Goal: Information Seeking & Learning: Find specific fact

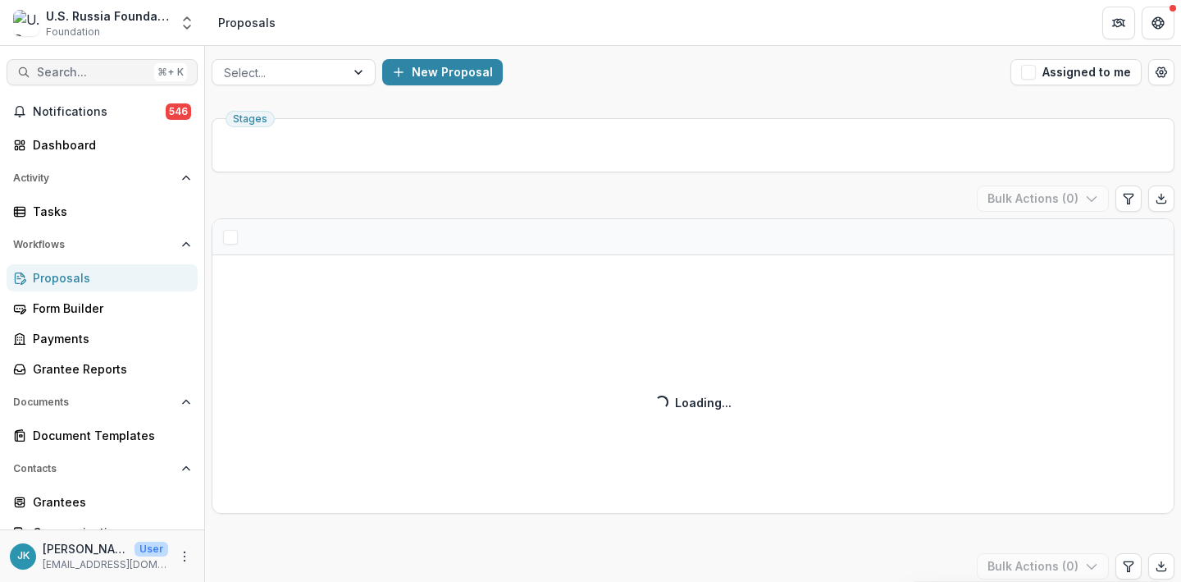
click at [114, 74] on span "Search..." at bounding box center [92, 73] width 111 height 14
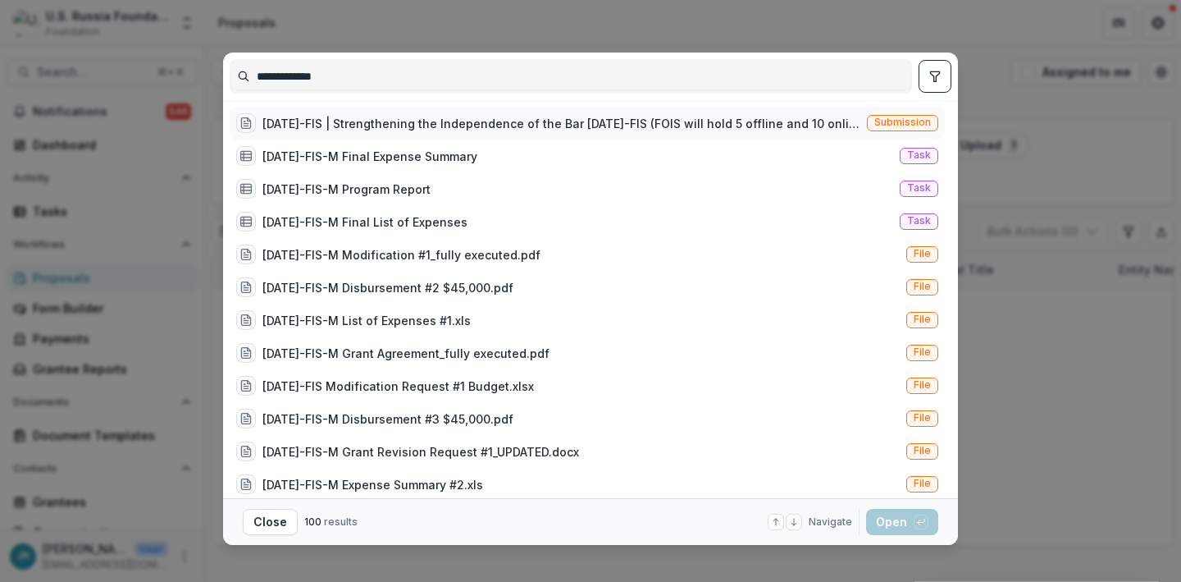
type input "**********"
click at [395, 121] on div "[DATE]-FIS | Strengthening the Independence of the Bar [DATE]-FIS (FOIS will ho…" at bounding box center [562, 123] width 598 height 17
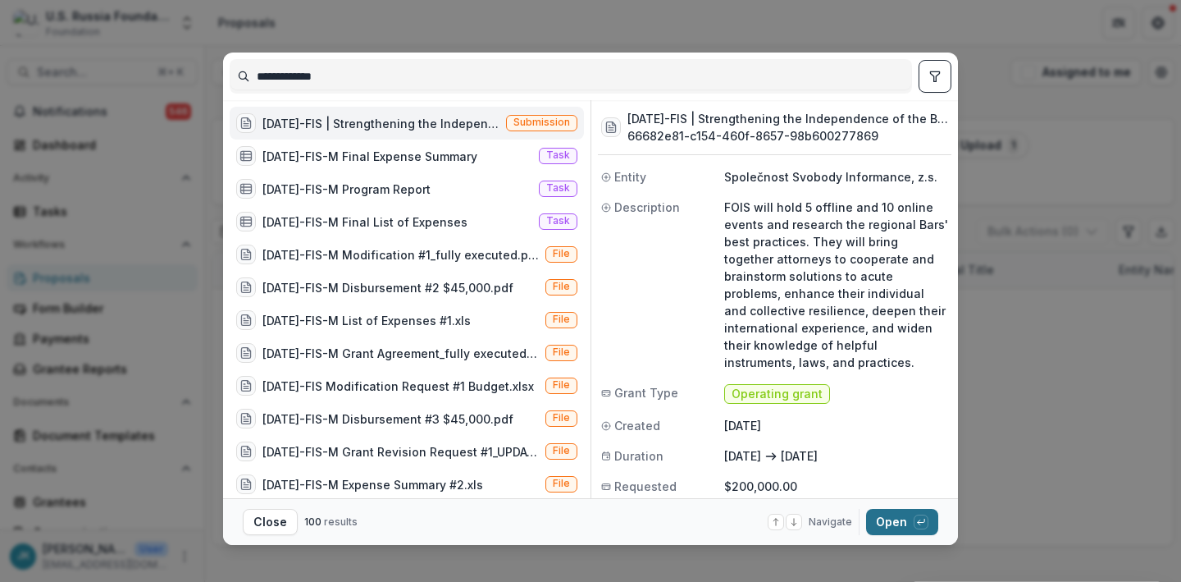
click at [884, 529] on button "Open with enter key" at bounding box center [902, 522] width 72 height 26
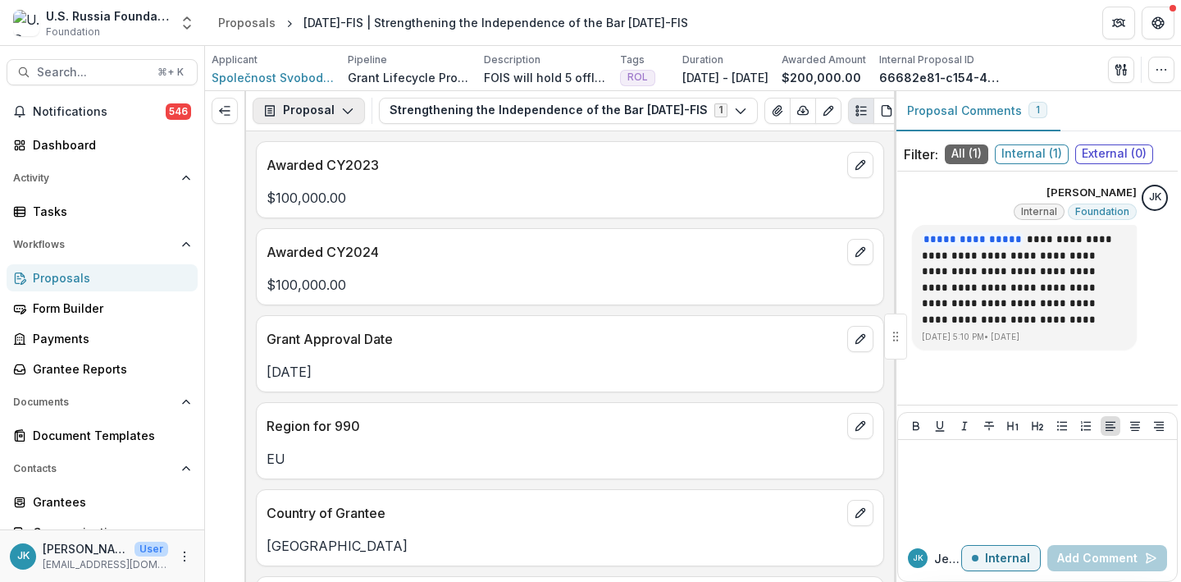
click at [338, 123] on button "Proposal" at bounding box center [309, 111] width 112 height 26
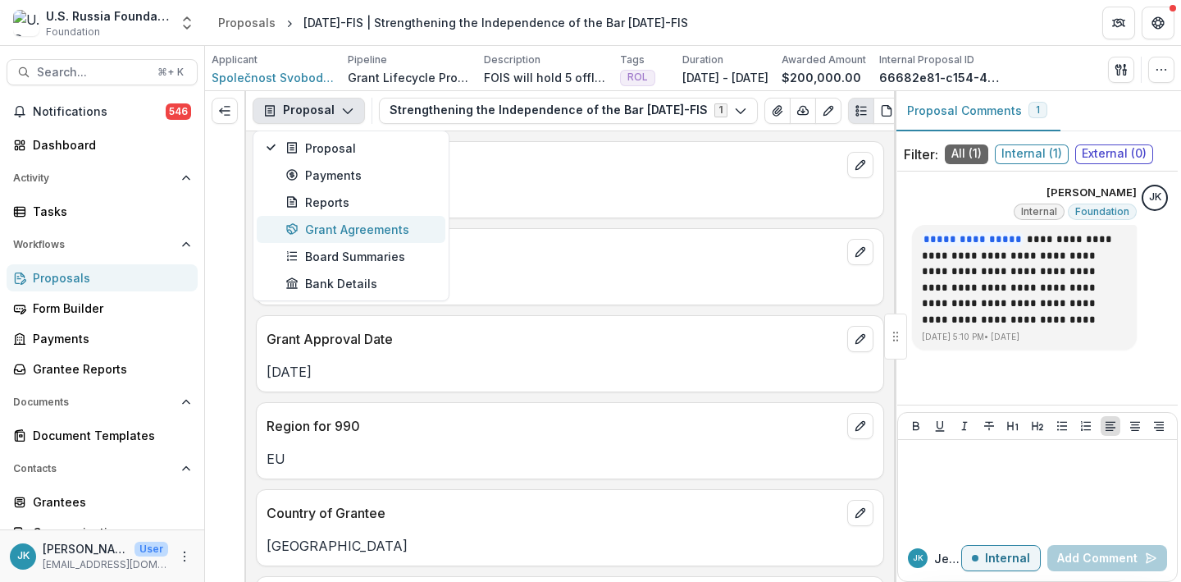
click at [331, 222] on div "Grant Agreements" at bounding box center [360, 229] width 150 height 17
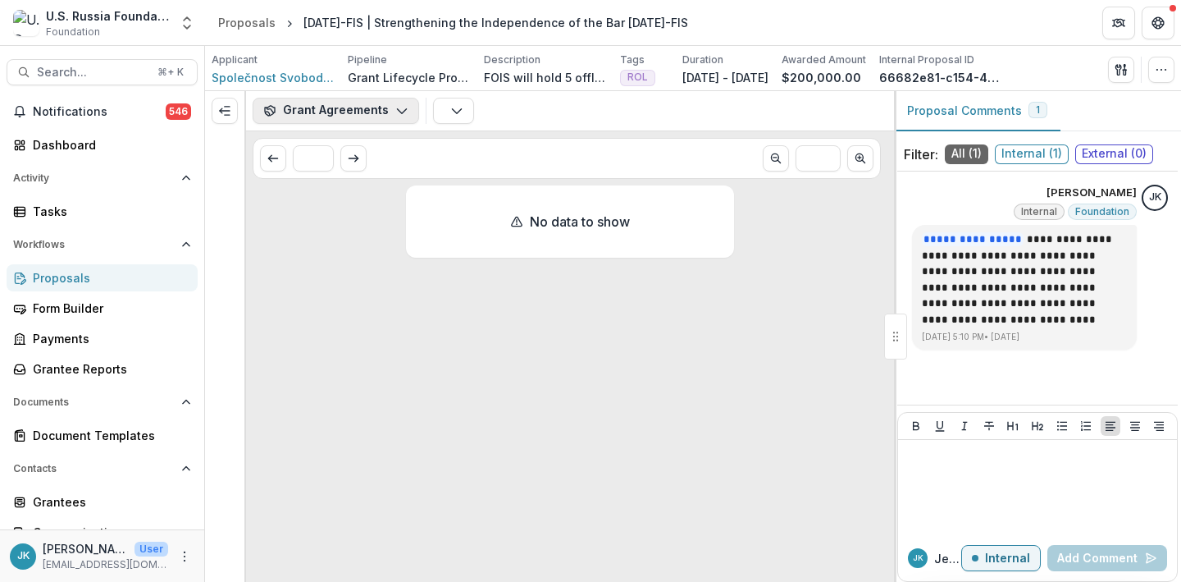
click at [355, 111] on button "Grant Agreements" at bounding box center [336, 111] width 167 height 26
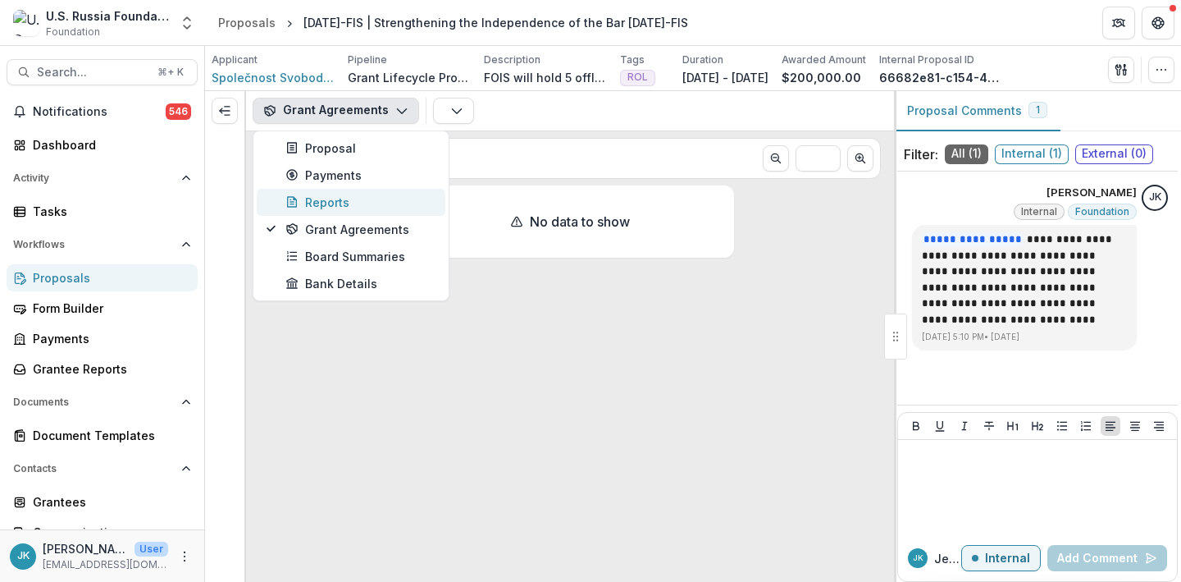
click at [334, 203] on div "Reports" at bounding box center [360, 202] width 150 height 17
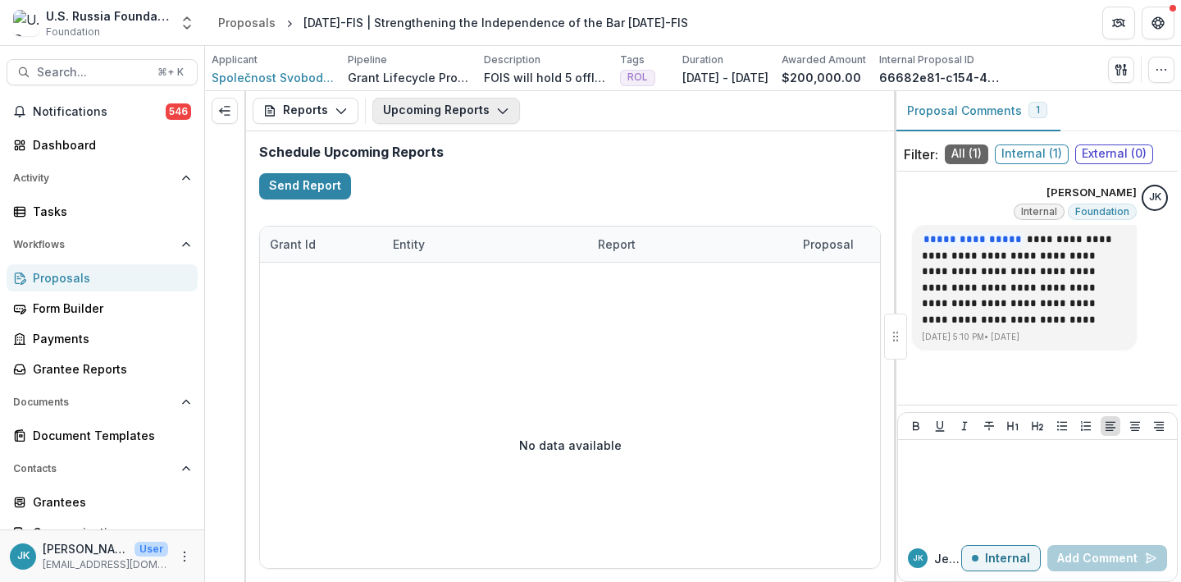
click at [425, 121] on button "Upcoming Reports" at bounding box center [446, 111] width 148 height 26
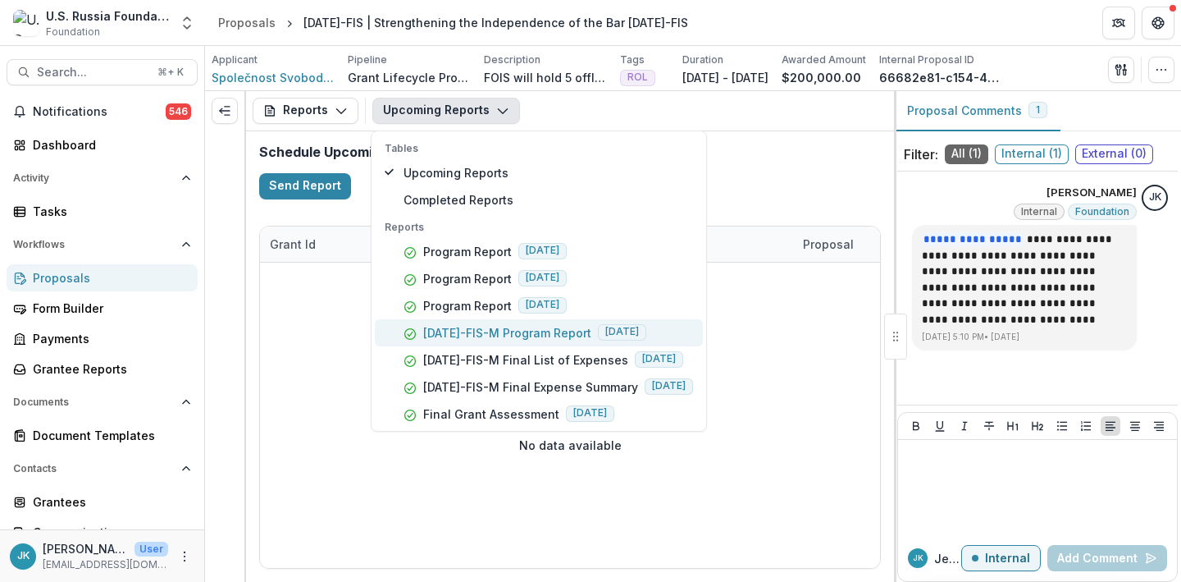
click at [449, 342] on button "[DATE]-FIS-M Program Report [DATE]" at bounding box center [539, 332] width 328 height 27
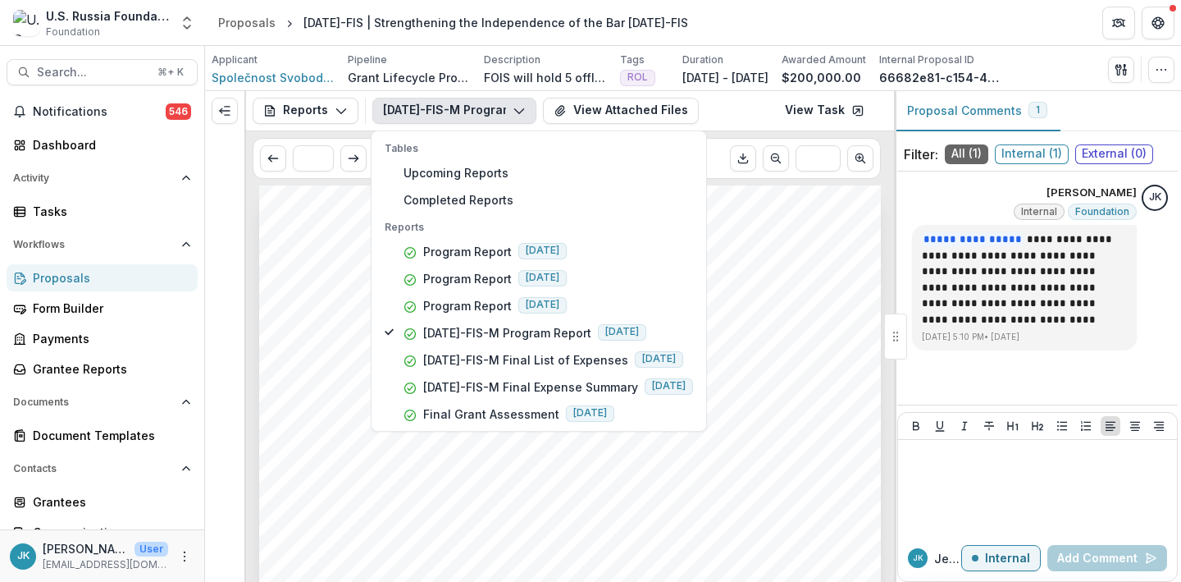
click at [323, 370] on span "Společnost" at bounding box center [328, 369] width 62 height 12
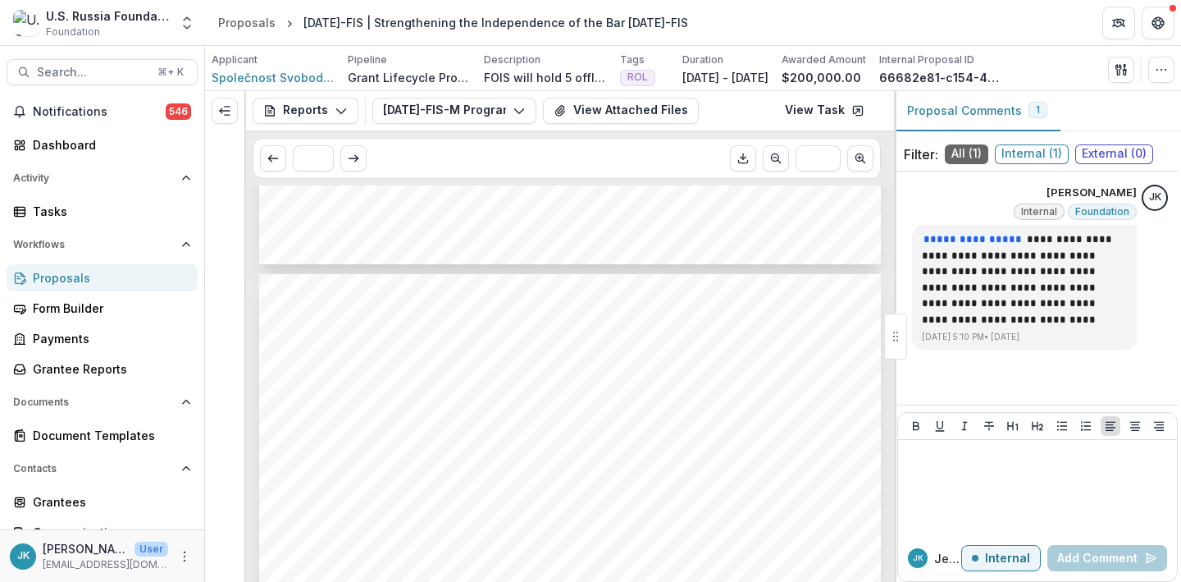
scroll to position [801, 0]
click at [345, 99] on button "Reports" at bounding box center [306, 111] width 106 height 26
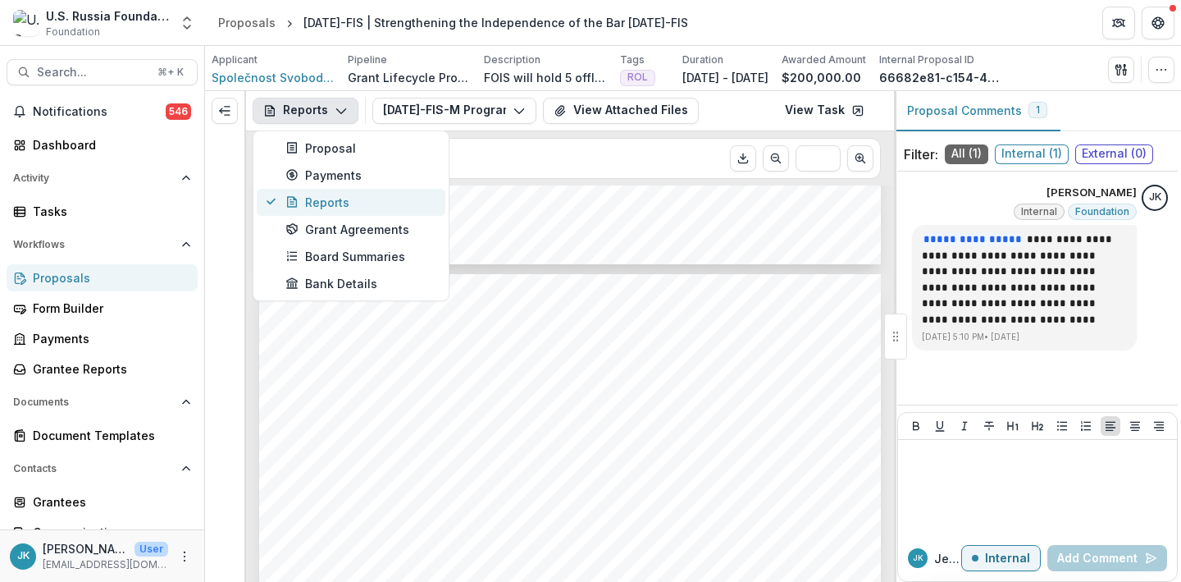
click at [332, 203] on div "Reports" at bounding box center [360, 202] width 150 height 17
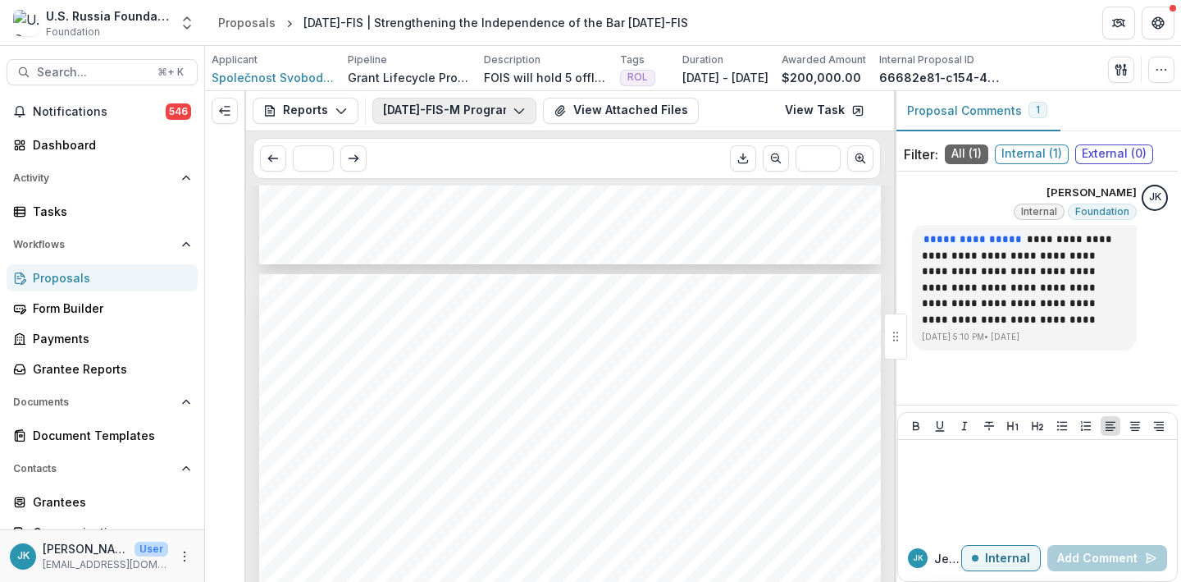
click at [446, 102] on button "[DATE]-FIS-M Program Report" at bounding box center [454, 111] width 164 height 26
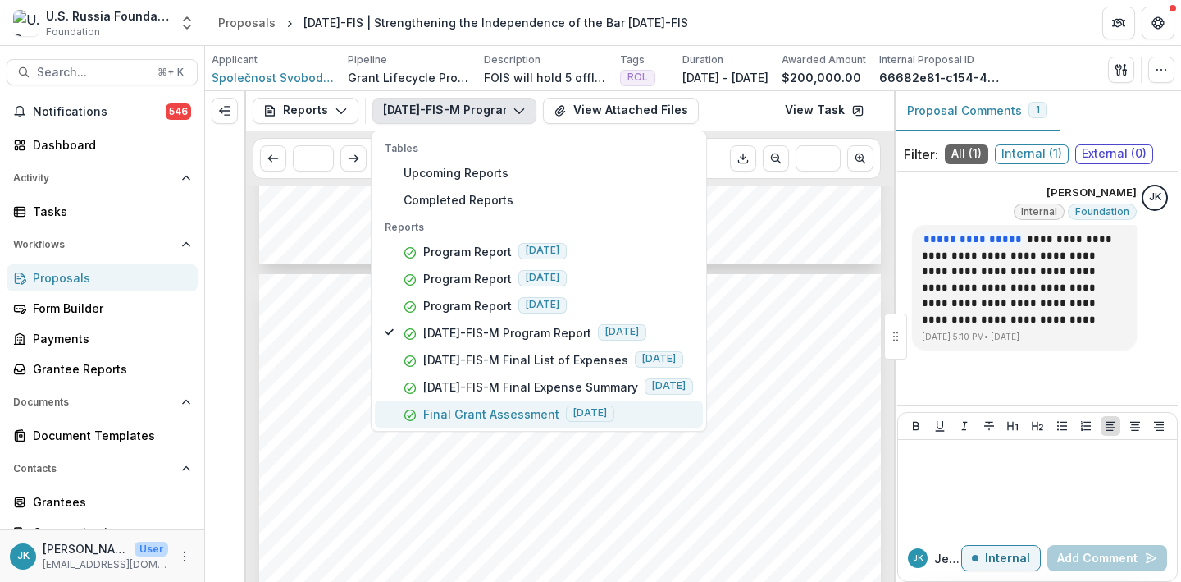
click at [445, 409] on p "Final Grant Assessment" at bounding box center [491, 413] width 136 height 17
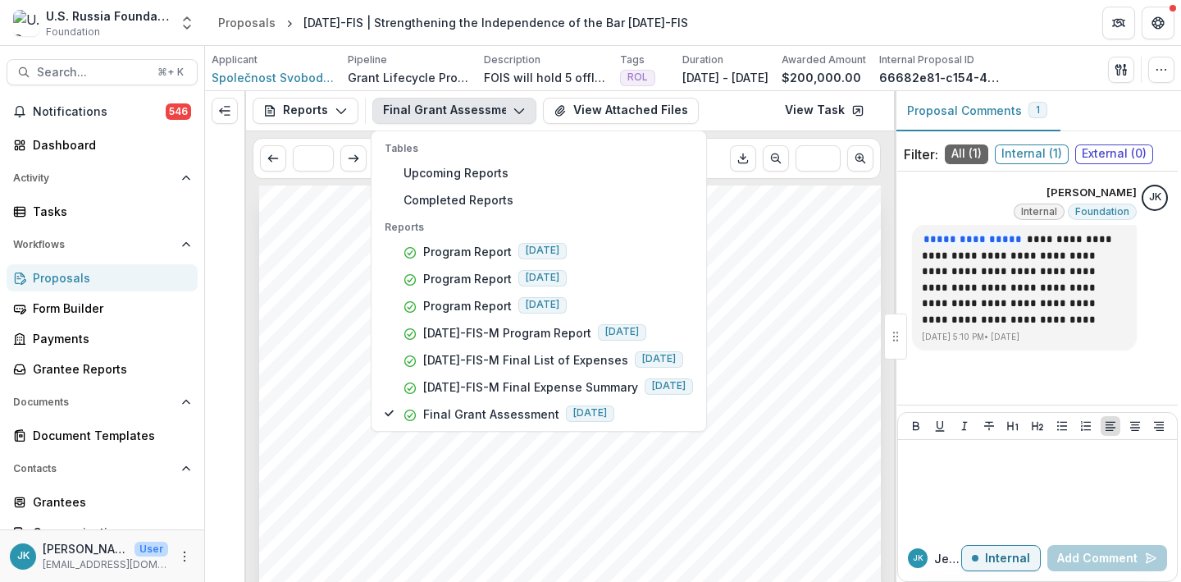
click at [301, 363] on span "Společnost" at bounding box center [328, 369] width 62 height 12
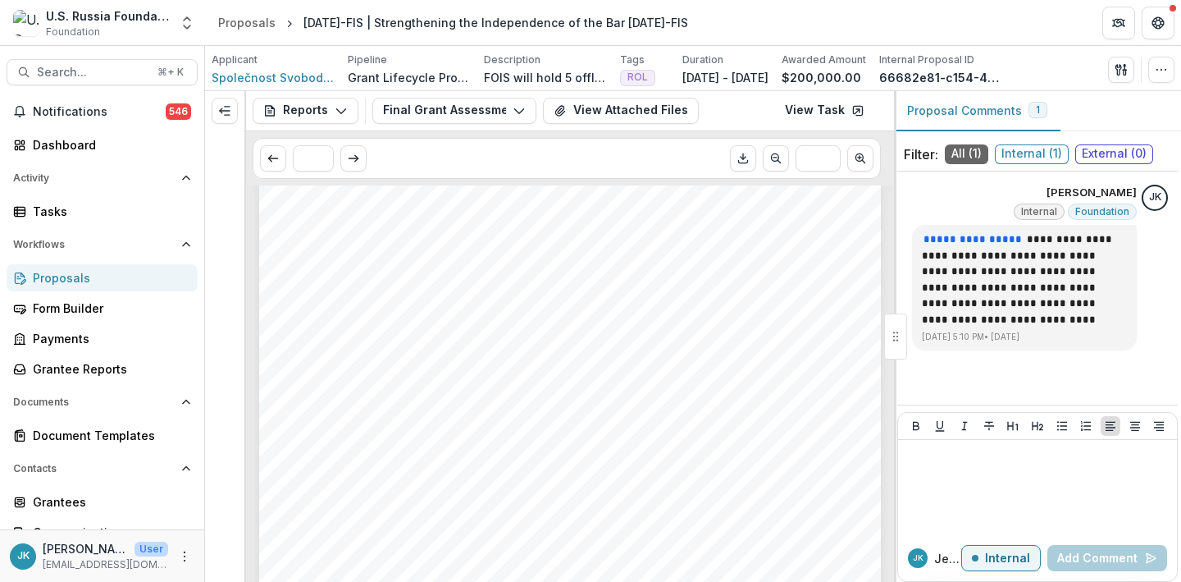
scroll to position [361, 0]
drag, startPoint x: 361, startPoint y: 329, endPoint x: 291, endPoint y: 296, distance: 77.1
click at [291, 296] on div "- - - Submission Responses FINAL GRANT ASSESSMENT Grant ID [DATE]-FIS Grantee n…" at bounding box center [570, 264] width 622 height 880
click at [301, 295] on span "The grantee successfully completed the grant objectives of conferences, capacit…" at bounding box center [547, 292] width 500 height 12
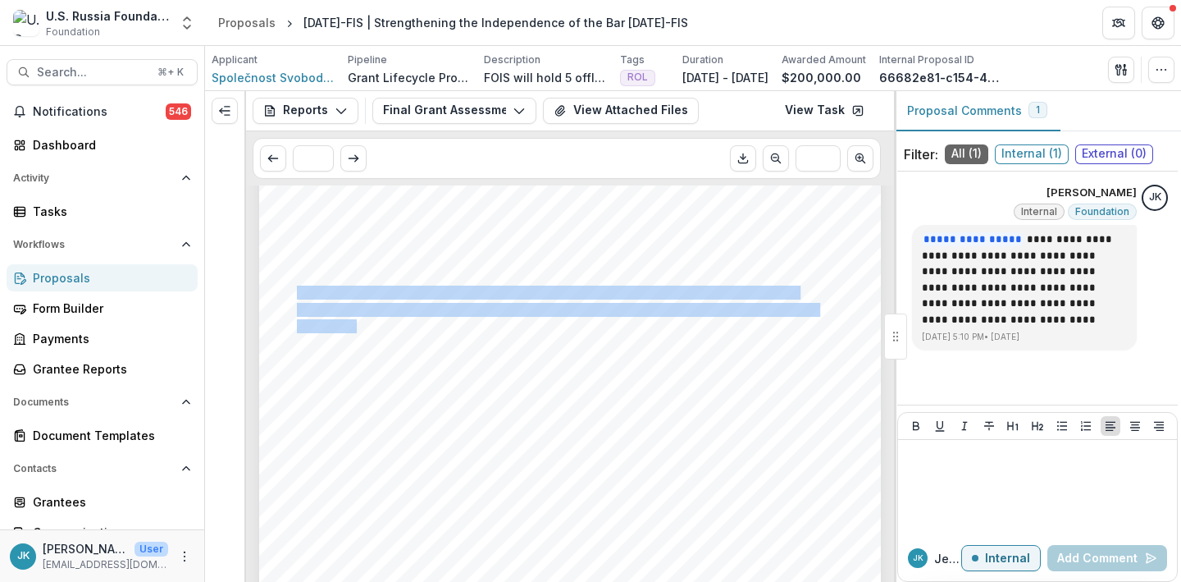
drag, startPoint x: 297, startPoint y: 293, endPoint x: 356, endPoint y: 326, distance: 67.6
click at [356, 326] on div "- - - Submission Responses FINAL GRANT ASSESSMENT Grant ID [DATE]-FIS Grantee n…" at bounding box center [570, 264] width 622 height 880
copy div "The grantee successfully completed the grant objectives of conferences, capacit…"
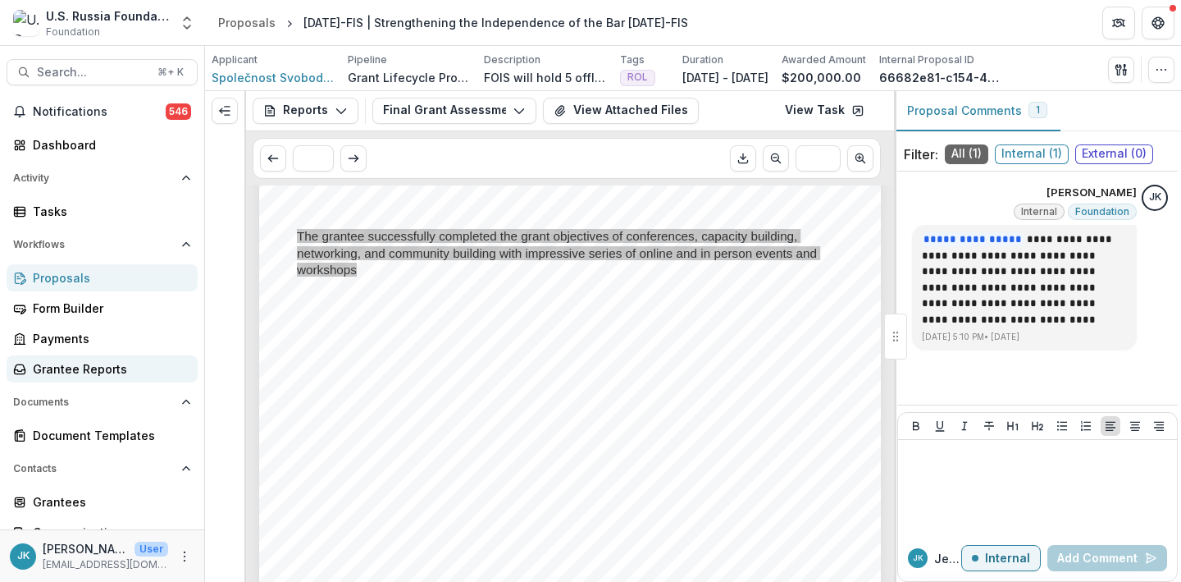
scroll to position [413, 0]
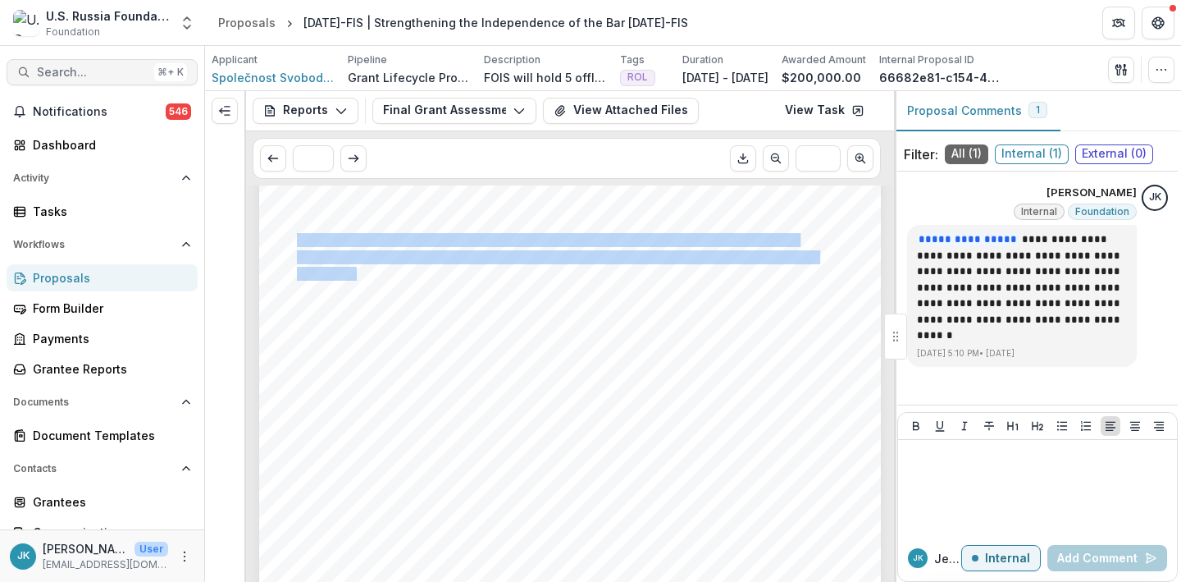
click at [47, 74] on span "Search..." at bounding box center [92, 73] width 111 height 14
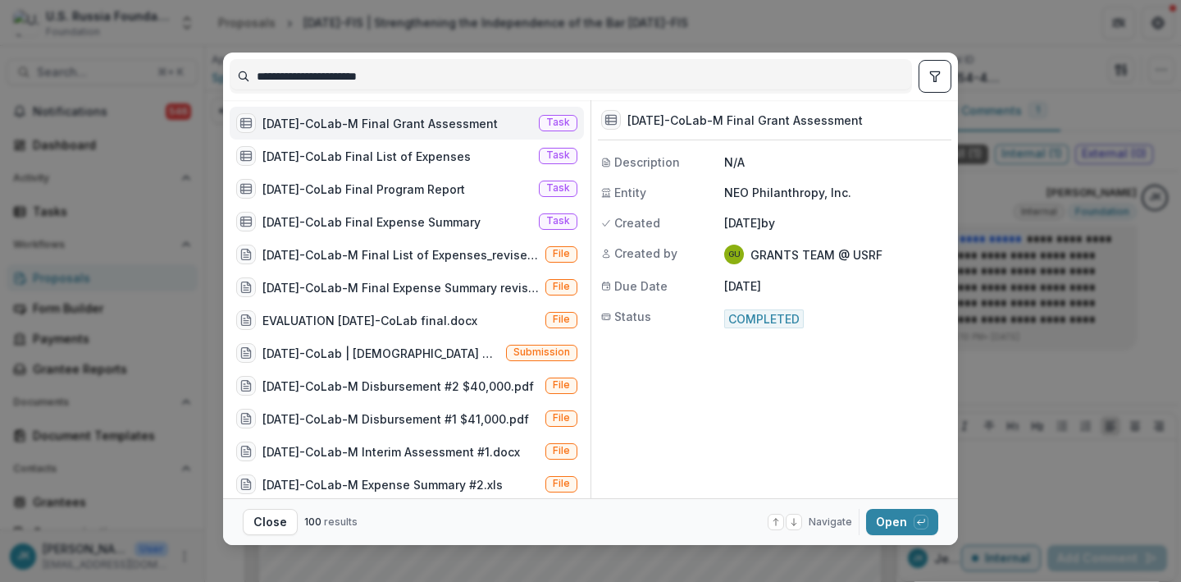
type input "**********"
click at [318, 118] on div "[DATE]-CoLab-M Final Grant Assessment" at bounding box center [380, 123] width 235 height 17
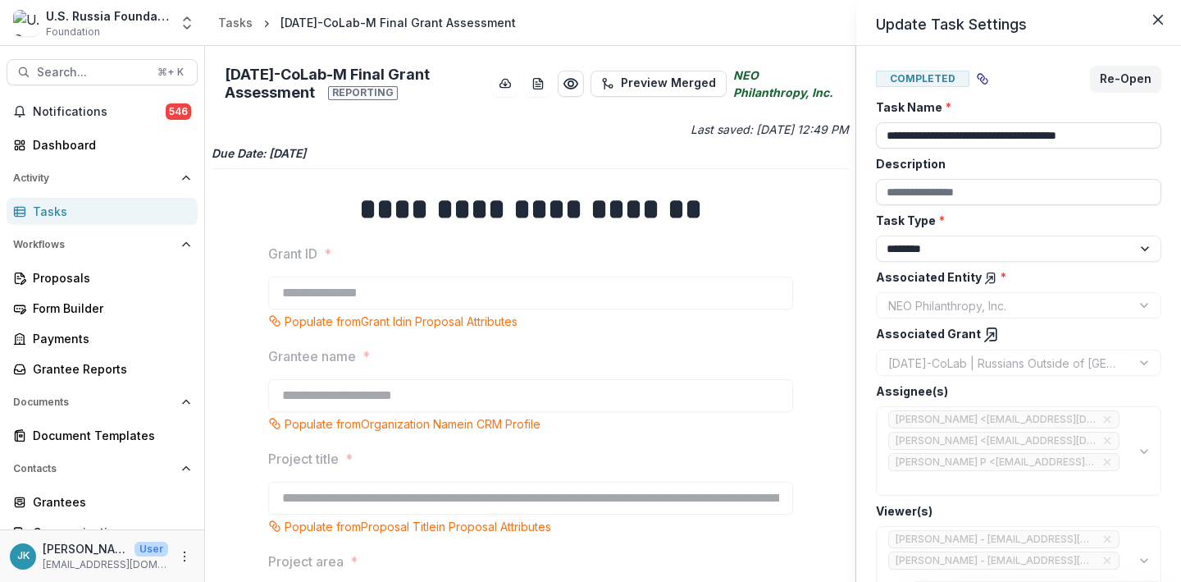
click at [425, 427] on div "**********" at bounding box center [590, 291] width 1181 height 582
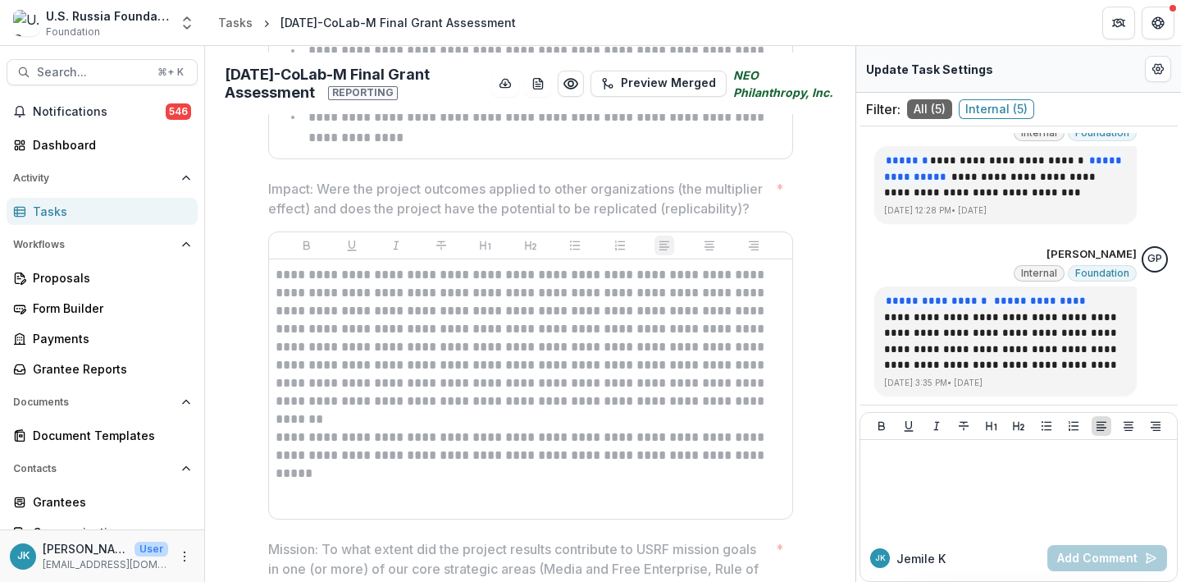
scroll to position [2062, 0]
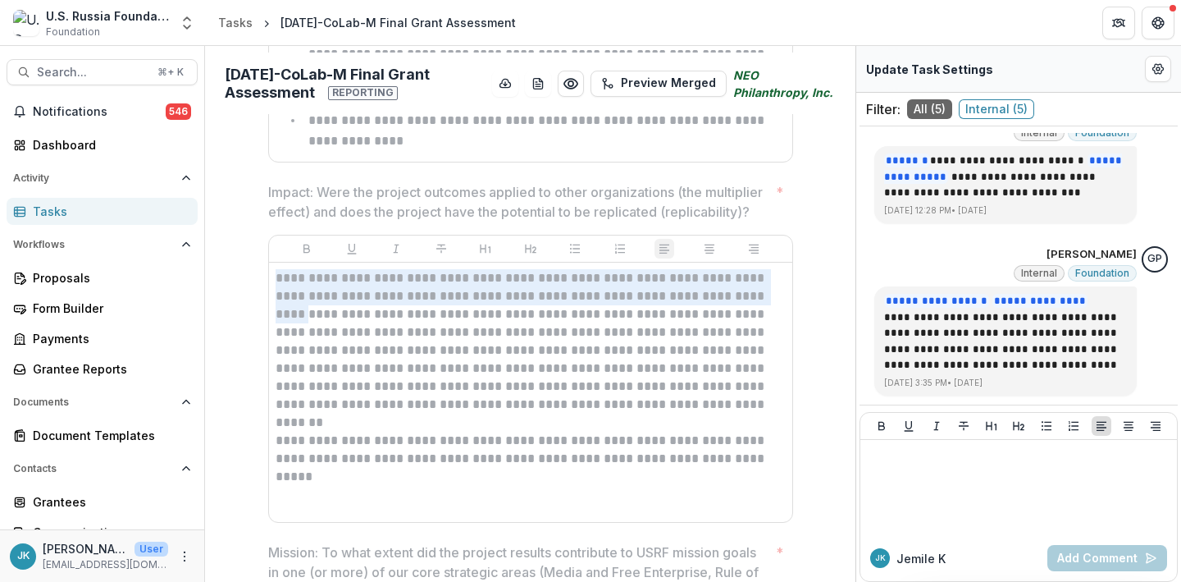
drag, startPoint x: 705, startPoint y: 273, endPoint x: 255, endPoint y: 253, distance: 450.0
copy p "**********"
click at [56, 75] on span "Search..." at bounding box center [92, 73] width 111 height 14
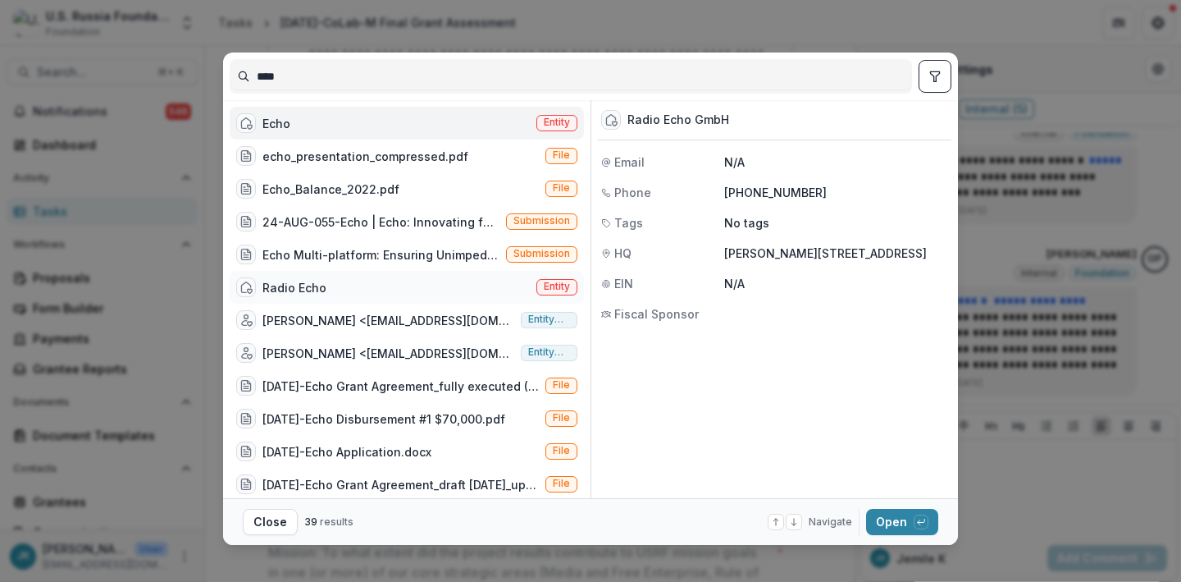
type input "****"
click at [296, 290] on div "Radio Echo" at bounding box center [295, 287] width 64 height 17
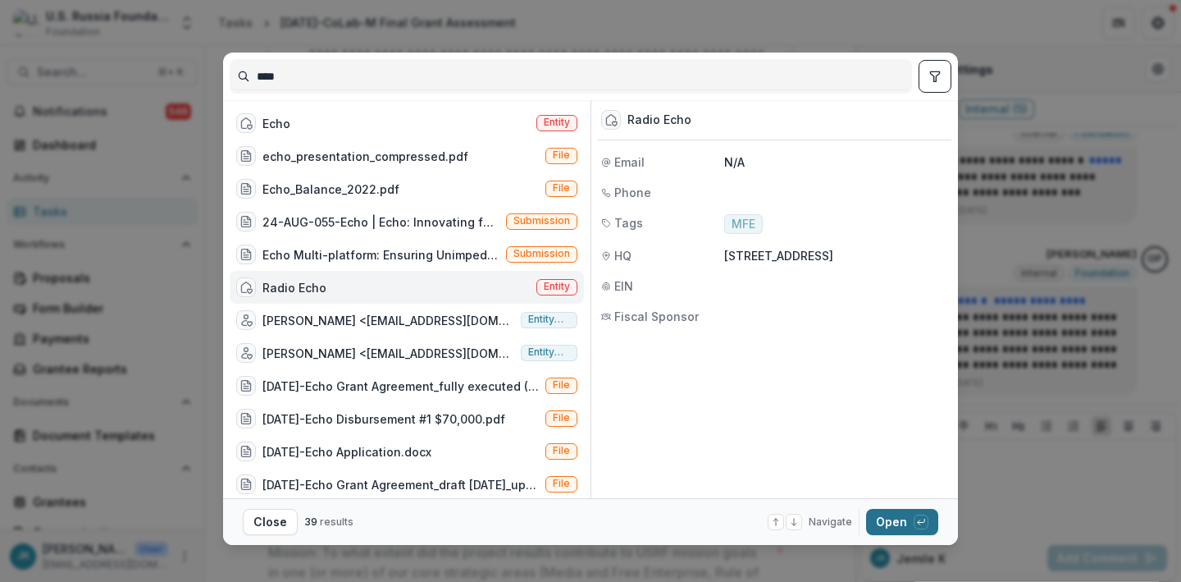
click at [885, 514] on button "Open with enter key" at bounding box center [902, 522] width 72 height 26
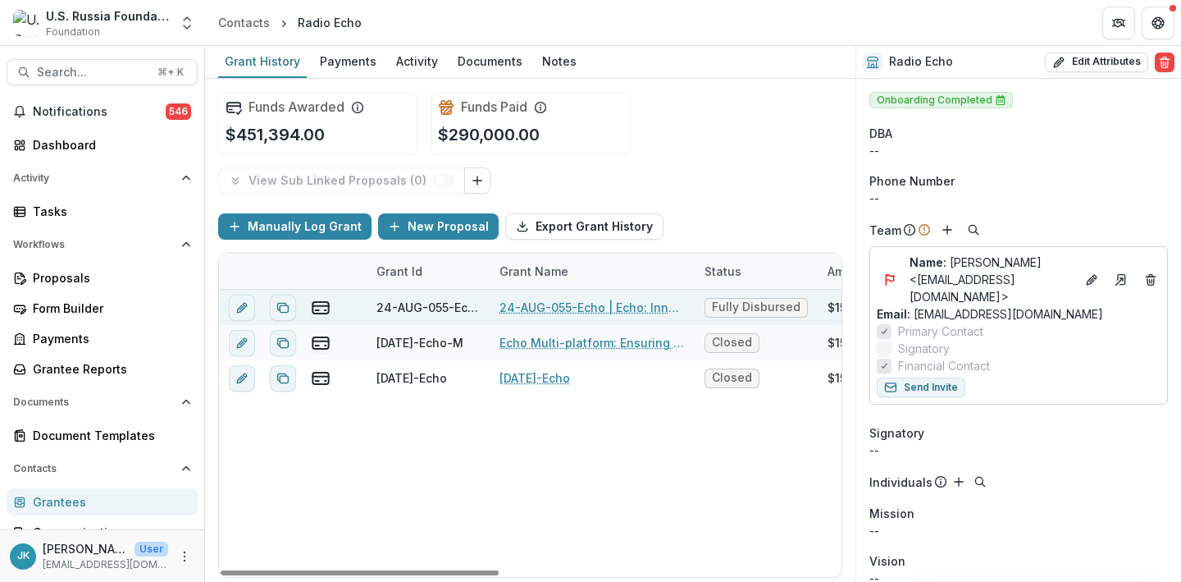
click at [572, 313] on link "24-AUG-055-Echo | Echo: Innovating for growth and sustainability" at bounding box center [592, 307] width 185 height 17
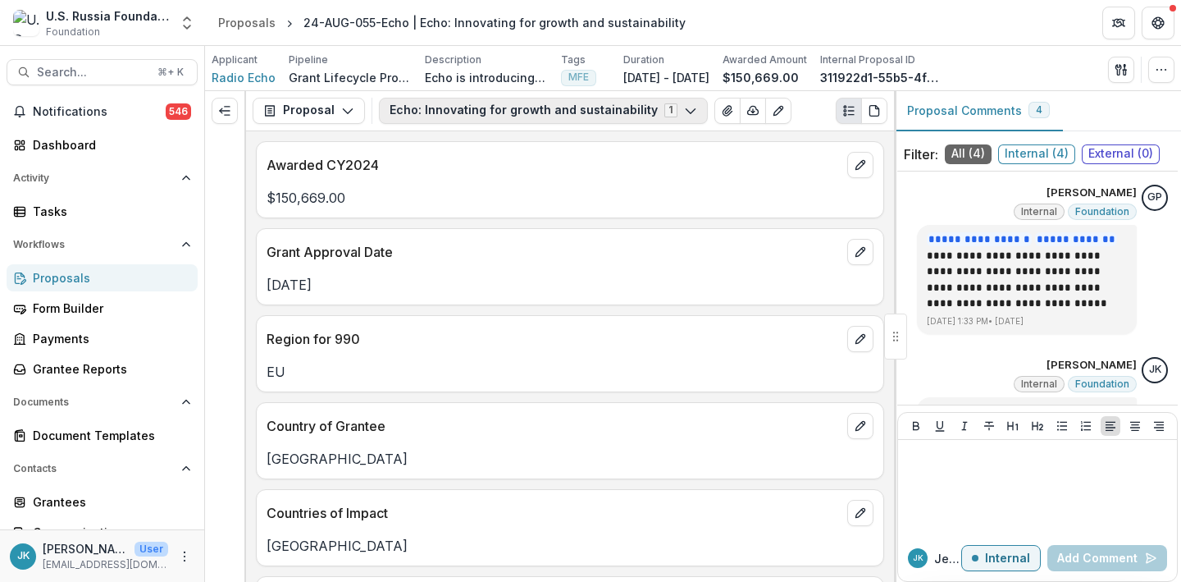
click at [413, 122] on button "Echo: Innovating for growth and sustainability 1" at bounding box center [543, 111] width 329 height 26
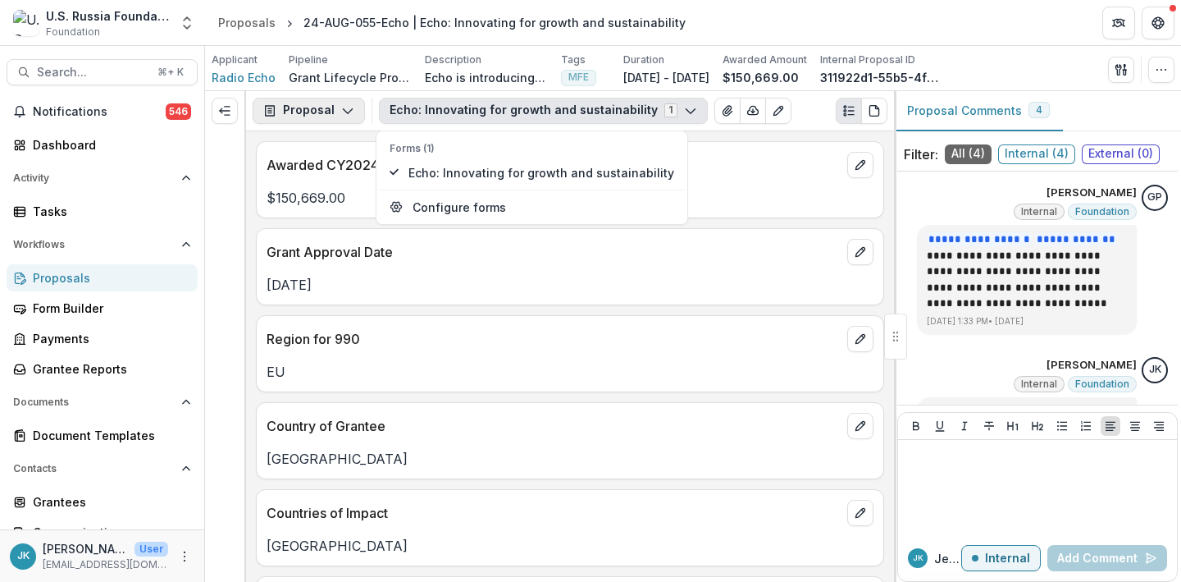
click at [343, 113] on icon "button" at bounding box center [347, 110] width 13 height 13
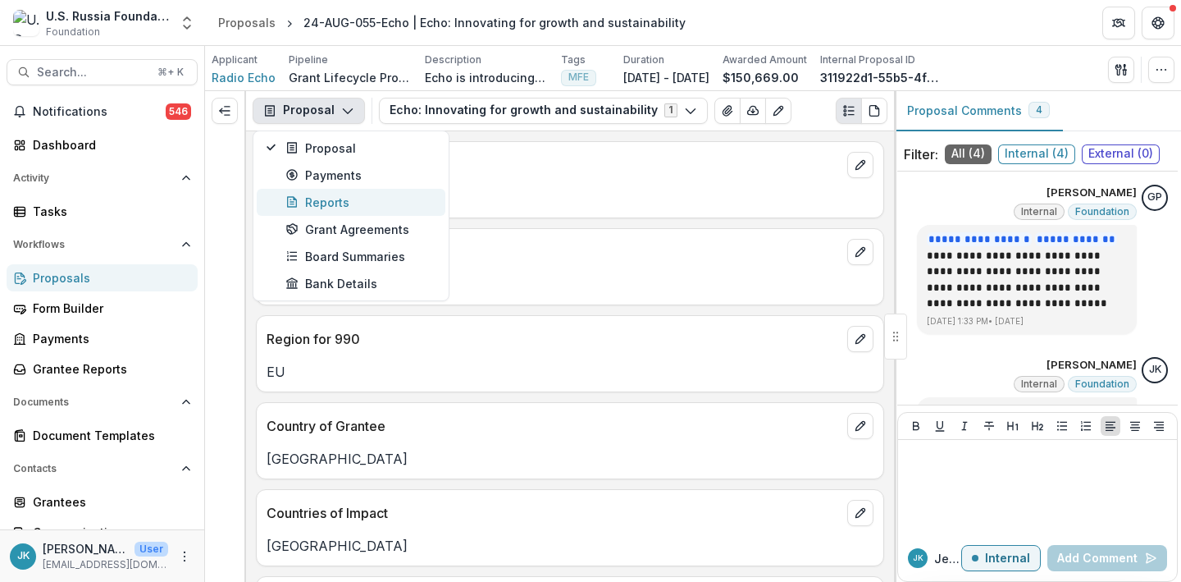
click at [324, 204] on div "Reports" at bounding box center [360, 202] width 150 height 17
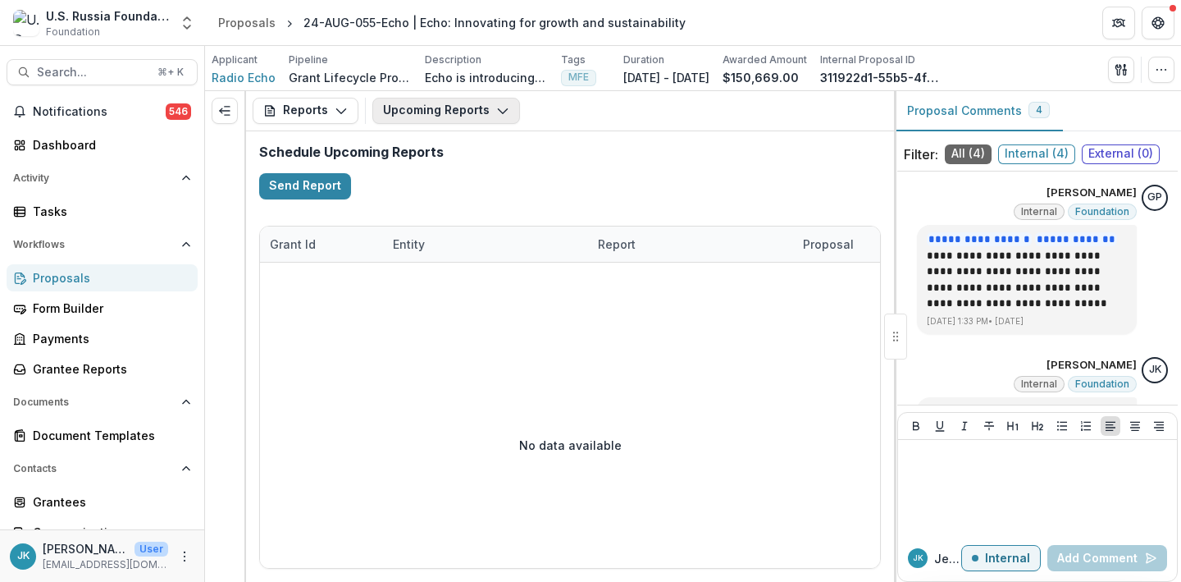
click at [438, 115] on button "Upcoming Reports" at bounding box center [446, 111] width 148 height 26
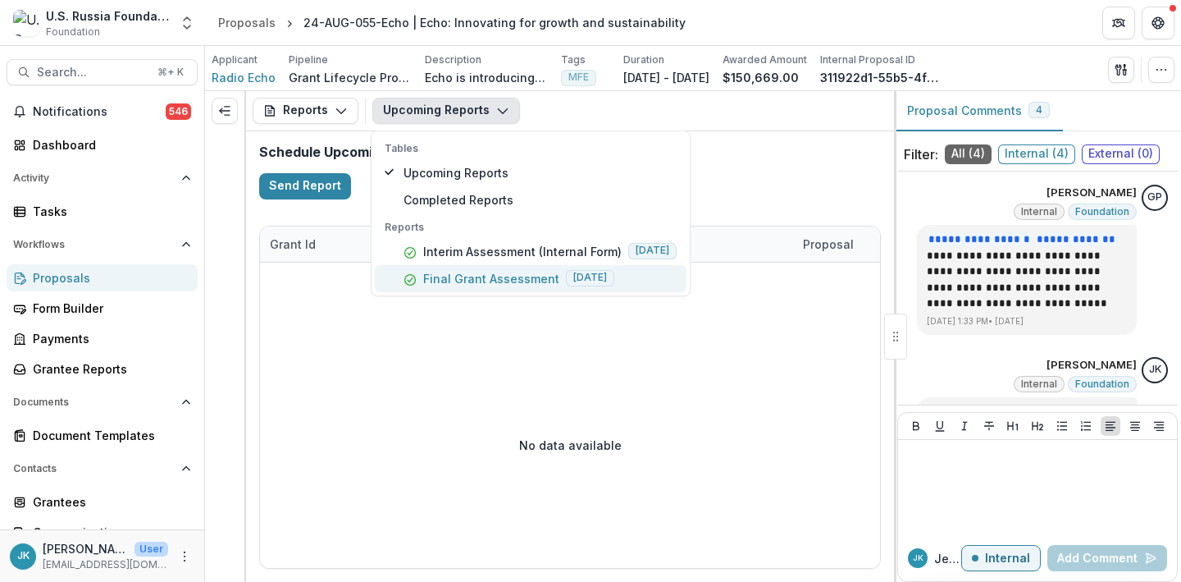
click at [469, 286] on p "Final Grant Assessment" at bounding box center [491, 278] width 136 height 17
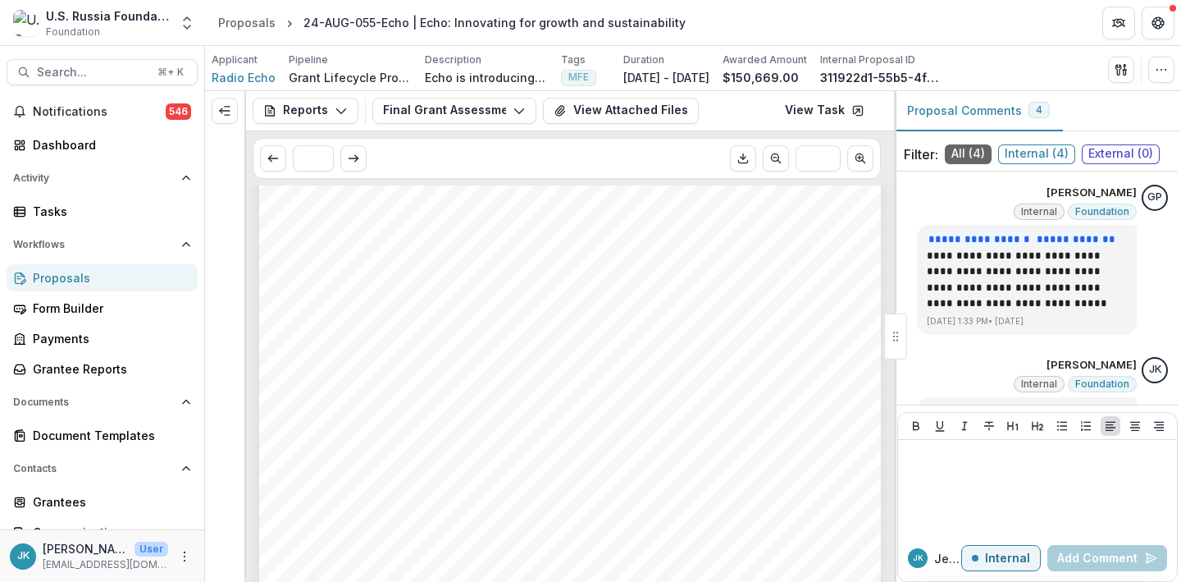
scroll to position [435, 0]
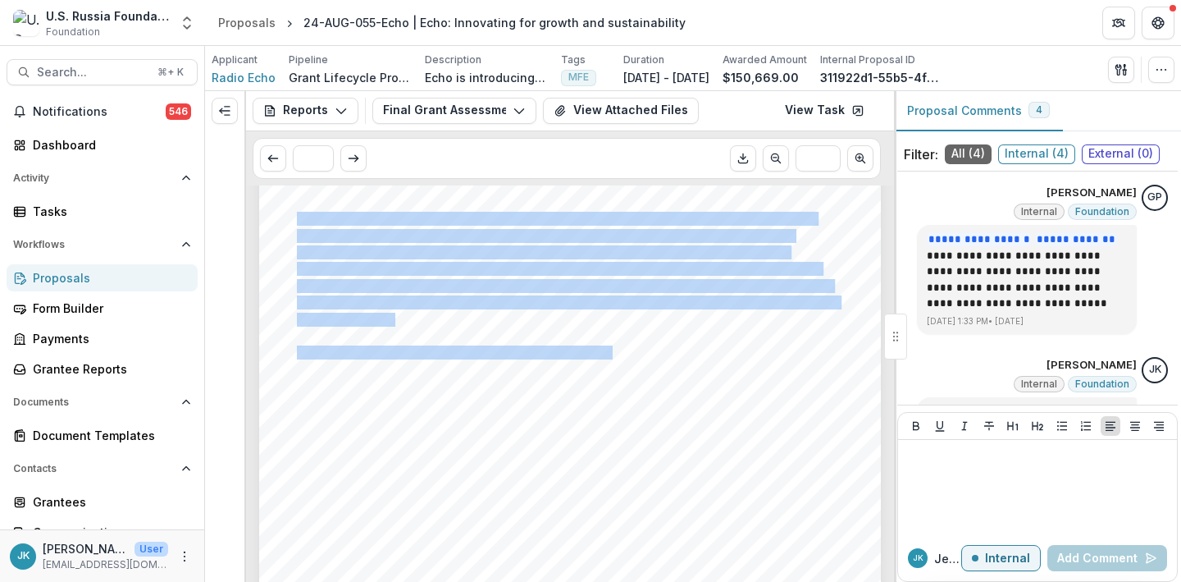
drag, startPoint x: 821, startPoint y: 421, endPoint x: 295, endPoint y: 213, distance: 566.1
click at [295, 213] on div "Submission Responses FINAL GRANT ASSESSMENT Grant ID 24-AUG-055-Echo Grantee na…" at bounding box center [570, 191] width 622 height 880
copy div "The project had two main objectives. The first: increase audience engagement an…"
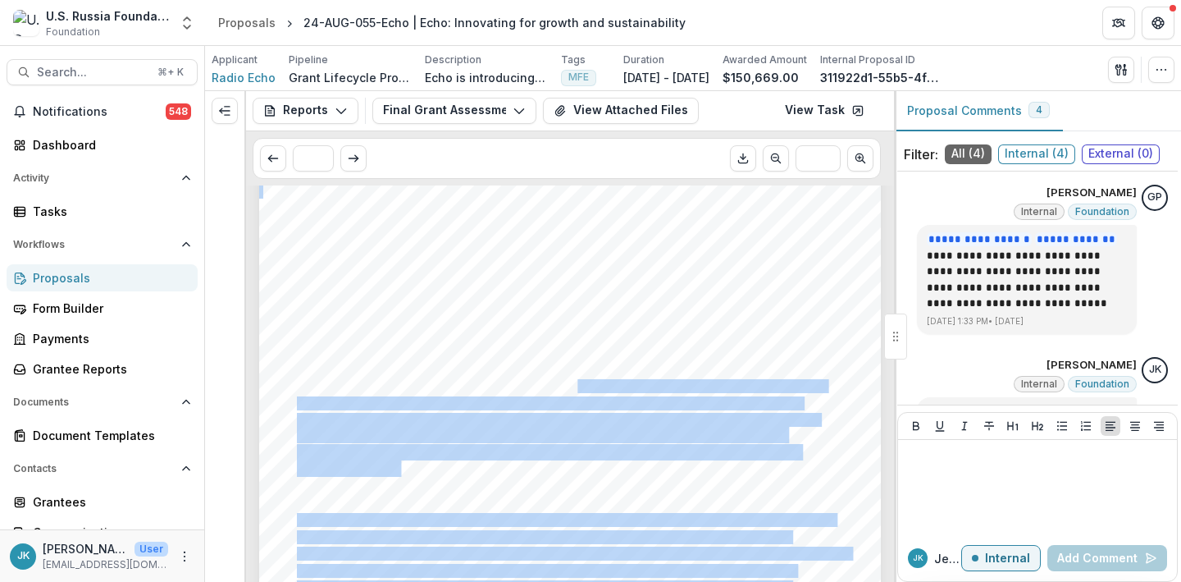
drag, startPoint x: 831, startPoint y: 415, endPoint x: 463, endPoint y: 343, distance: 375.4
click at [463, 343] on div "Submission Responses FINAL GRANT ASSESSMENT Grant ID 24-AUG-055-Echo Grantee na…" at bounding box center [570, 191] width 622 height 880
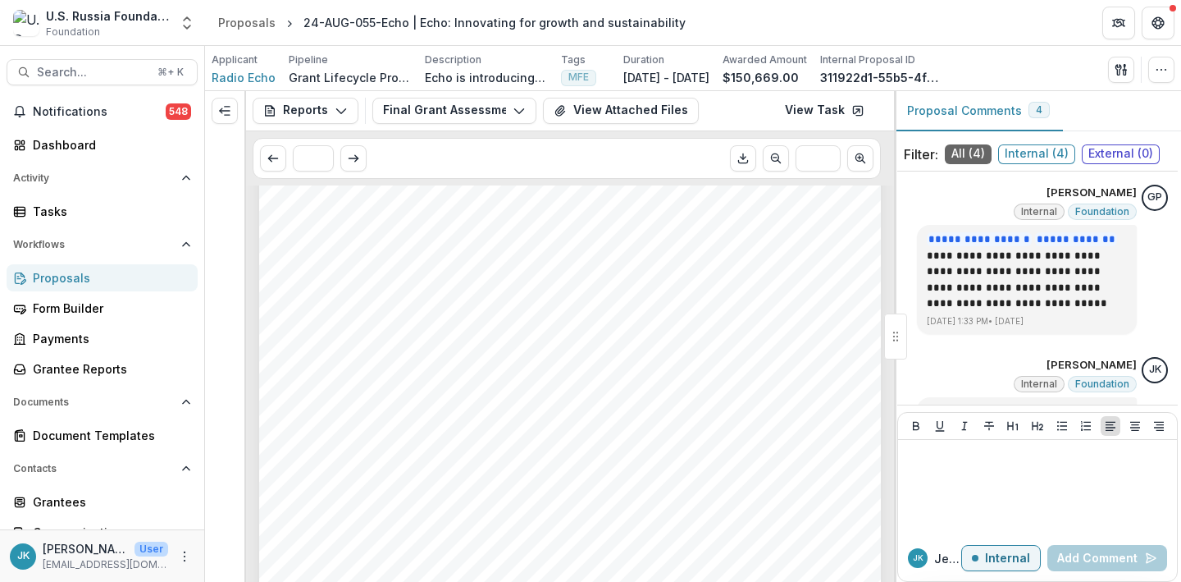
click at [450, 388] on span "featuring 9 unique print designs across T-shirts, hoodies, tote bags, stickers,…" at bounding box center [561, 386] width 528 height 12
click at [814, 395] on div "Submission Responses FINAL GRANT ASSESSMENT Grant ID 24-AUG-055-Echo Grantee na…" at bounding box center [570, 191] width 622 height 880
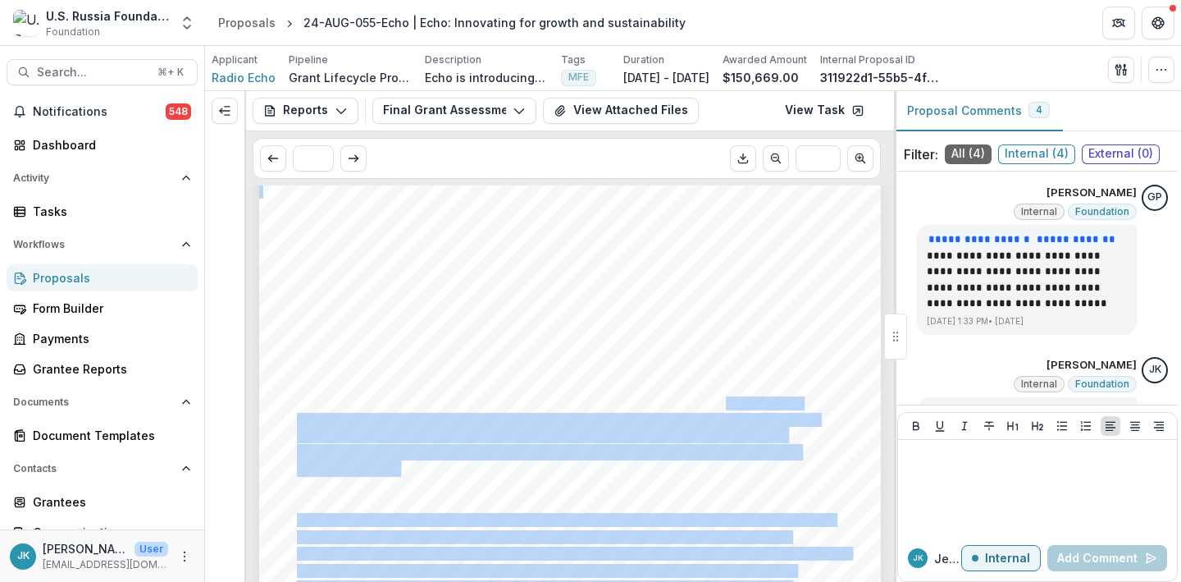
drag, startPoint x: 818, startPoint y: 420, endPoint x: 719, endPoint y: 404, distance: 99.7
click at [720, 407] on div "Submission Responses FINAL GRANT ASSESSMENT Grant ID 24-AUG-055-Echo Grantee na…" at bounding box center [570, 191] width 622 height 880
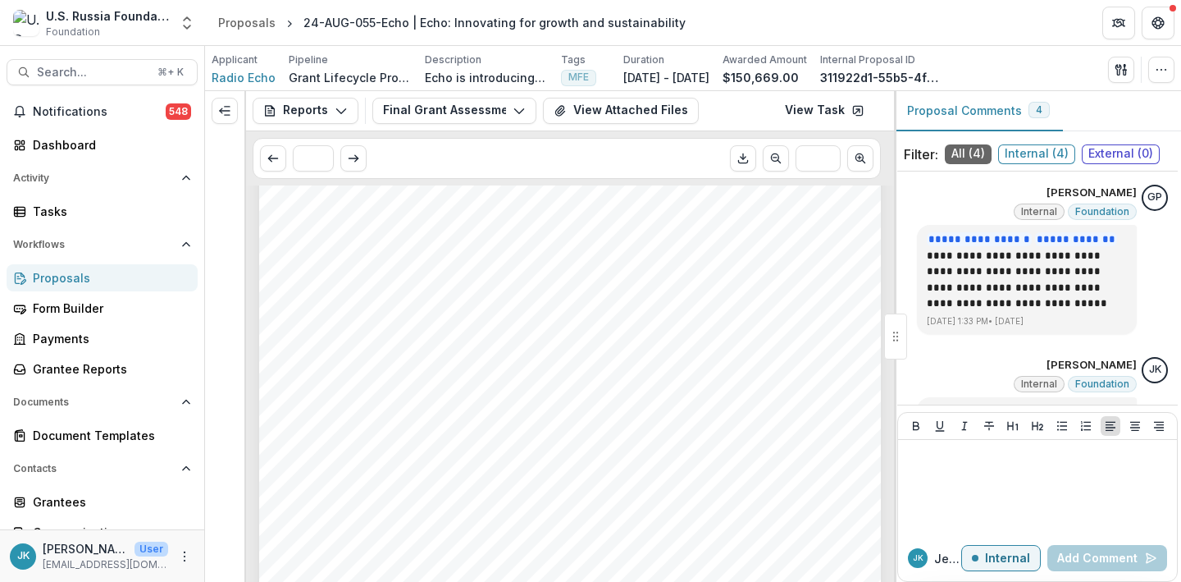
click at [719, 404] on span "2,949 merchandise items were sold up to date. The launch of Echo’s two new merc…" at bounding box center [549, 403] width 505 height 12
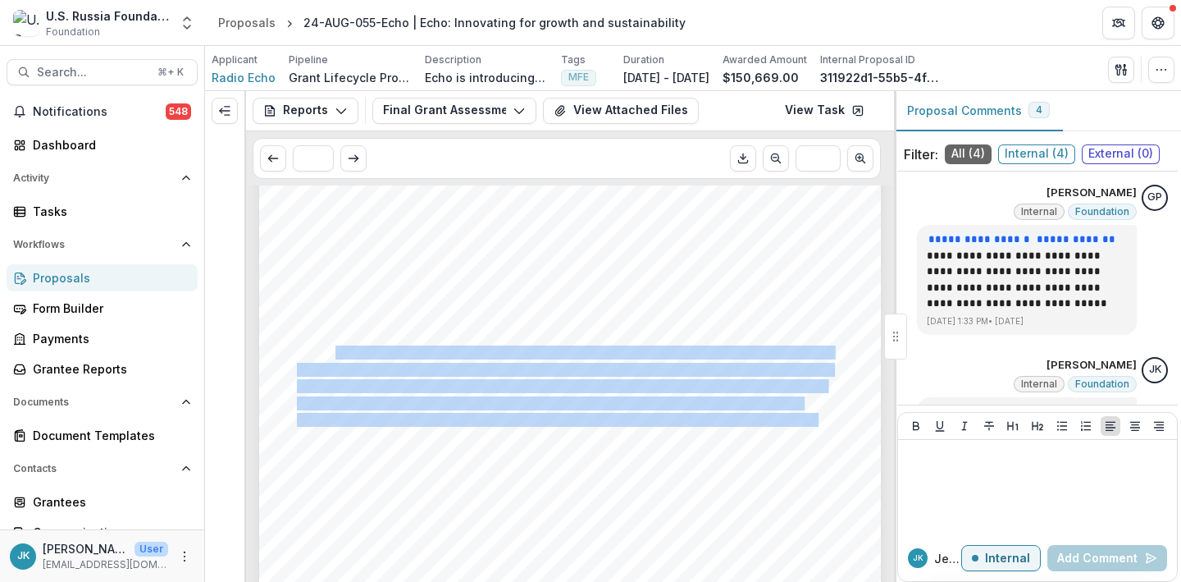
drag, startPoint x: 816, startPoint y: 422, endPoint x: 331, endPoint y: 355, distance: 490.3
click at [331, 355] on div "Submission Responses FINAL GRANT ASSESSMENT Grant ID 24-AUG-055-Echo Grantee na…" at bounding box center [570, 191] width 622 height 880
copy div "cond goal aimed to strengthen financial sustainability by developing new revenu…"
click at [37, 75] on span "Search..." at bounding box center [92, 73] width 111 height 14
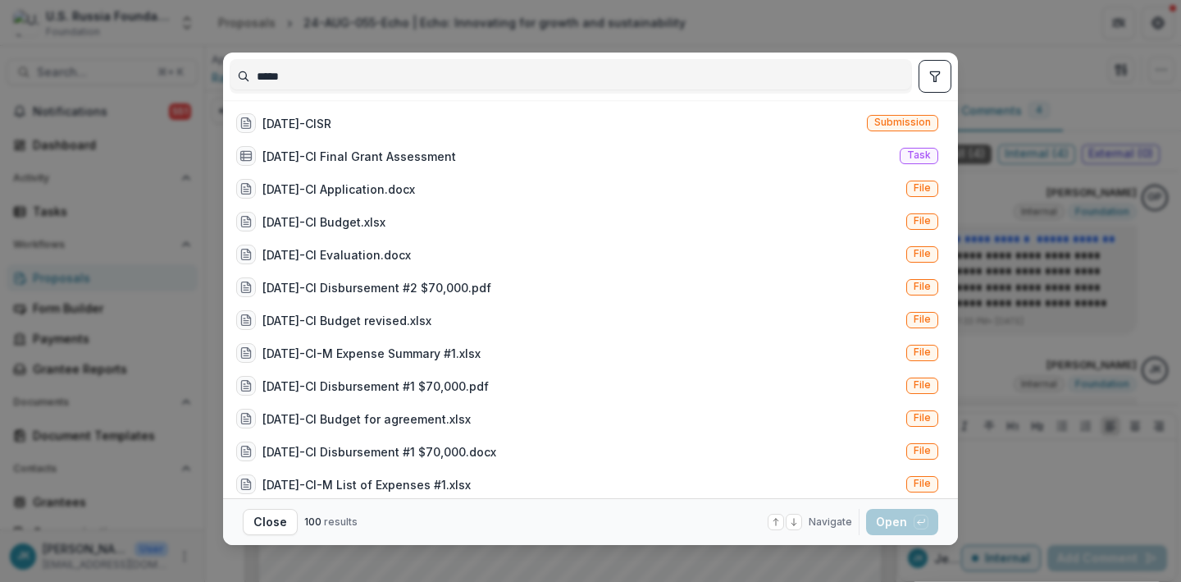
type input "*****"
click at [291, 126] on div "[DATE]-CISR" at bounding box center [297, 123] width 69 height 17
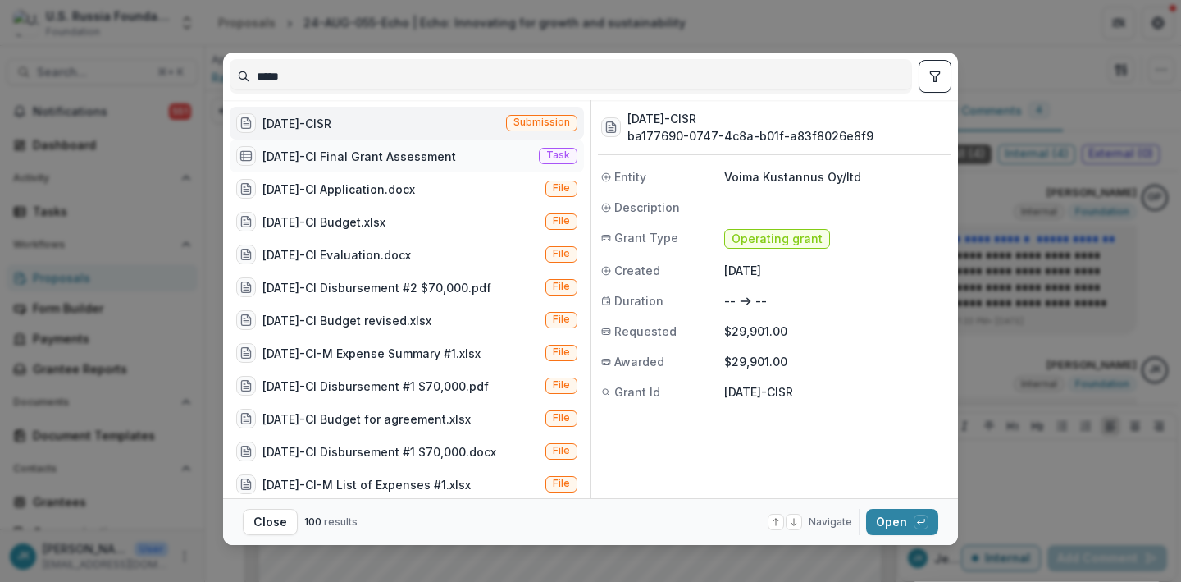
click at [292, 162] on div "[DATE]-CI Final Grant Assessment" at bounding box center [360, 156] width 194 height 17
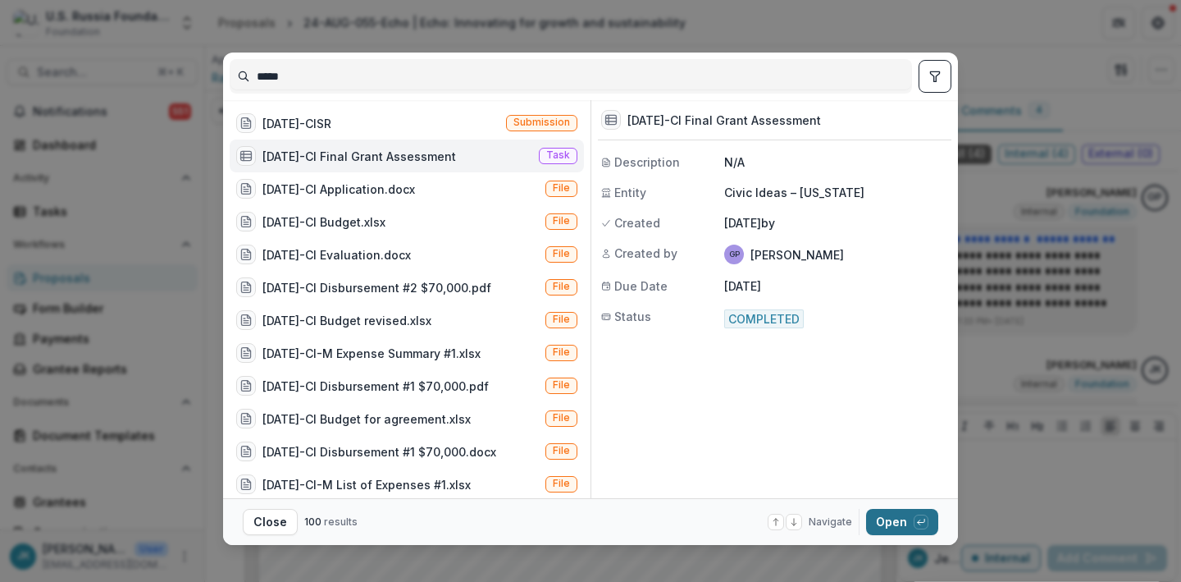
click at [891, 523] on button "Open with enter key" at bounding box center [902, 522] width 72 height 26
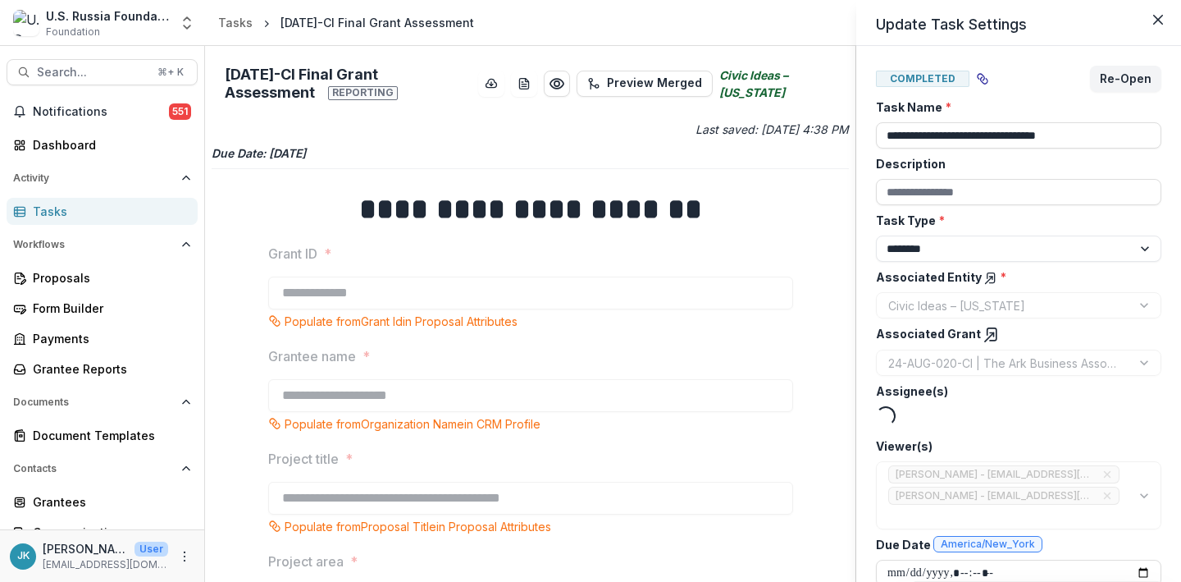
click at [571, 472] on div "**********" at bounding box center [590, 291] width 1181 height 582
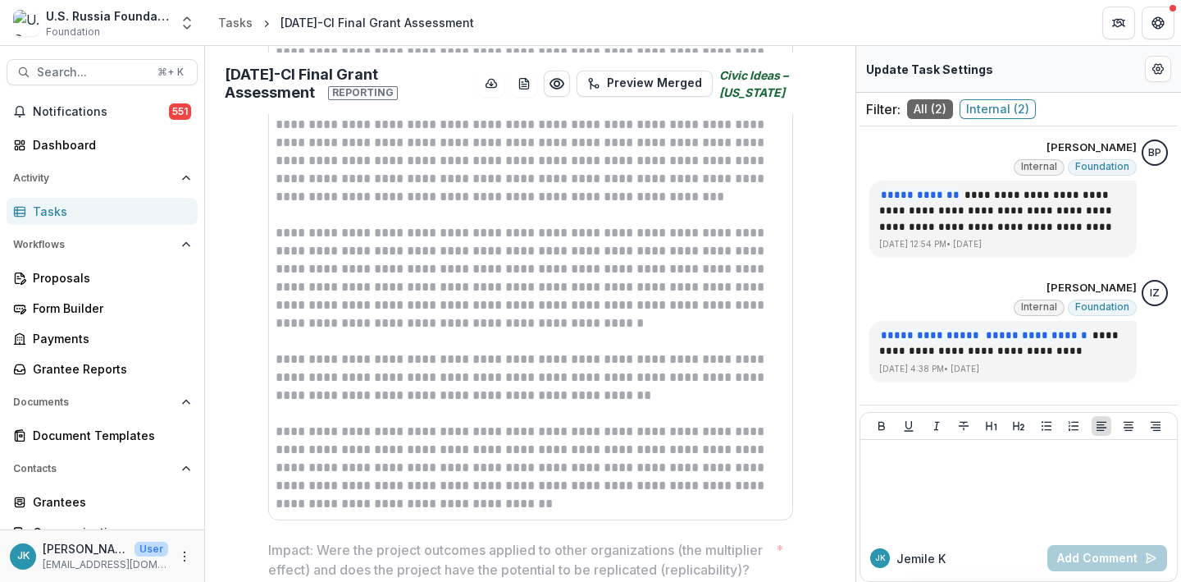
scroll to position [1420, 0]
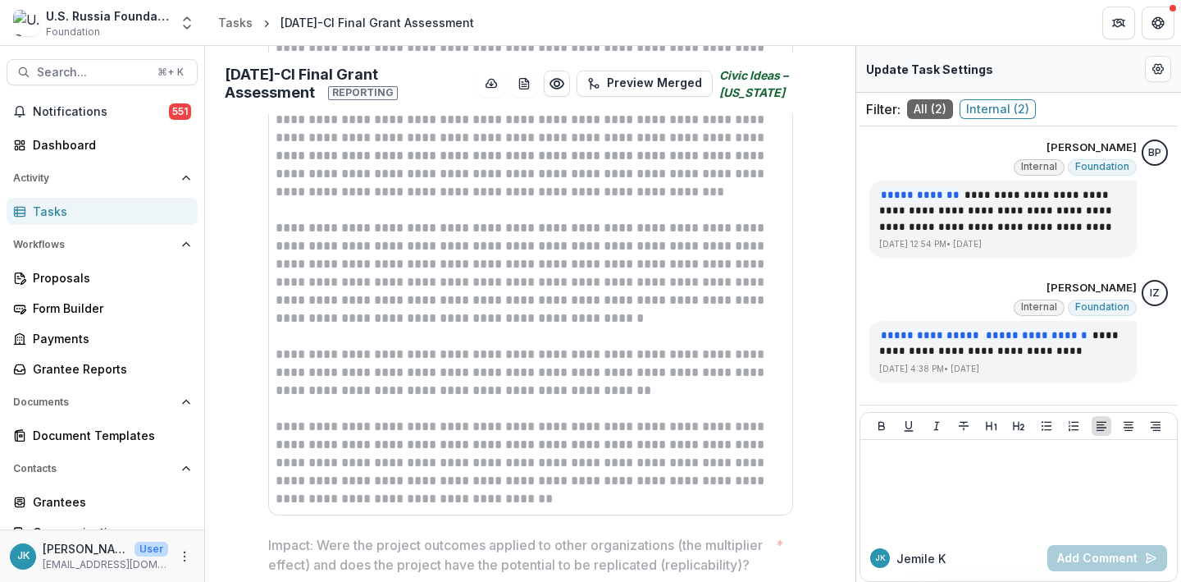
click at [468, 450] on p "**********" at bounding box center [531, 463] width 510 height 90
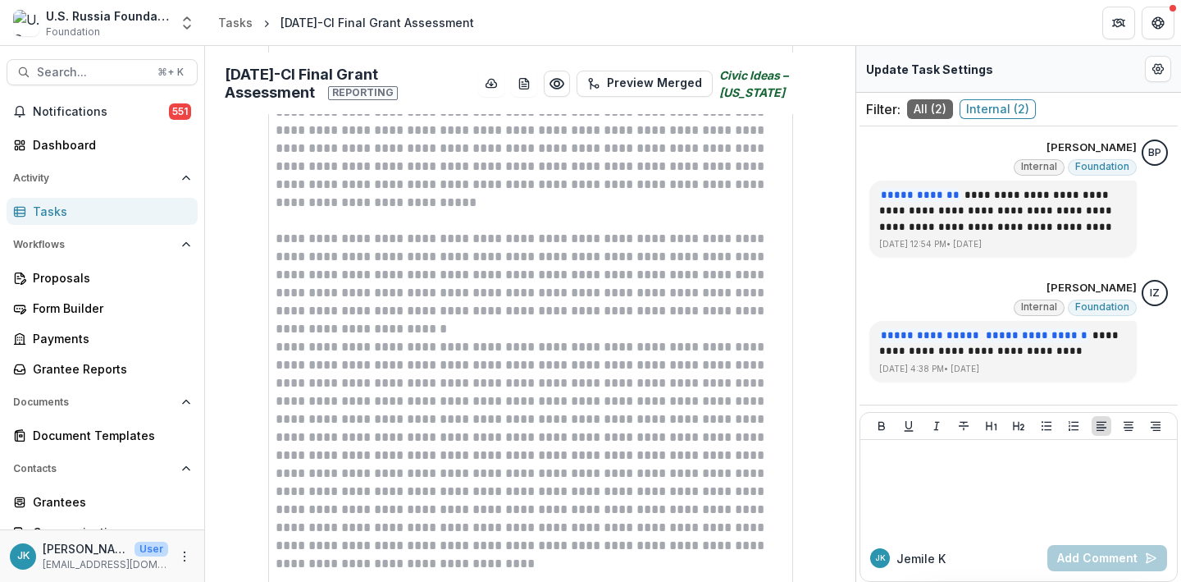
click at [468, 450] on p "**********" at bounding box center [531, 455] width 510 height 235
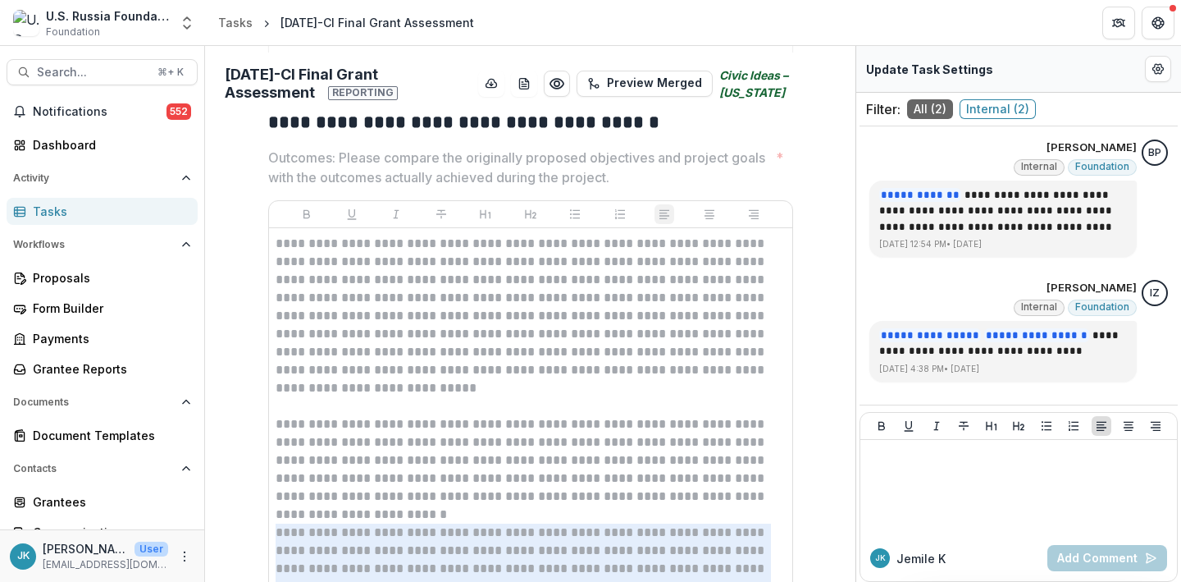
scroll to position [646, 0]
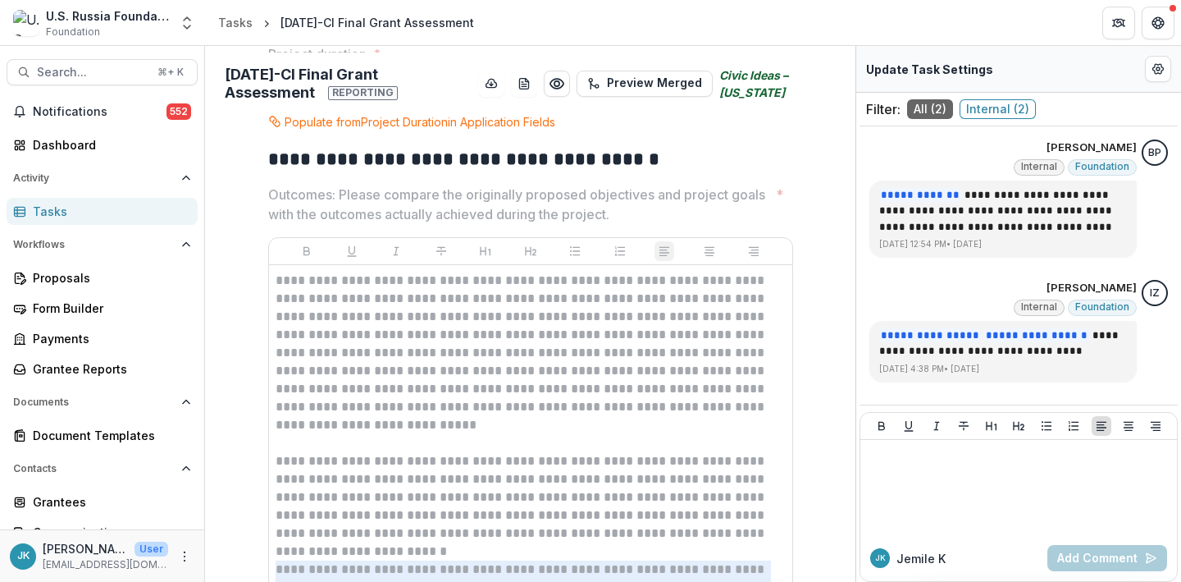
scroll to position [826, 0]
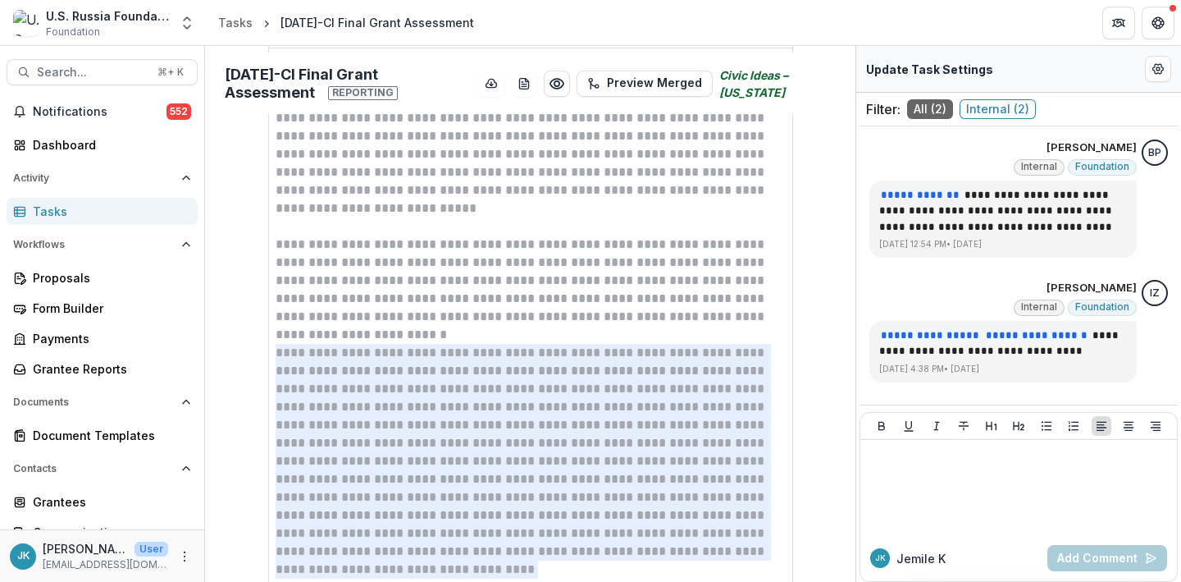
click at [655, 174] on p "**********" at bounding box center [531, 136] width 510 height 162
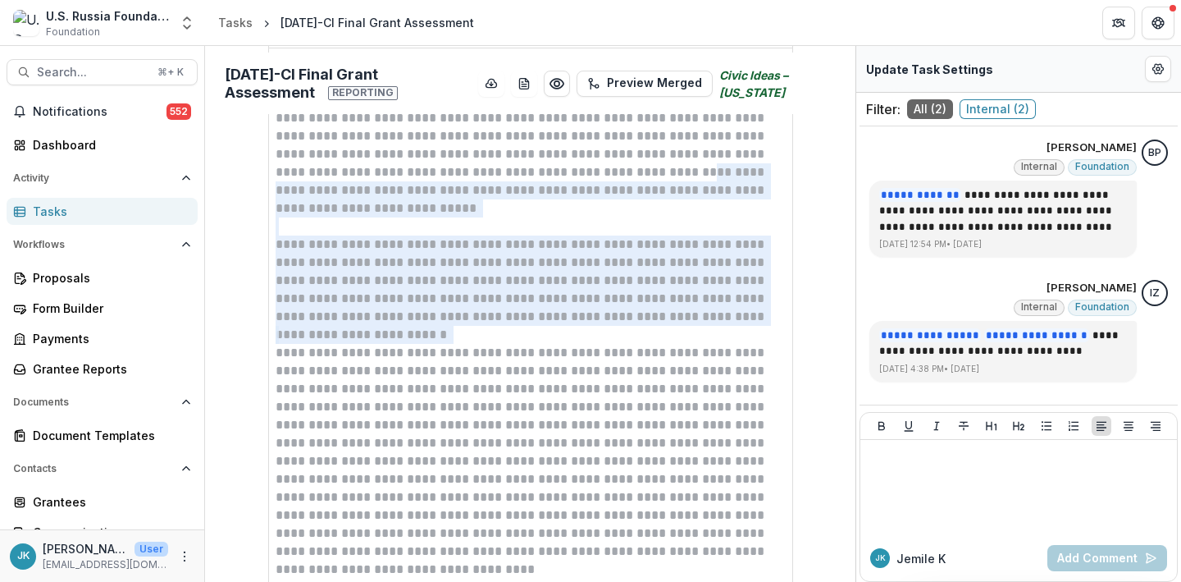
drag, startPoint x: 660, startPoint y: 136, endPoint x: 669, endPoint y: 174, distance: 38.8
click at [669, 174] on p "**********" at bounding box center [531, 136] width 510 height 162
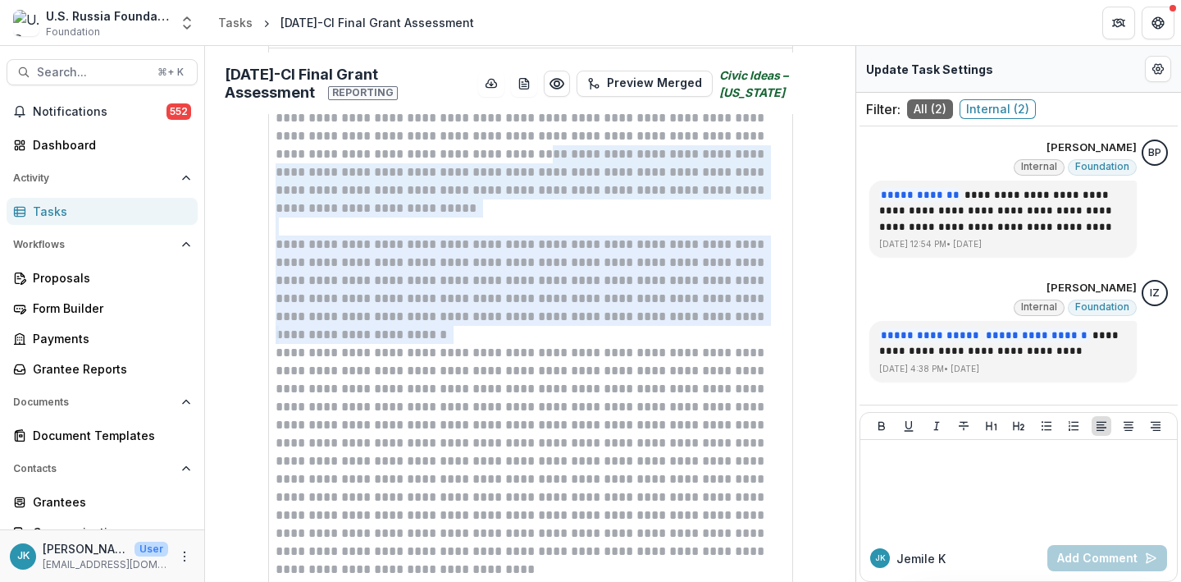
drag, startPoint x: 547, startPoint y: 206, endPoint x: 483, endPoint y: 154, distance: 82.3
click at [483, 154] on p "**********" at bounding box center [531, 136] width 510 height 162
click at [386, 185] on p "**********" at bounding box center [531, 136] width 510 height 162
drag, startPoint x: 380, startPoint y: 208, endPoint x: 411, endPoint y: 157, distance: 60.4
click at [411, 157] on p "**********" at bounding box center [531, 136] width 510 height 162
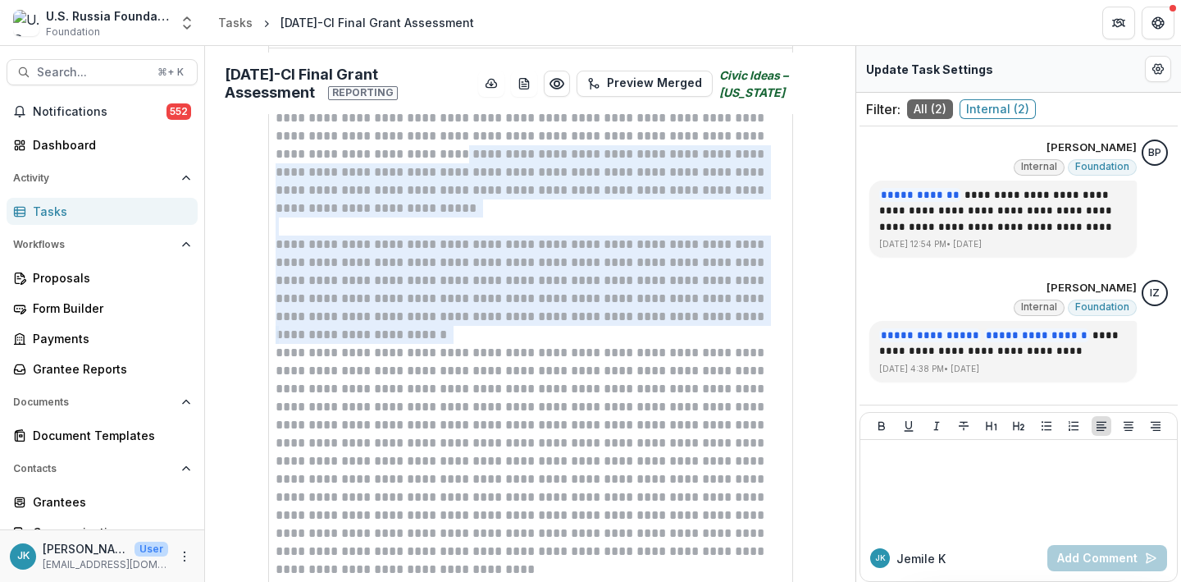
click at [623, 176] on p "**********" at bounding box center [531, 136] width 510 height 162
click at [661, 136] on p "**********" at bounding box center [531, 136] width 510 height 162
click at [660, 134] on p "**********" at bounding box center [531, 136] width 510 height 162
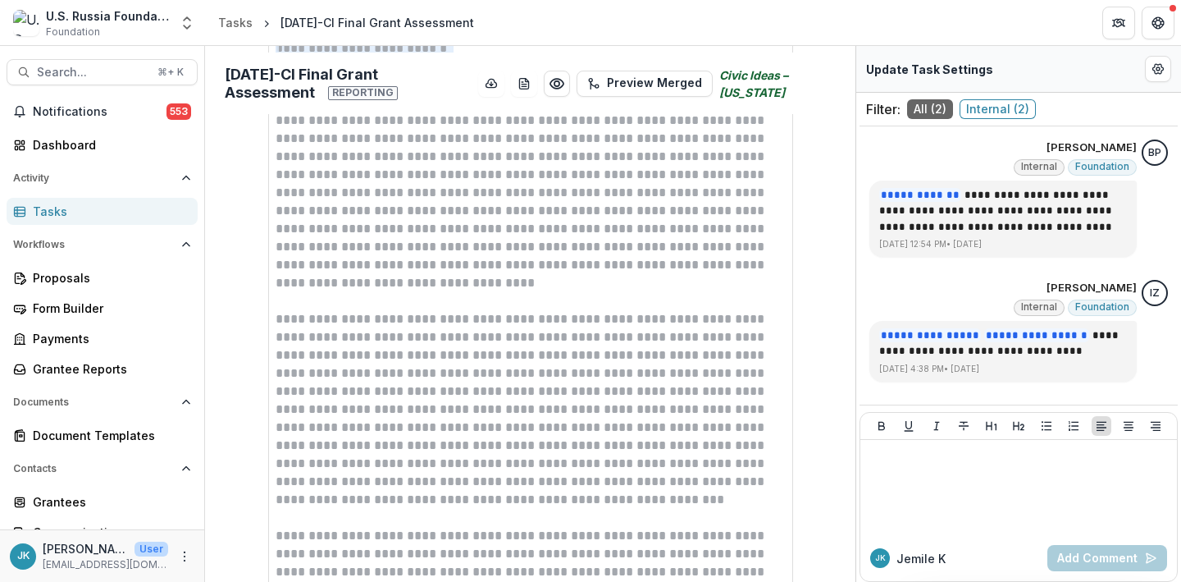
scroll to position [904, 0]
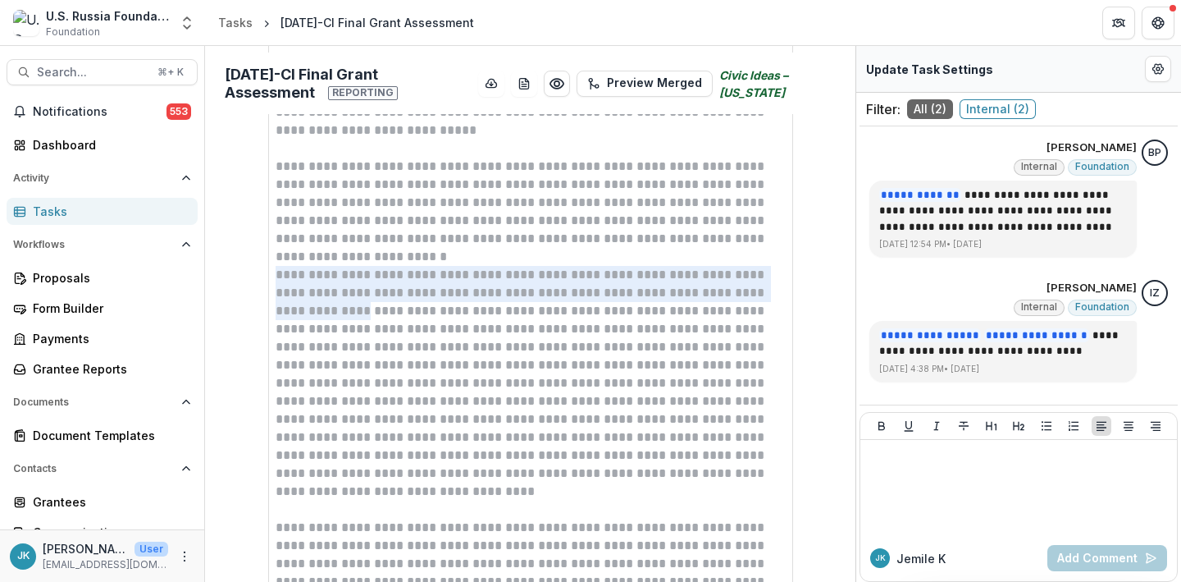
drag, startPoint x: 322, startPoint y: 319, endPoint x: 336, endPoint y: 319, distance: 13.9
click at [336, 319] on div "**********" at bounding box center [531, 500] width 510 height 1047
click at [336, 319] on p "**********" at bounding box center [531, 383] width 510 height 235
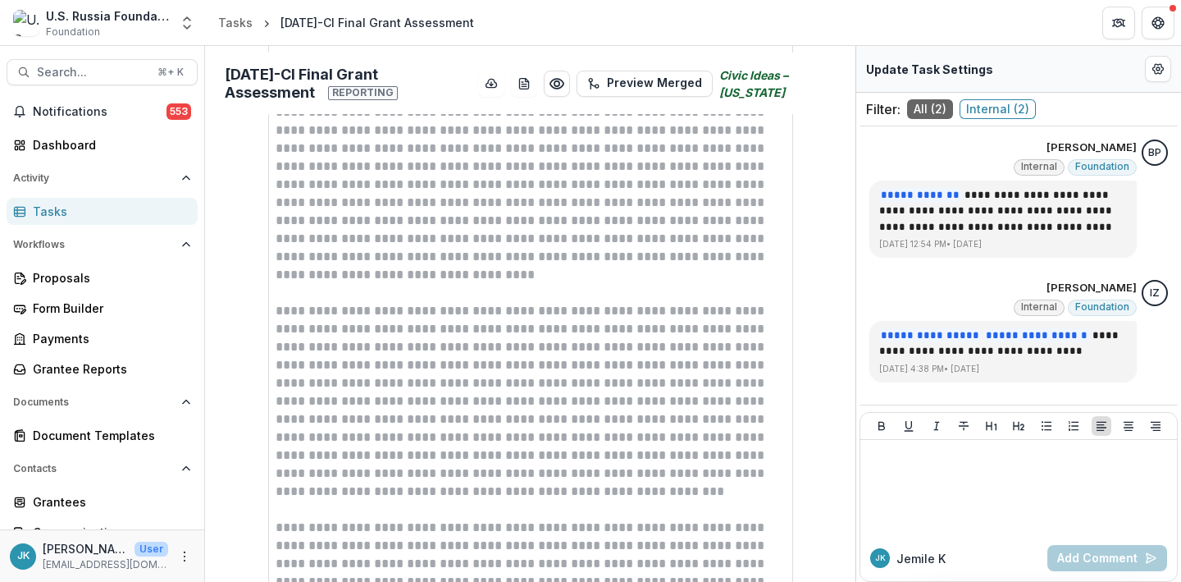
scroll to position [1128, 0]
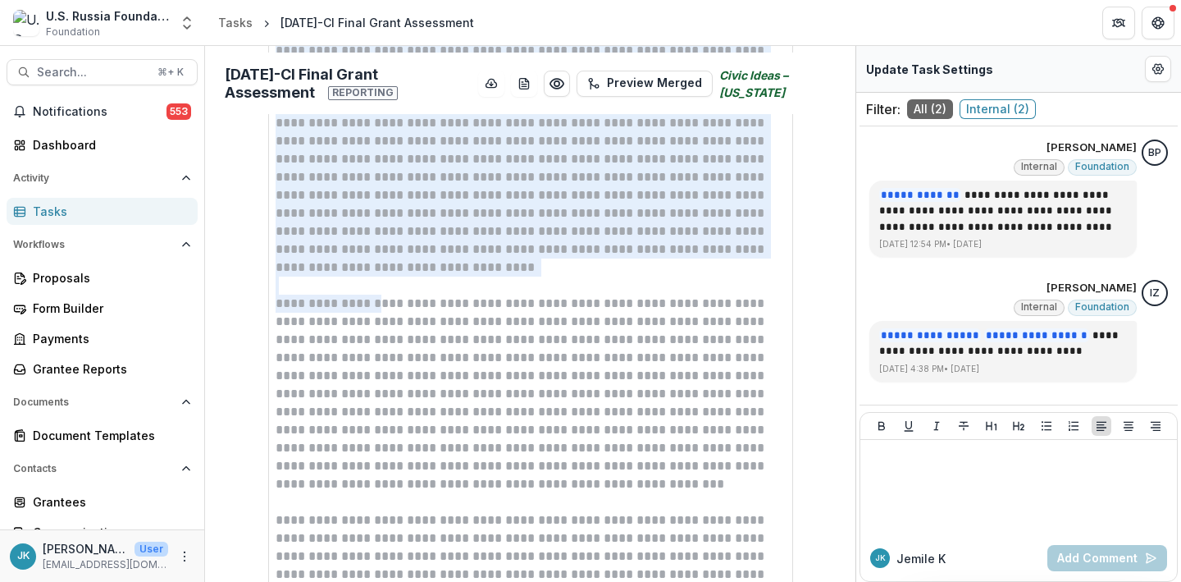
drag, startPoint x: 593, startPoint y: 321, endPoint x: 365, endPoint y: 312, distance: 228.2
click at [366, 312] on p "**********" at bounding box center [531, 394] width 510 height 199
click at [365, 312] on p "**********" at bounding box center [531, 394] width 510 height 199
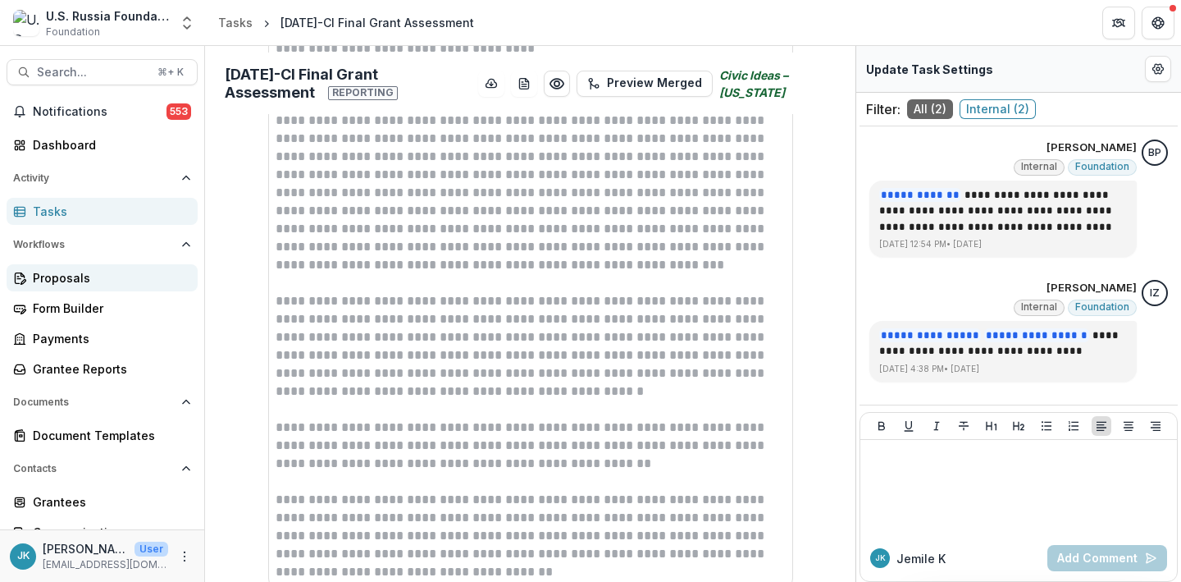
scroll to position [1350, 0]
click at [53, 71] on span "Search..." at bounding box center [92, 73] width 111 height 14
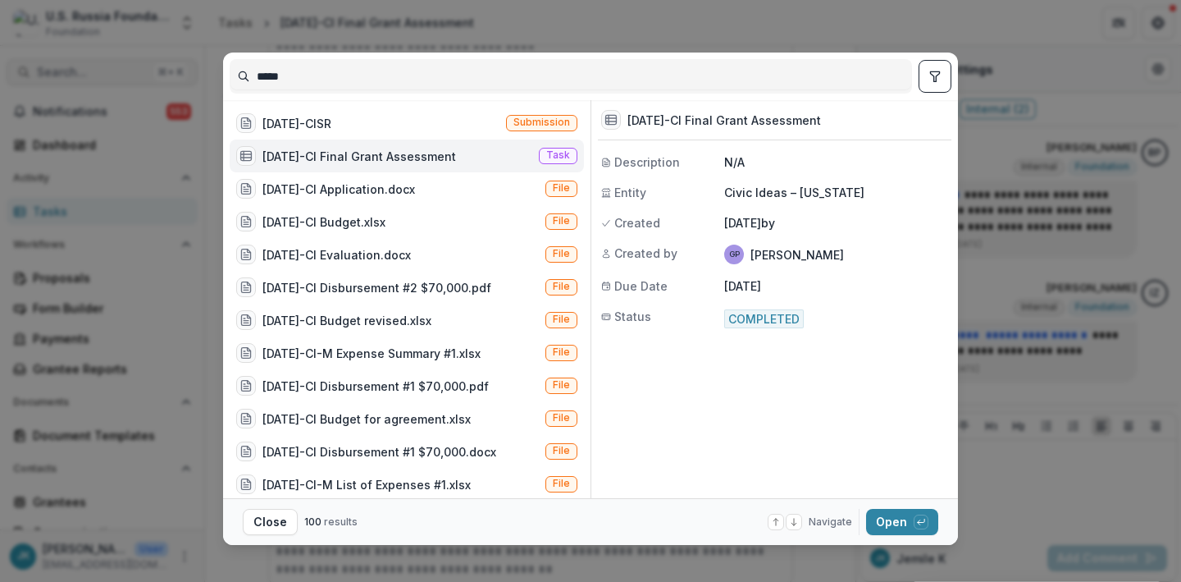
type input "**********"
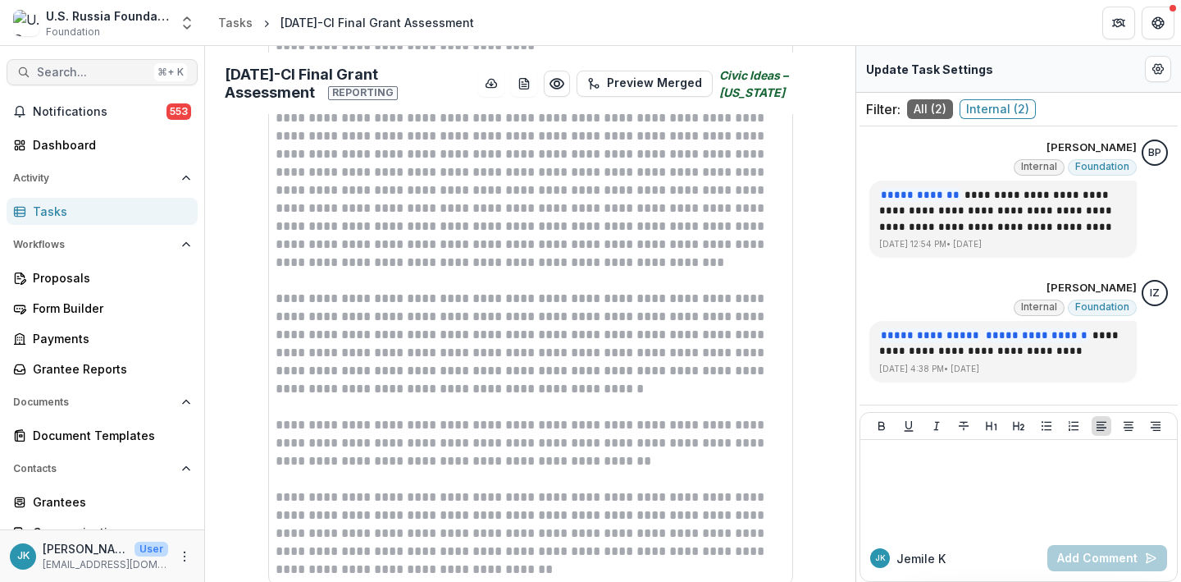
click at [94, 81] on button "Search... ⌘ + K" at bounding box center [102, 72] width 191 height 26
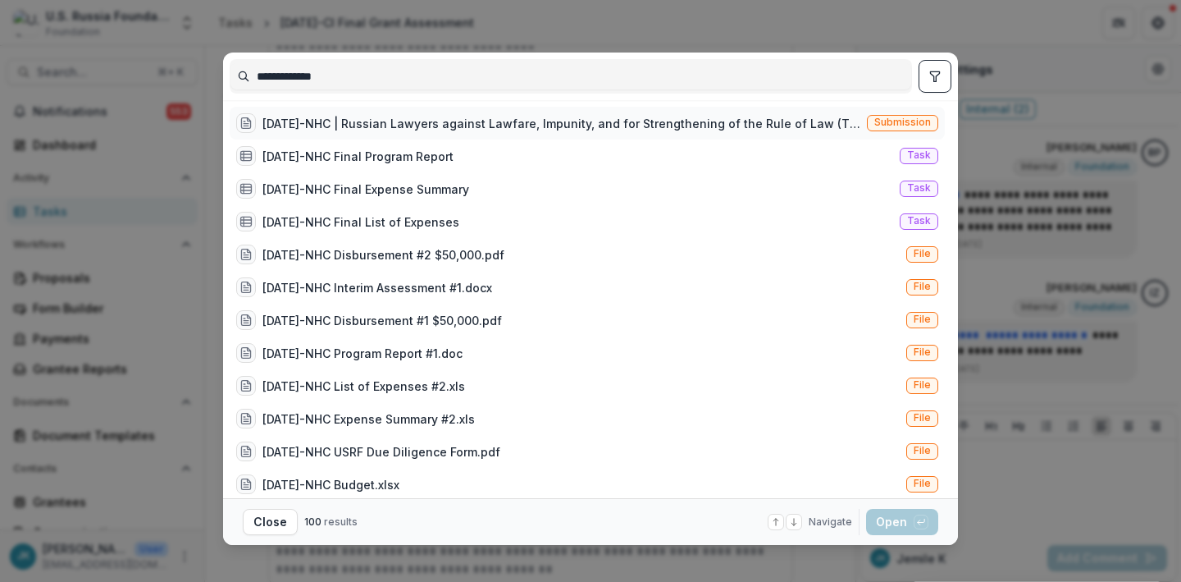
type input "**********"
click at [378, 130] on div "[DATE]-NHC | Russian Lawyers against Lawfare, Impunity, and for Strengthening o…" at bounding box center [562, 123] width 598 height 17
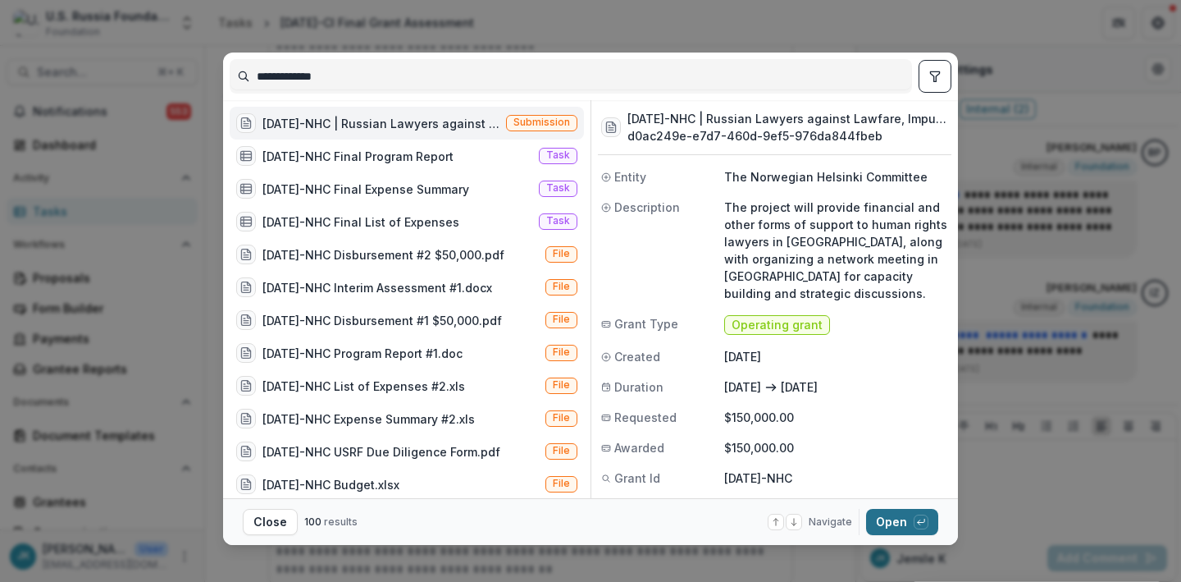
click at [879, 525] on button "Open with enter key" at bounding box center [902, 522] width 72 height 26
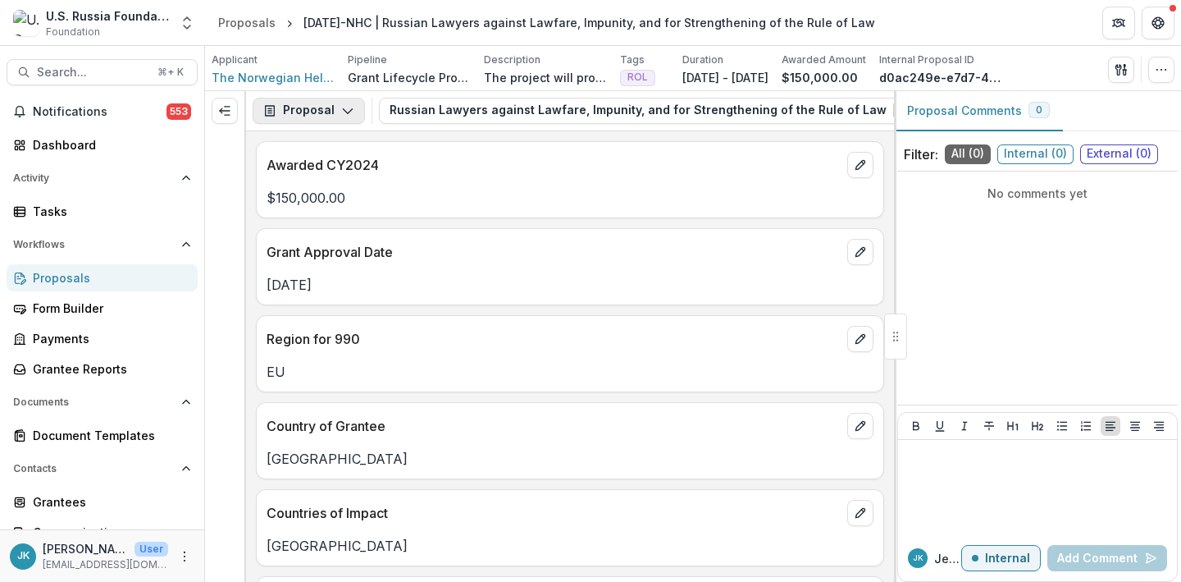
click at [338, 117] on button "Proposal" at bounding box center [309, 111] width 112 height 26
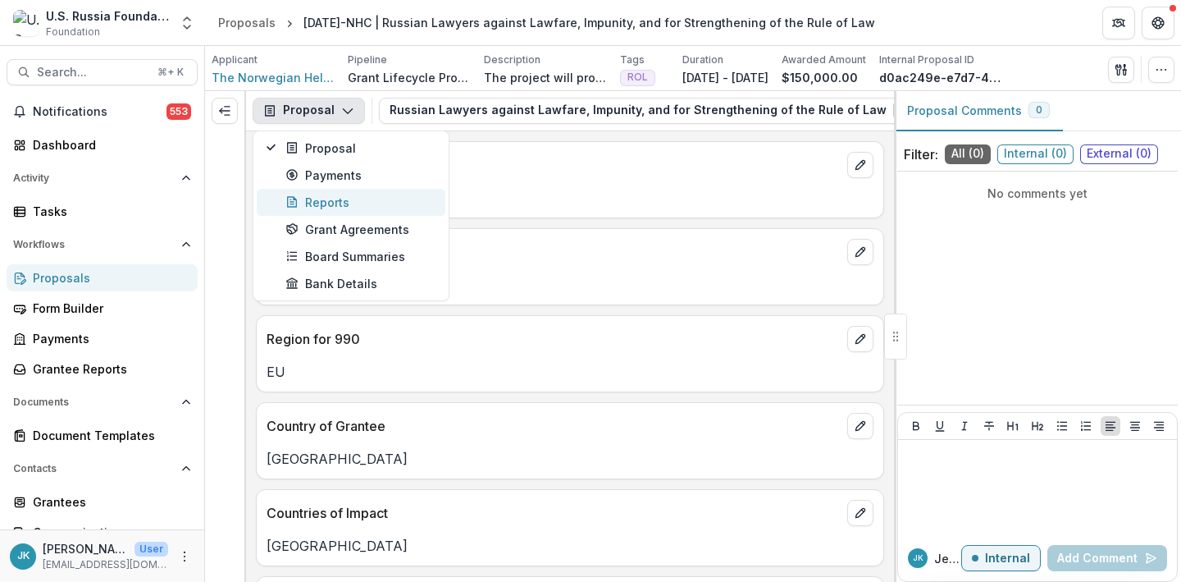
click at [308, 212] on button "Reports" at bounding box center [351, 202] width 189 height 27
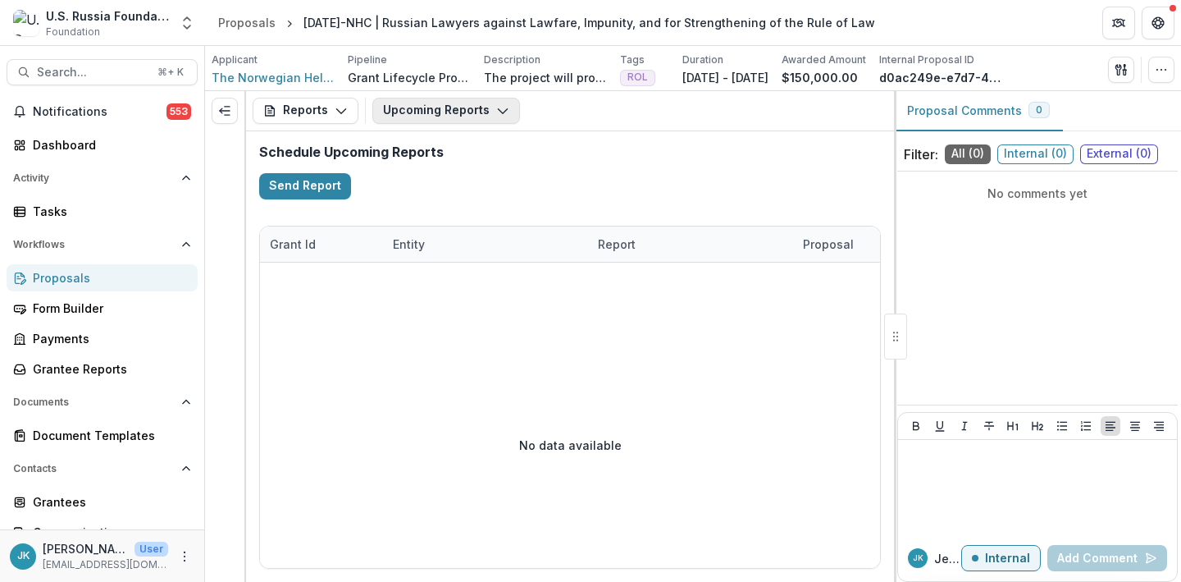
click at [422, 119] on button "Upcoming Reports" at bounding box center [446, 111] width 148 height 26
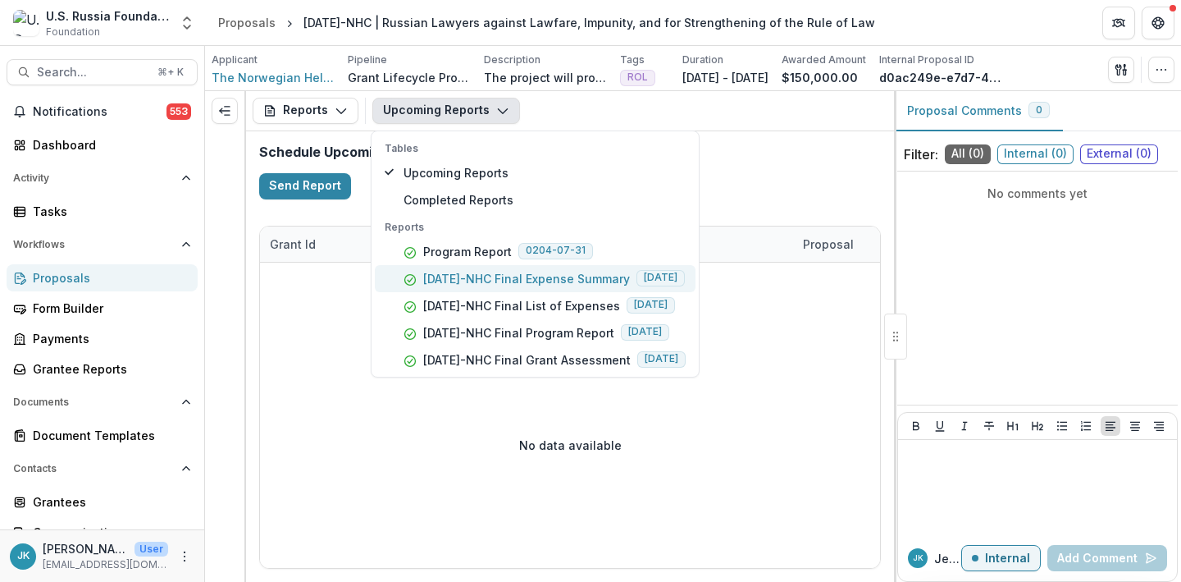
click at [454, 277] on p "[DATE]-NHC Final Expense Summary" at bounding box center [526, 278] width 207 height 17
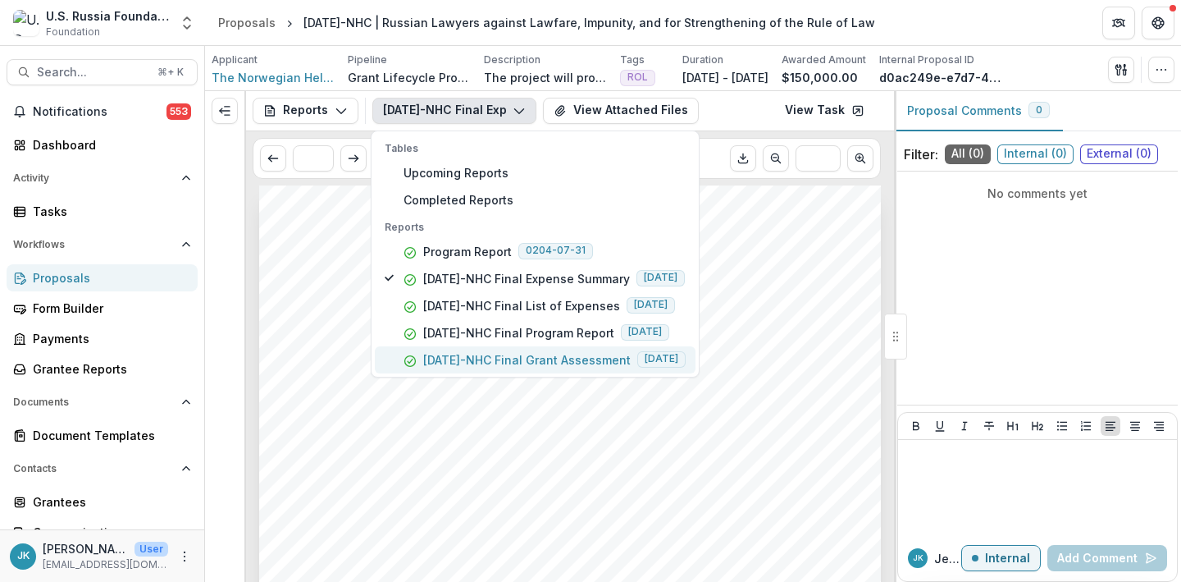
click at [454, 362] on p "[DATE]-NHC Final Grant Assessment" at bounding box center [527, 359] width 208 height 17
click at [440, 418] on span "[DATE]-NHC | Russian Lawyers against Lawfare, Impunity, and for Strengthening o…" at bounding box center [554, 419] width 514 height 12
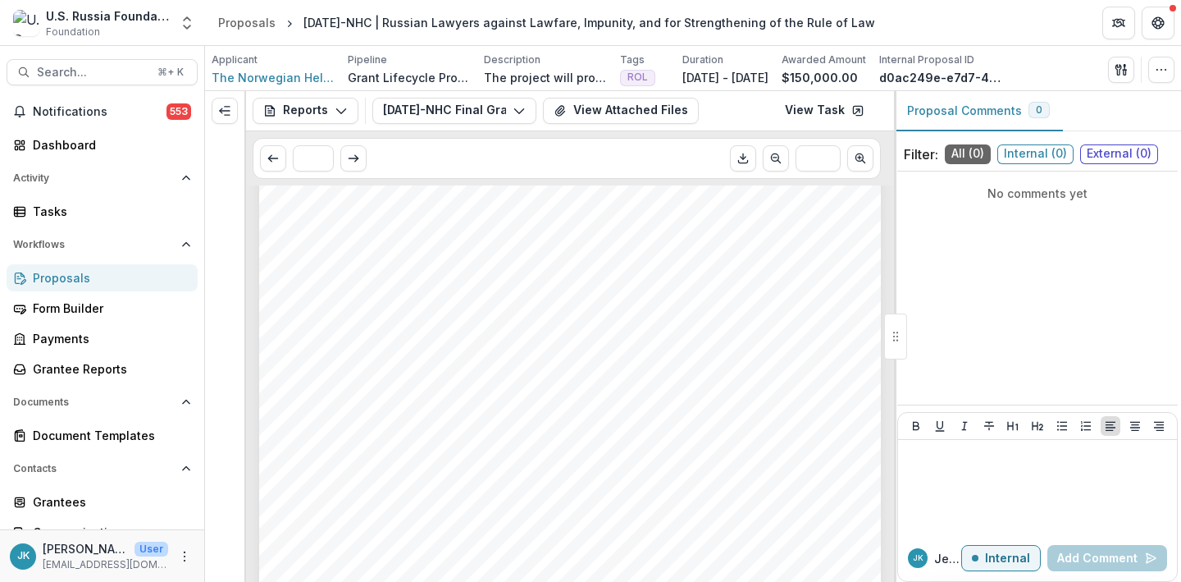
scroll to position [2087, 0]
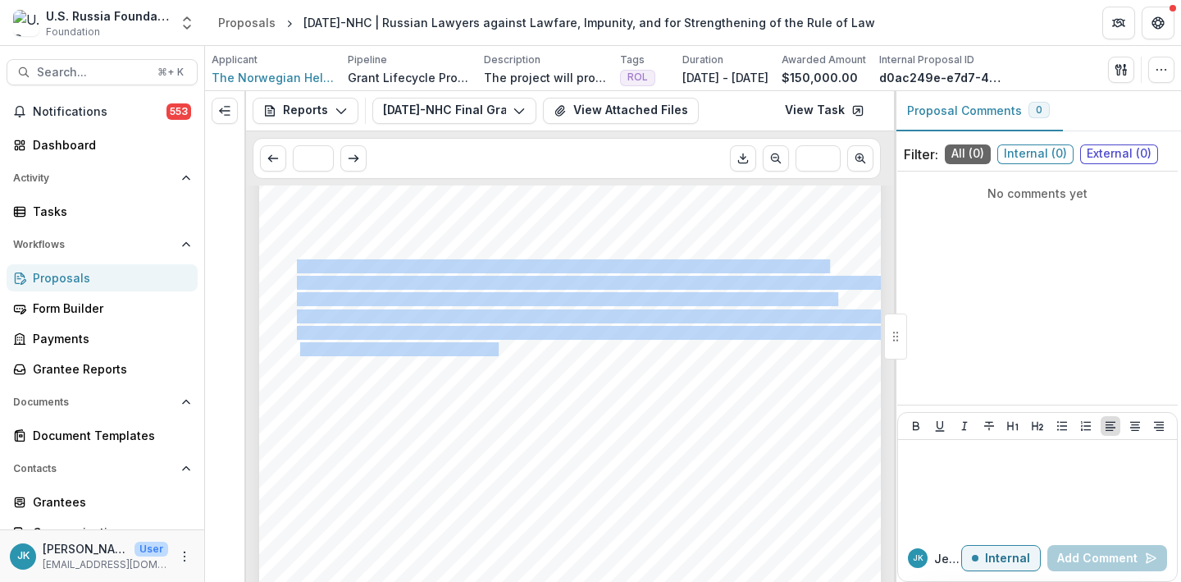
drag, startPoint x: 297, startPoint y: 265, endPoint x: 496, endPoint y: 348, distance: 215.9
click at [496, 348] on div "Please add any further comments about this project’s financials (for example, w…" at bounding box center [570, 317] width 622 height 880
copy div "The project successfully provided an enhanced access to legal information and l…"
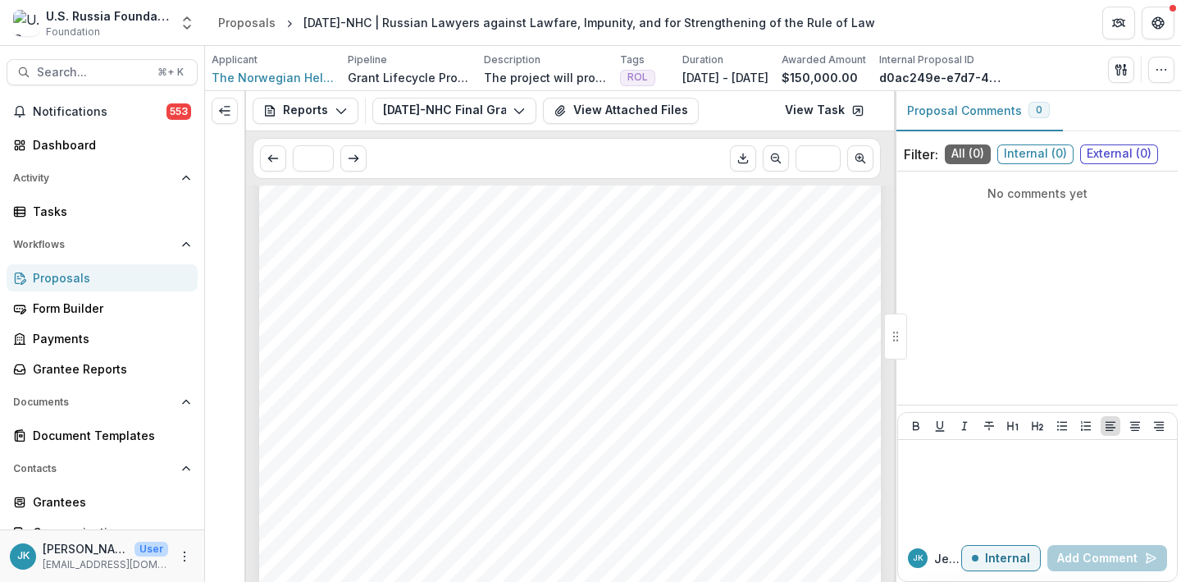
click at [450, 395] on span "foundation Fritt Ord and applied to a network meeting (Budget Line II). The sho…" at bounding box center [568, 400] width 537 height 12
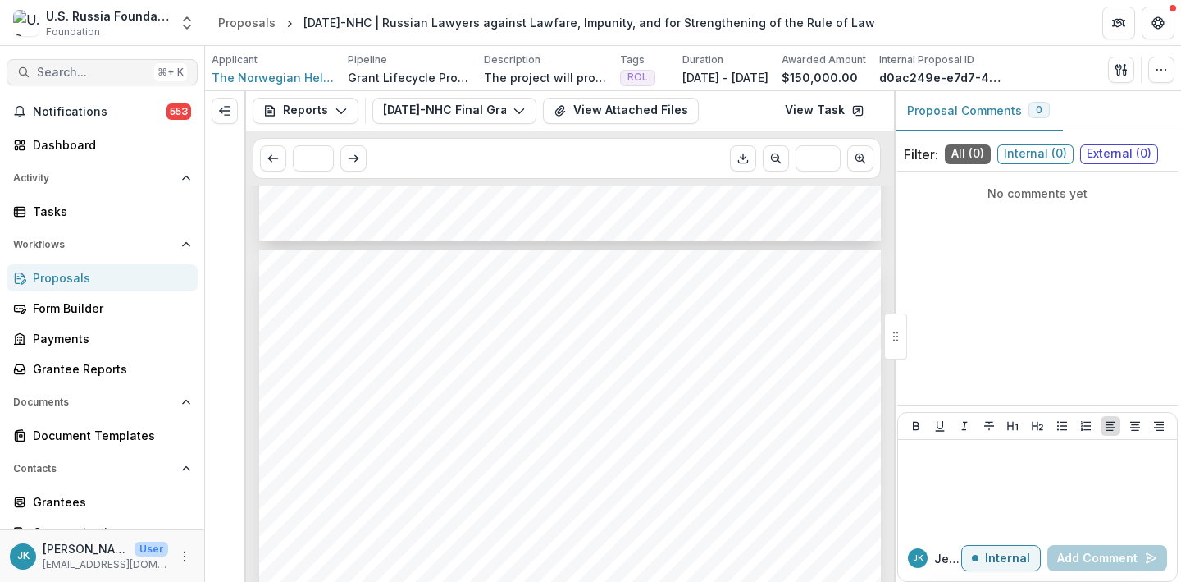
click at [65, 76] on span "Search..." at bounding box center [92, 73] width 111 height 14
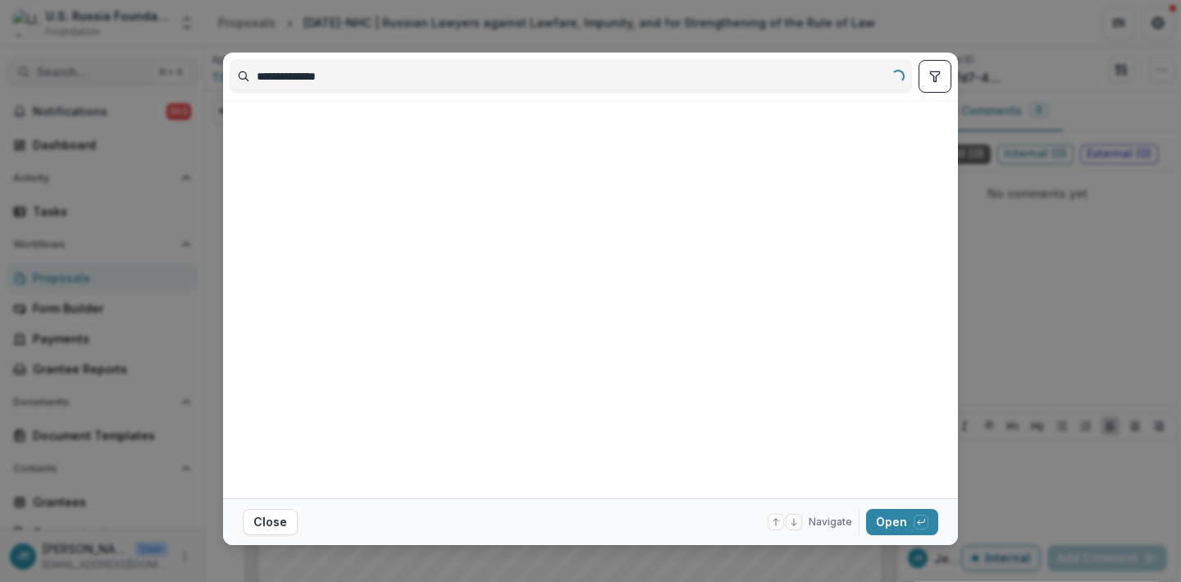
type input "**********"
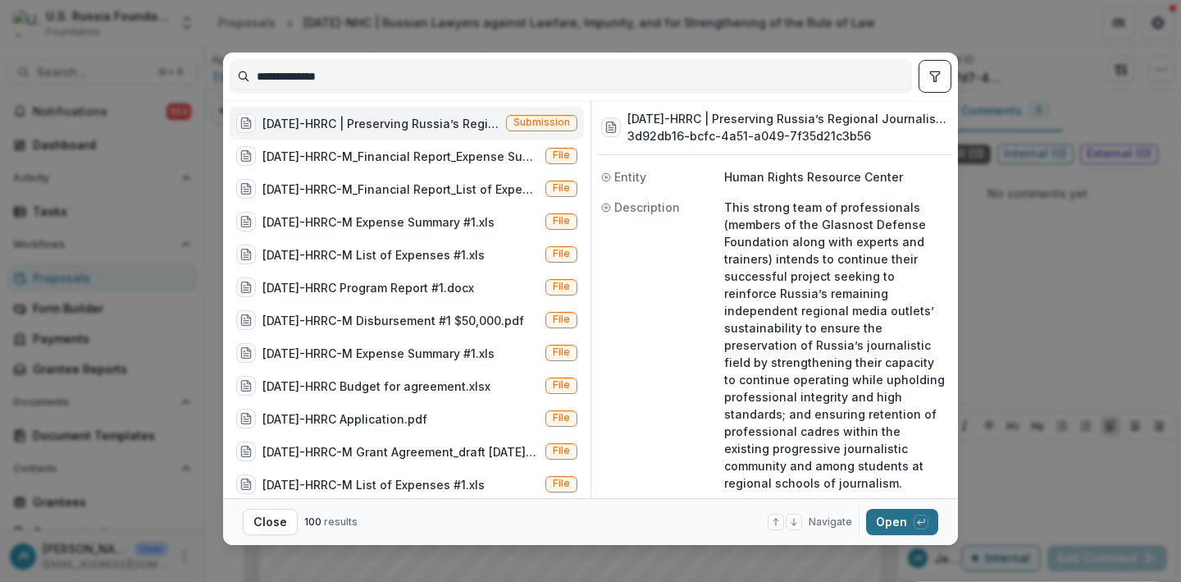
click at [897, 527] on button "Open with enter key" at bounding box center [902, 522] width 72 height 26
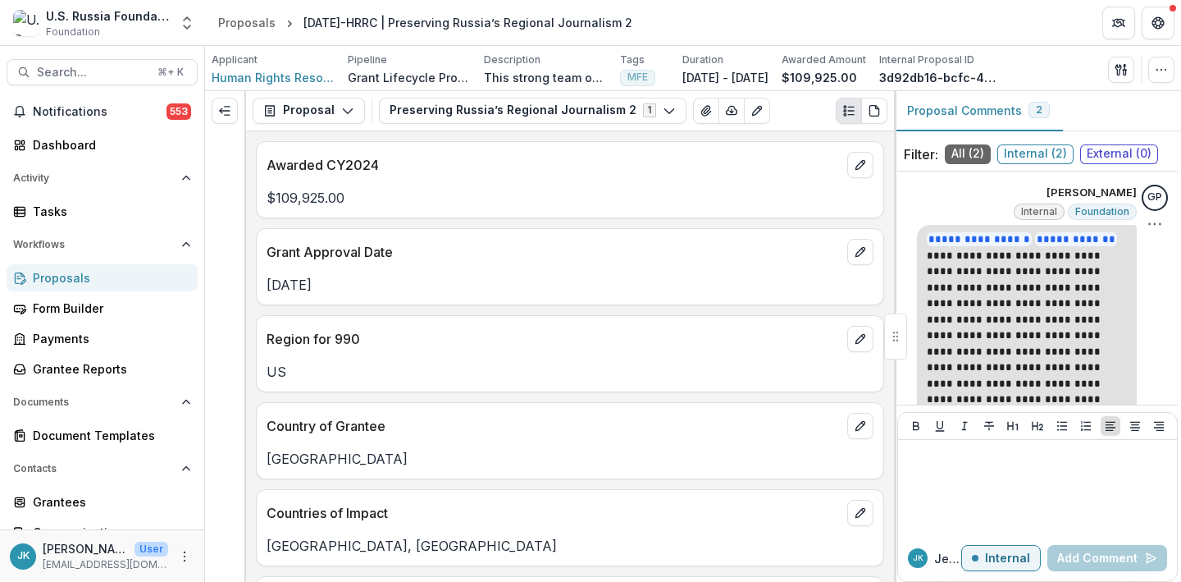
scroll to position [239, 0]
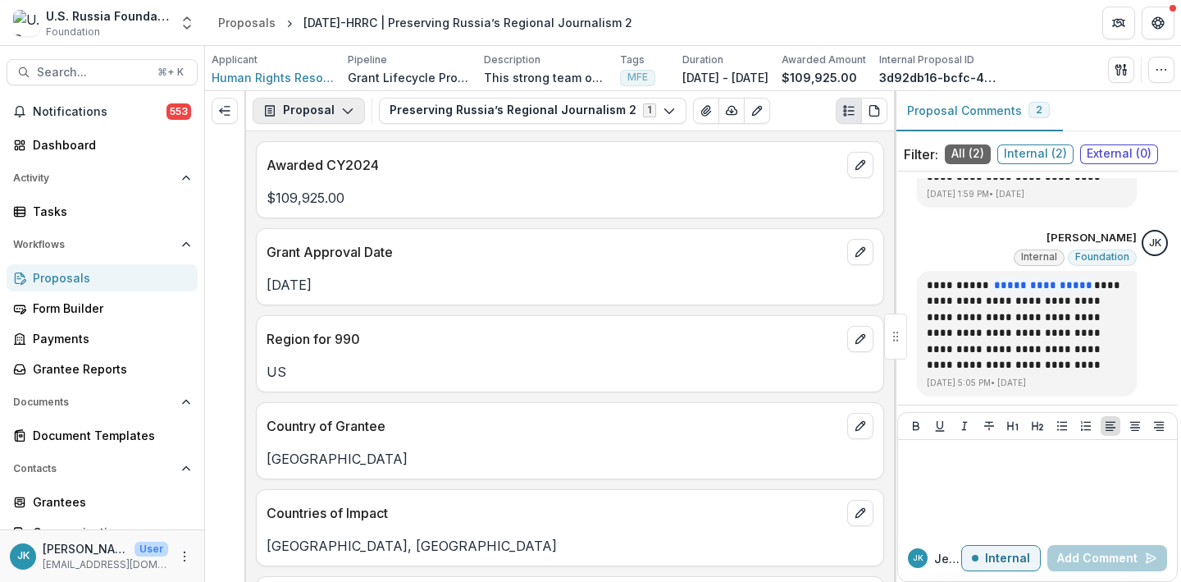
click at [333, 106] on button "Proposal" at bounding box center [309, 111] width 112 height 26
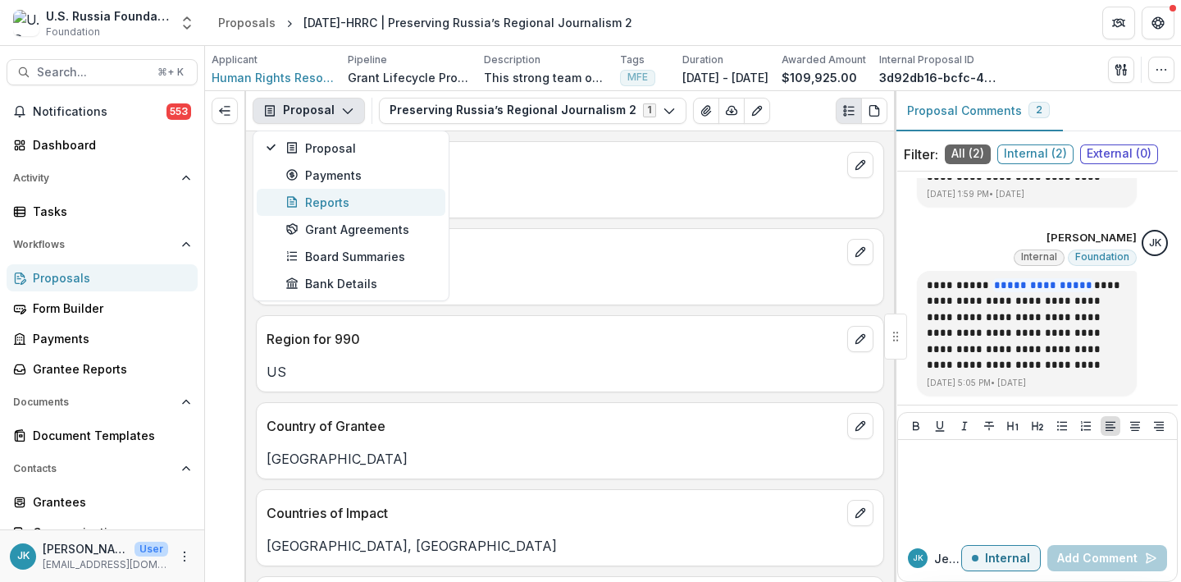
click at [358, 202] on div "Reports" at bounding box center [360, 202] width 150 height 17
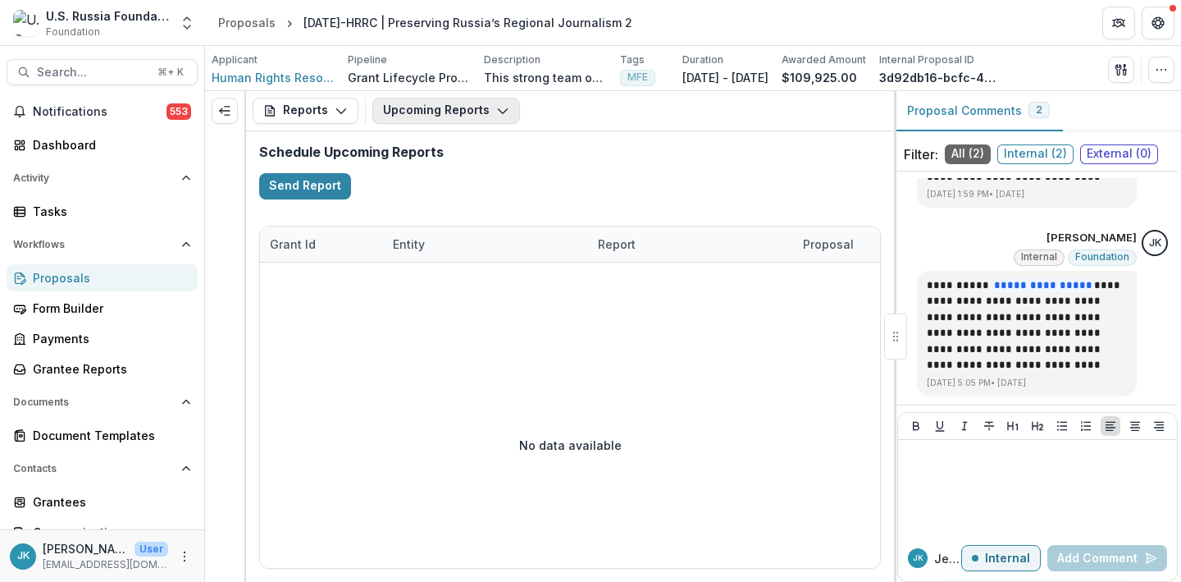
click at [455, 111] on button "Upcoming Reports" at bounding box center [446, 111] width 148 height 26
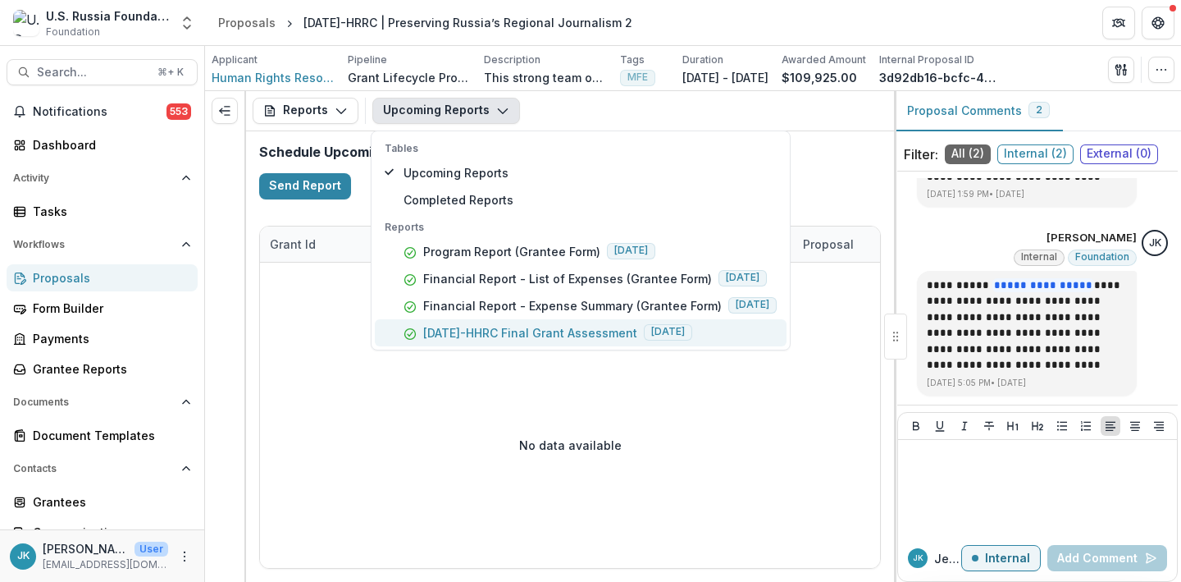
click at [499, 330] on p "[DATE]-HHRC Final Grant Assessment" at bounding box center [530, 332] width 214 height 17
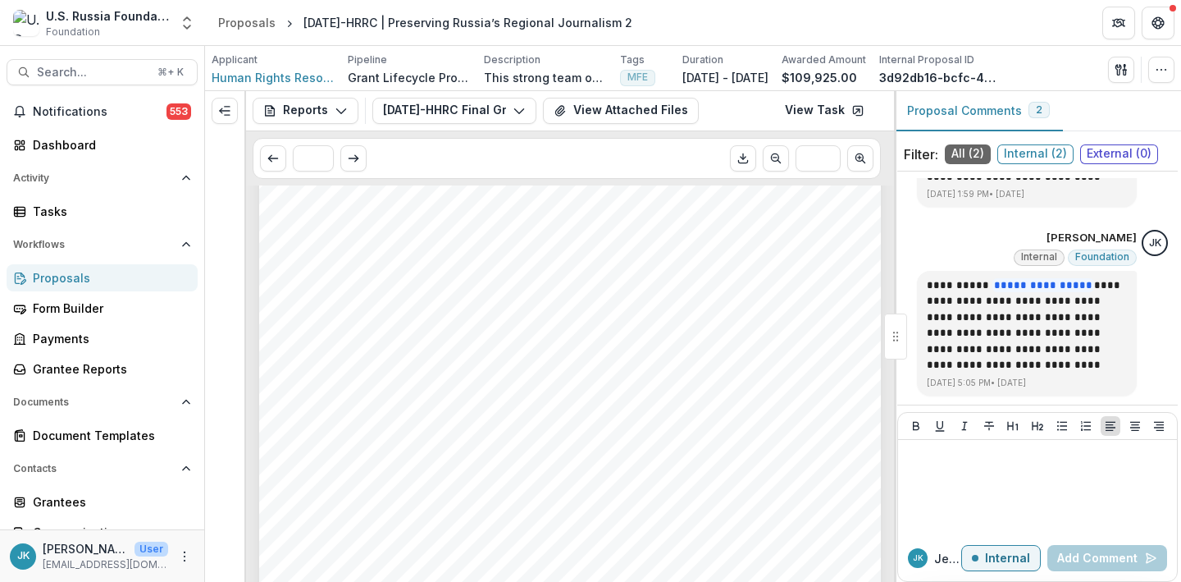
scroll to position [1994, 0]
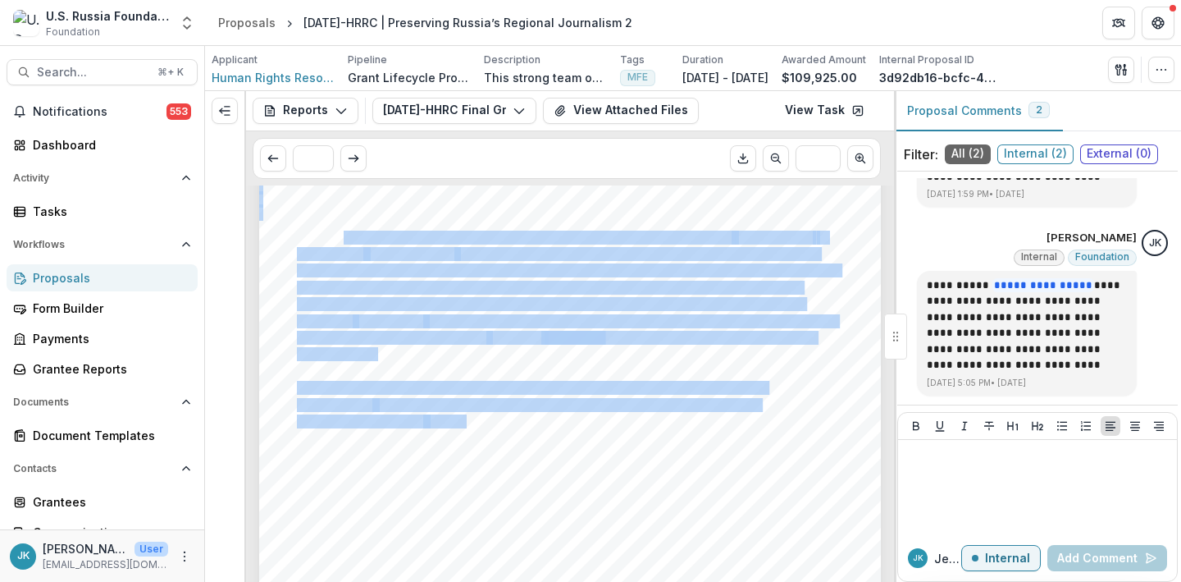
drag, startPoint x: 466, startPoint y: 422, endPoint x: 340, endPoint y: 237, distance: 223.7
click at [340, 237] on div "Please add any further comments about this project’s financials (for example, w…" at bounding box center [570, 410] width 622 height 880
copy div "the project demonstrated strong implementation and impact, generally meeting—an…"
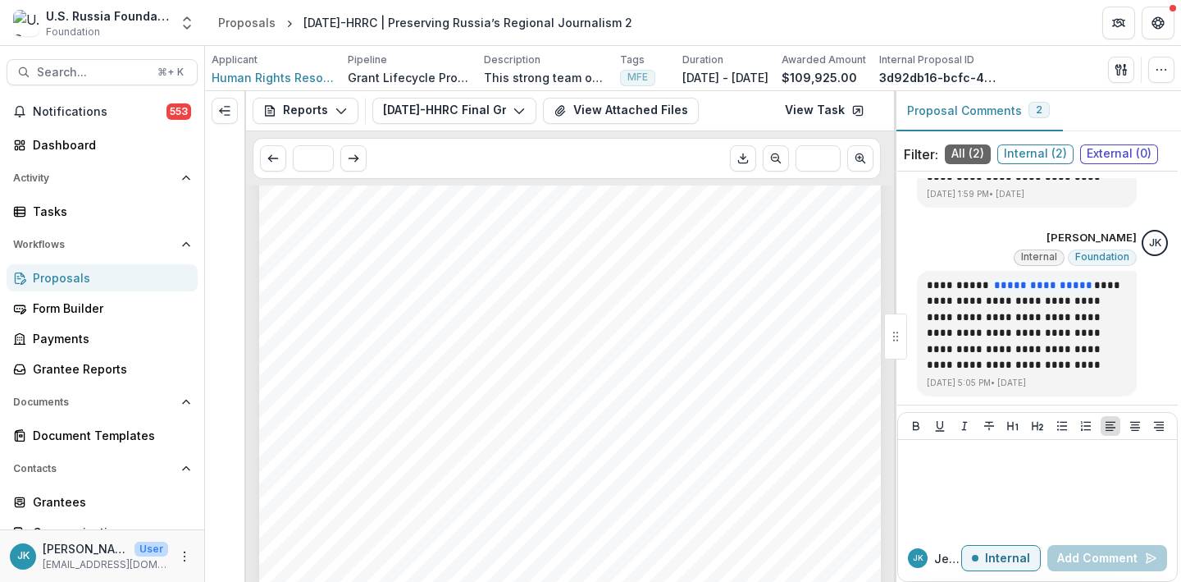
click at [585, 473] on span "iterations could benefit from incorporating more robust monitoring tools to bet…" at bounding box center [569, 471] width 544 height 12
click at [73, 76] on span "Search..." at bounding box center [92, 73] width 111 height 14
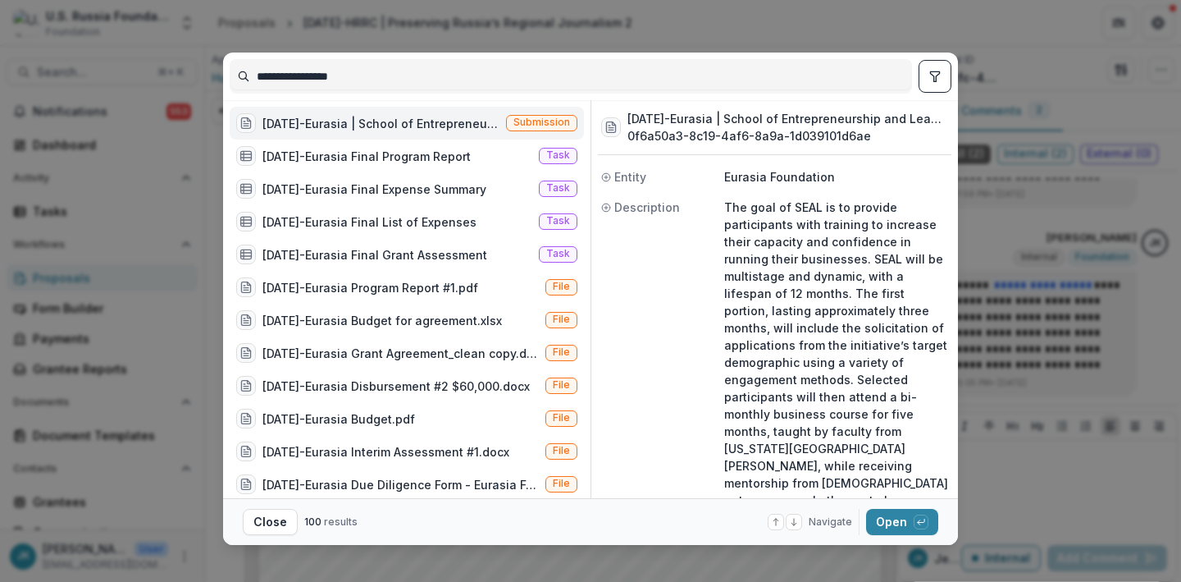
type input "**********"
click at [414, 113] on div "[DATE]-Eurasia | School of Entrepreneurship and Leadership (SEAL) Initiative (T…" at bounding box center [367, 123] width 263 height 20
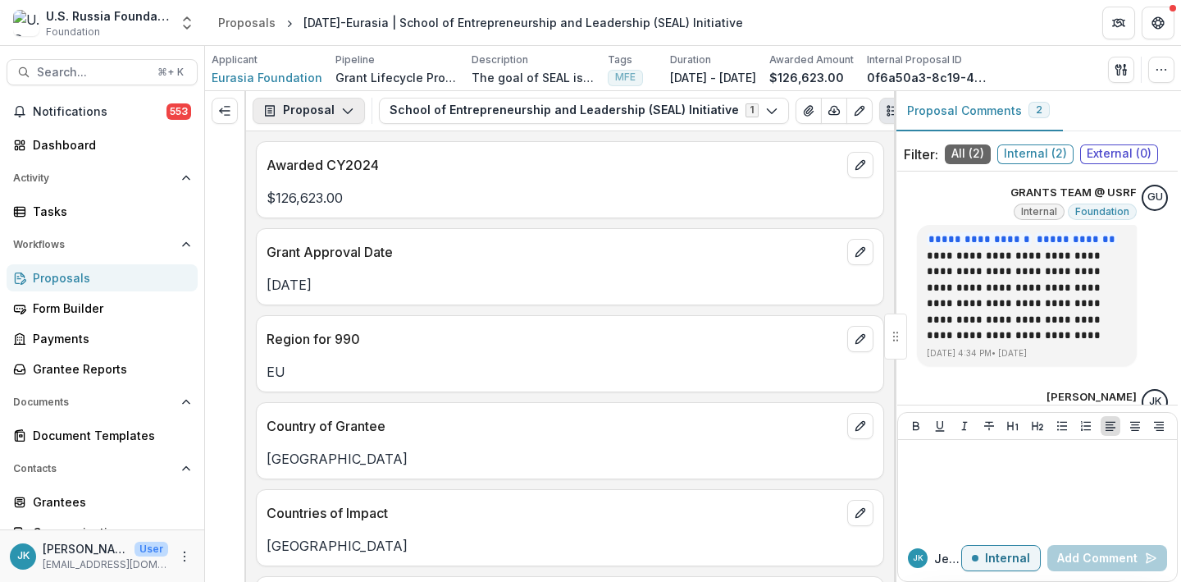
click at [320, 107] on button "Proposal" at bounding box center [309, 111] width 112 height 26
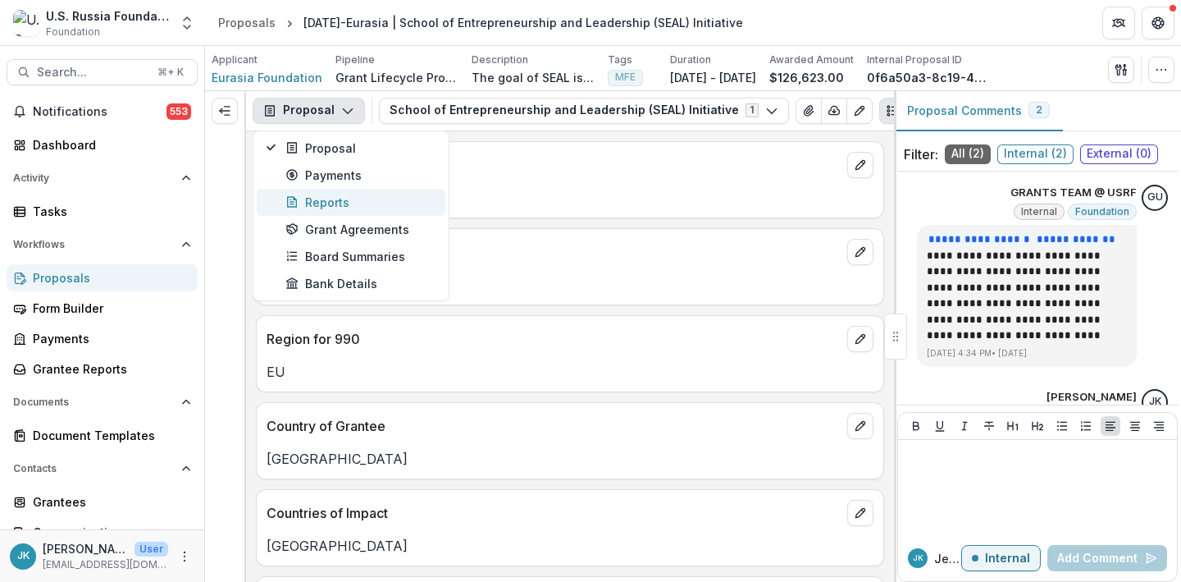
click at [310, 205] on div "Reports" at bounding box center [360, 202] width 150 height 17
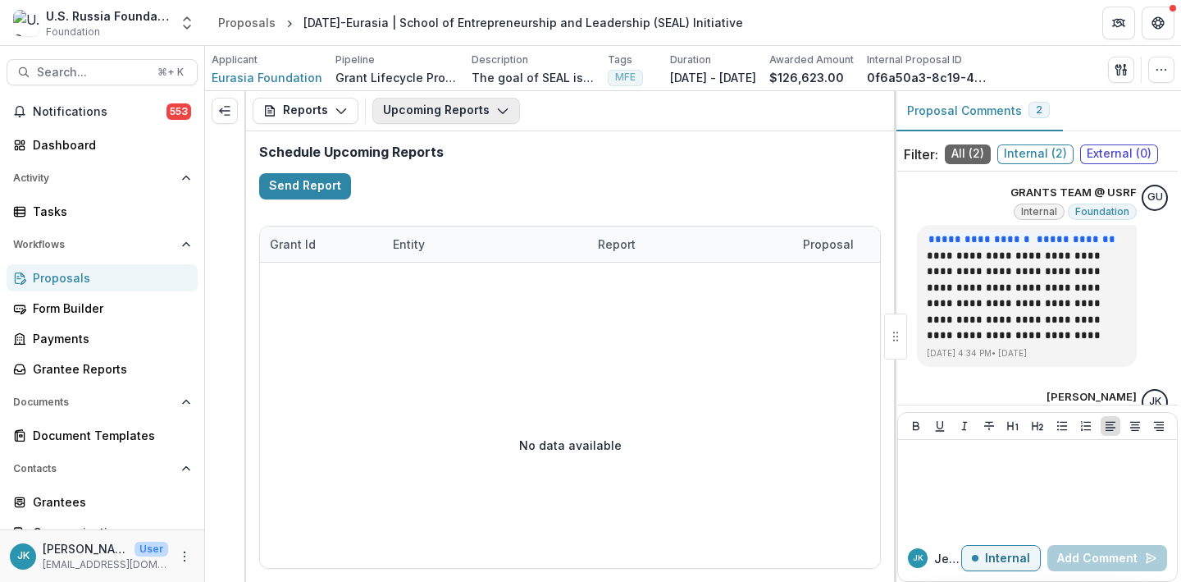
click at [405, 107] on button "Upcoming Reports" at bounding box center [446, 111] width 148 height 26
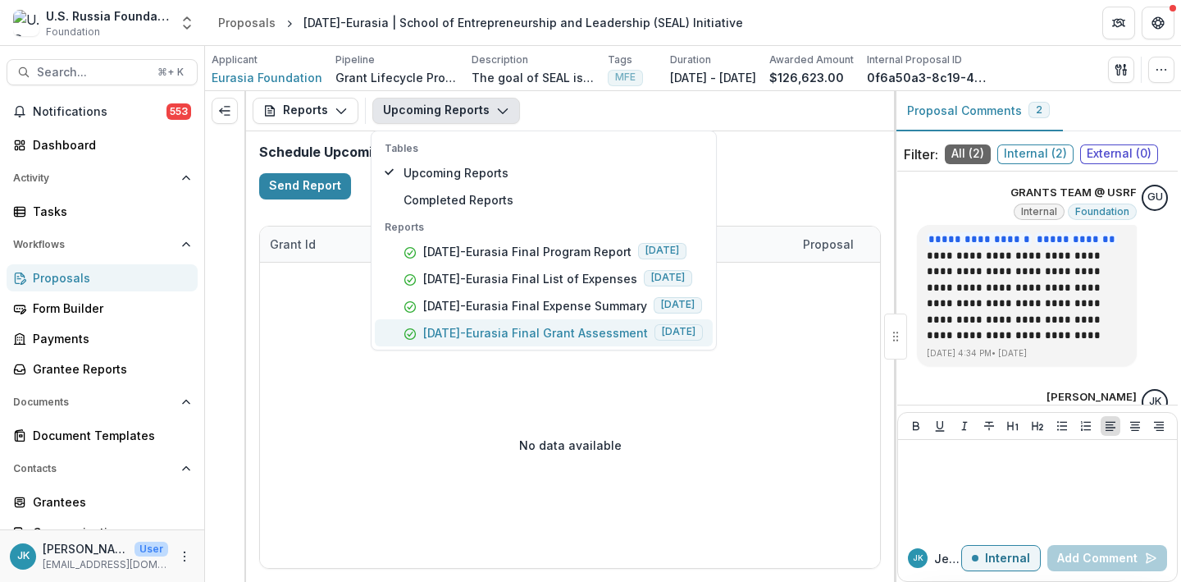
click at [432, 334] on p "[DATE]-Eurasia Final Grant Assessment" at bounding box center [535, 332] width 225 height 17
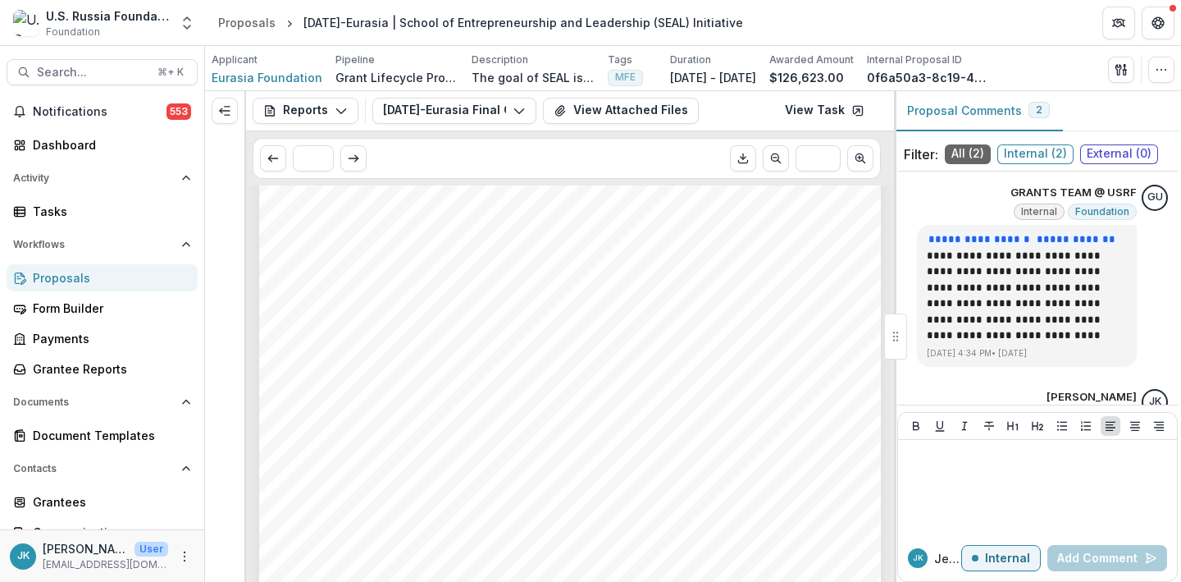
scroll to position [1086, 0]
click at [381, 423] on span "sustain, and build successful small businesses. This is seen in both the hard e…" at bounding box center [567, 424] width 541 height 12
click at [477, 423] on span "sustain, and build successful small businesses. This is seen in both the hard e…" at bounding box center [567, 424] width 541 height 12
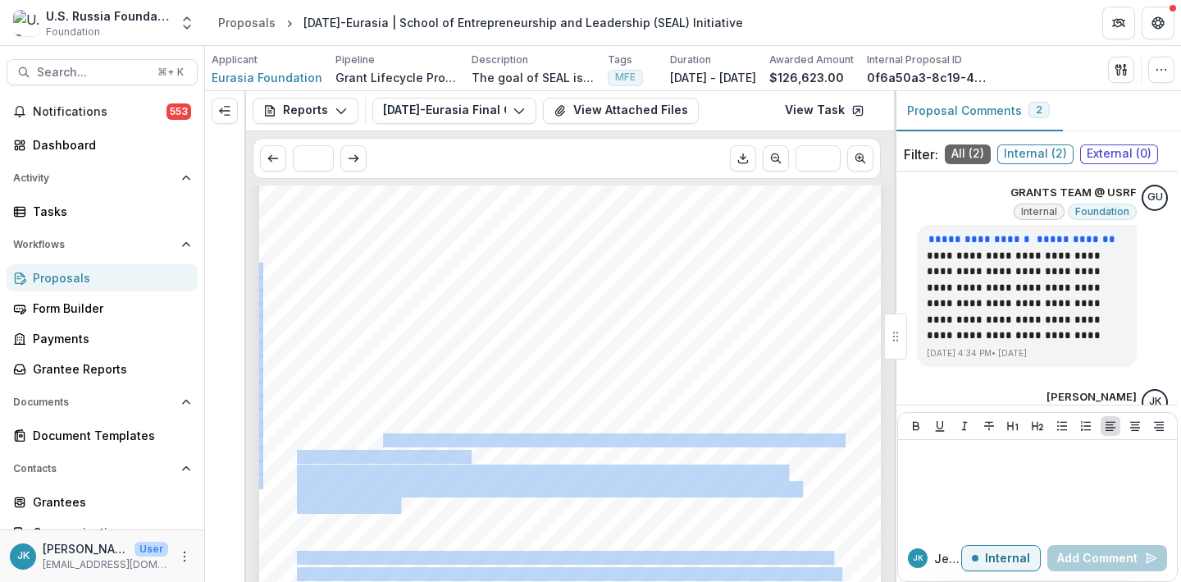
drag, startPoint x: 467, startPoint y: 458, endPoint x: 379, endPoint y: 435, distance: 90.7
click at [379, 435] on div "Overall, the course and mentorships helped develop specific, practical skills n…" at bounding box center [570, 429] width 622 height 880
click at [379, 435] on span "that they learned, but also in the leadership capacity, self-assuredness, and a…" at bounding box center [570, 440] width 546 height 12
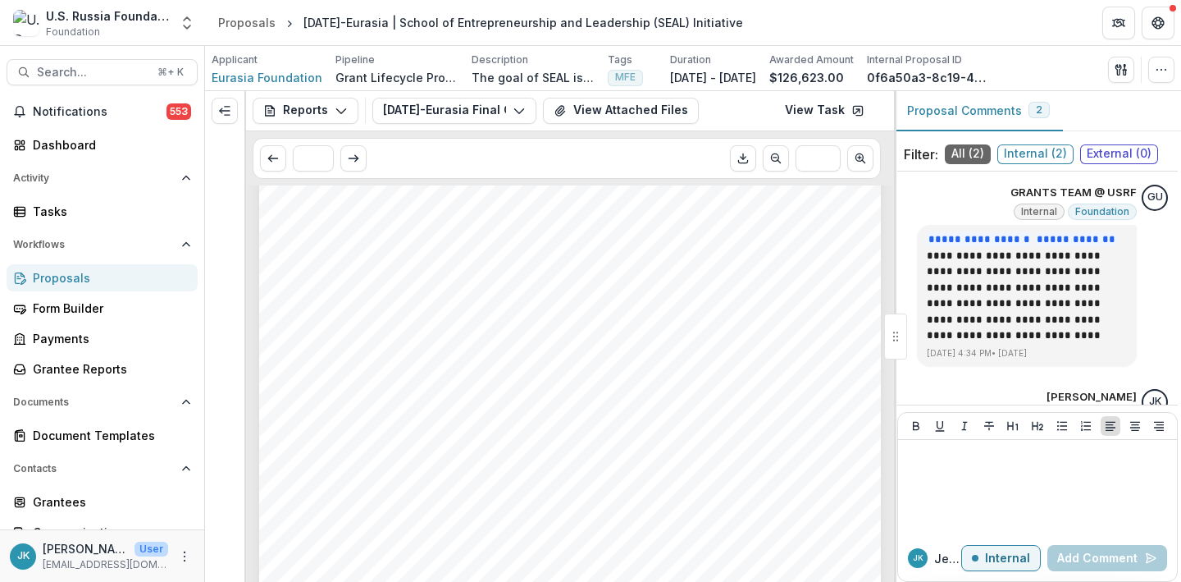
drag, startPoint x: 466, startPoint y: 457, endPoint x: 312, endPoint y: 413, distance: 160.2
click at [312, 413] on div "Overall, the course and mentorships helped develop specific, practical skills n…" at bounding box center [570, 429] width 622 height 880
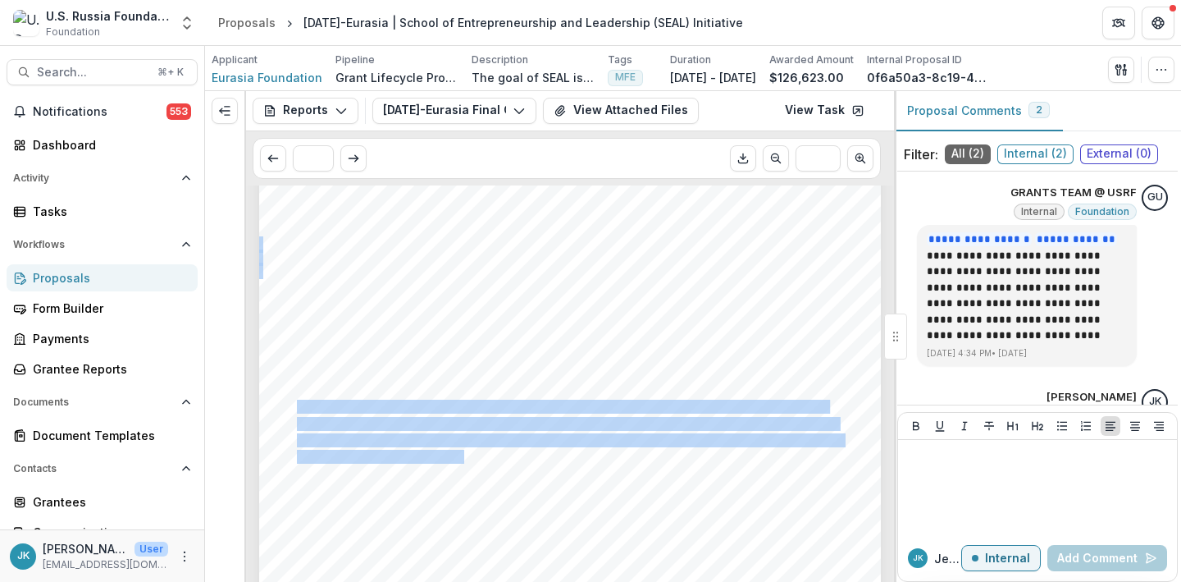
drag, startPoint x: 295, startPoint y: 407, endPoint x: 464, endPoint y: 454, distance: 175.6
click at [464, 454] on div "Overall, the course and mentorships helped develop specific, practical skills n…" at bounding box center [570, 429] width 622 height 880
copy div "Seemingly, the SEAL program was quite effective in strengthening participants’ …"
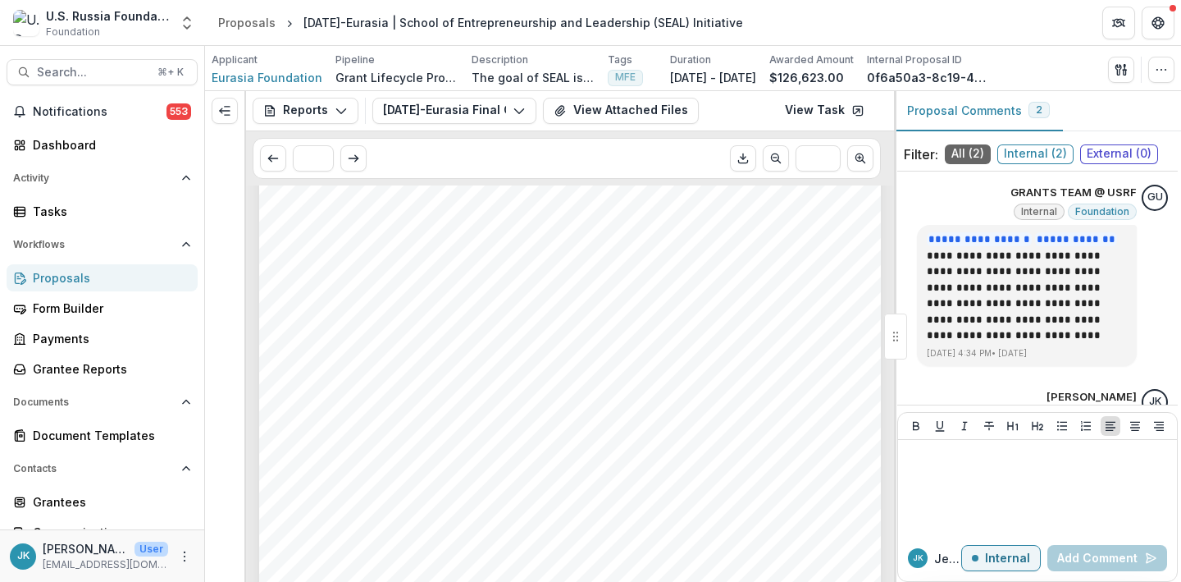
scroll to position [2202, 0]
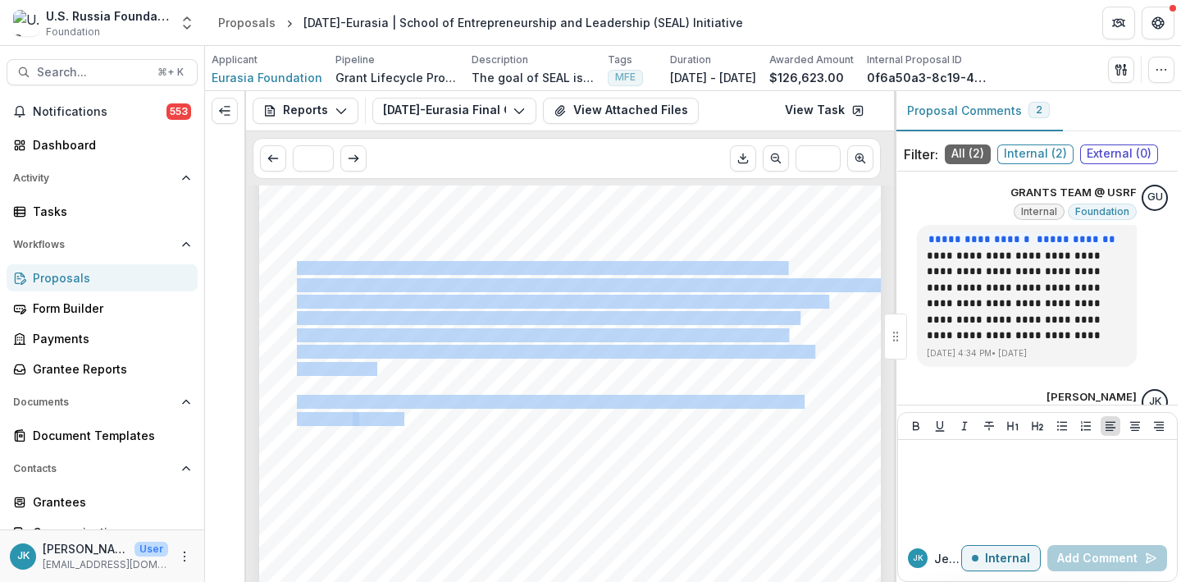
drag, startPoint x: 403, startPoint y: 418, endPoint x: 295, endPoint y: 269, distance: 184.4
click at [296, 269] on div "The SEAL Program project closely aligns with the central objectives of USRF, ce…" at bounding box center [570, 202] width 622 height 880
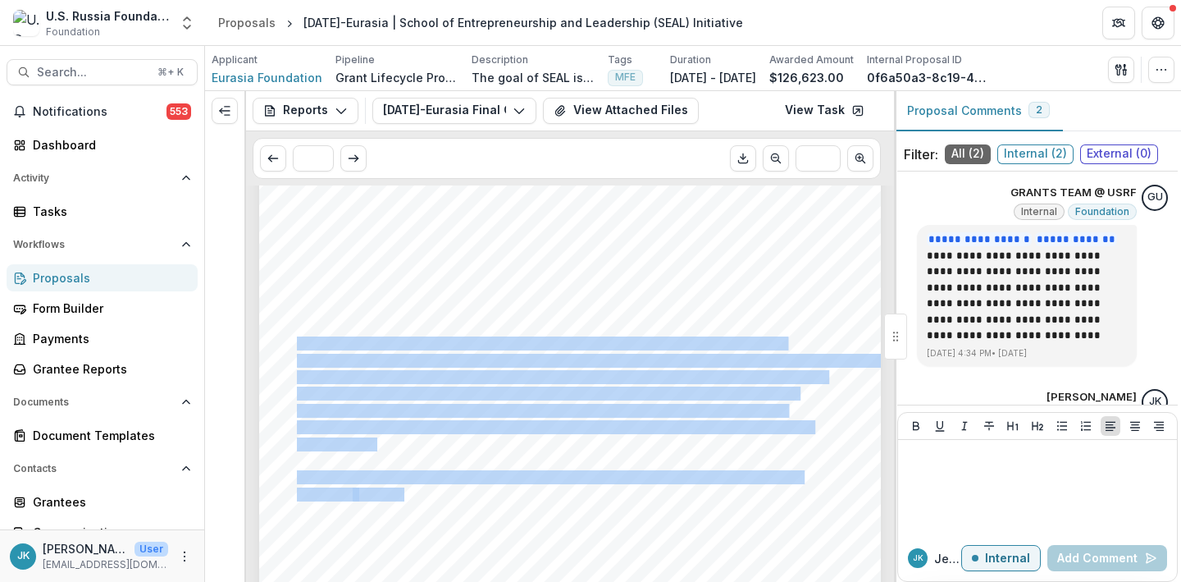
scroll to position [2125, 0]
copy div "The SEAL program has proven to be a well-structured and impactful initiative, e…"
click at [85, 71] on span "Search..." at bounding box center [92, 73] width 111 height 14
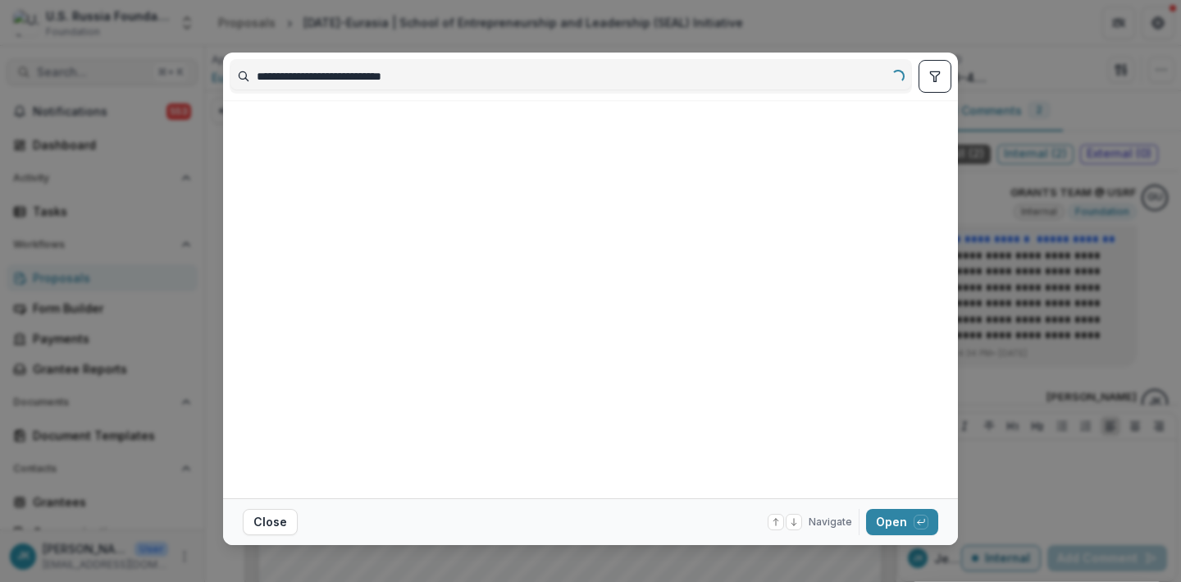
type input "**********"
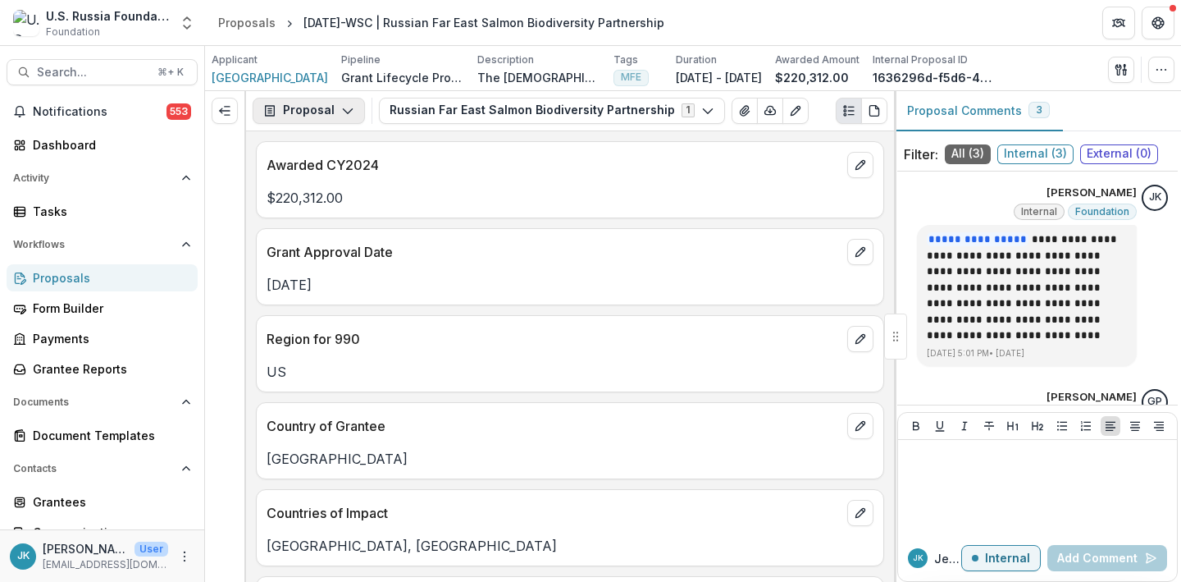
click at [332, 112] on button "Proposal" at bounding box center [309, 111] width 112 height 26
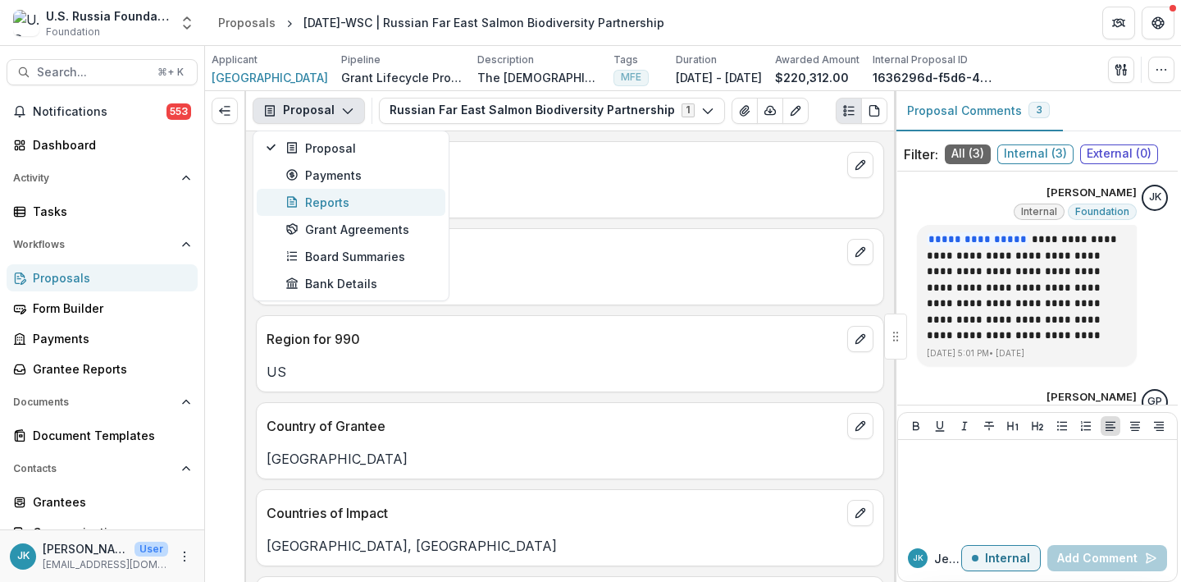
click at [331, 203] on div "Reports" at bounding box center [360, 202] width 150 height 17
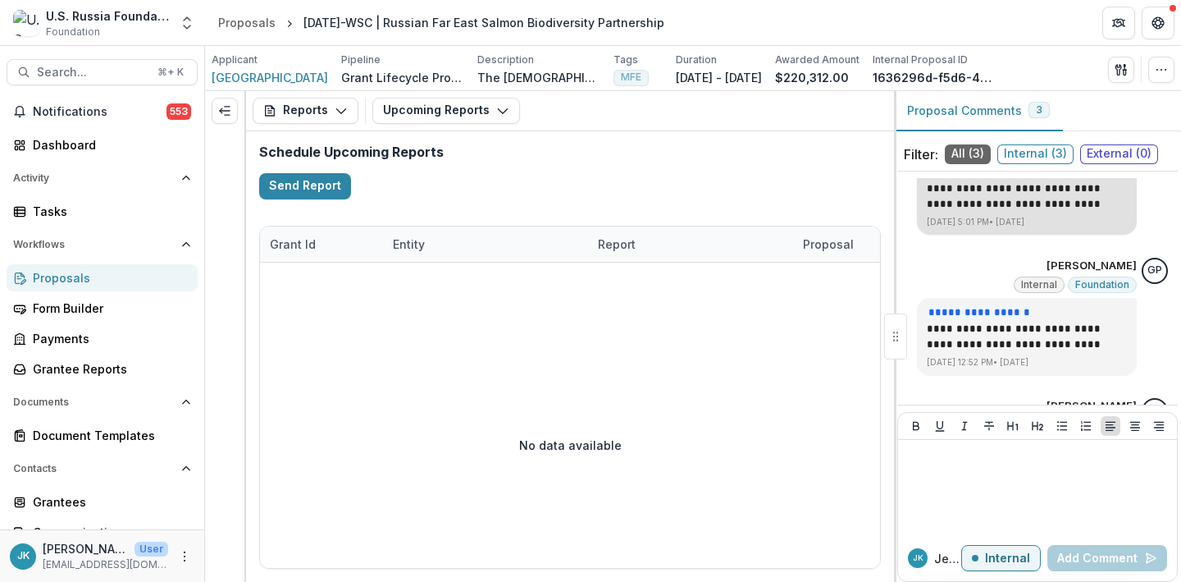
scroll to position [219, 0]
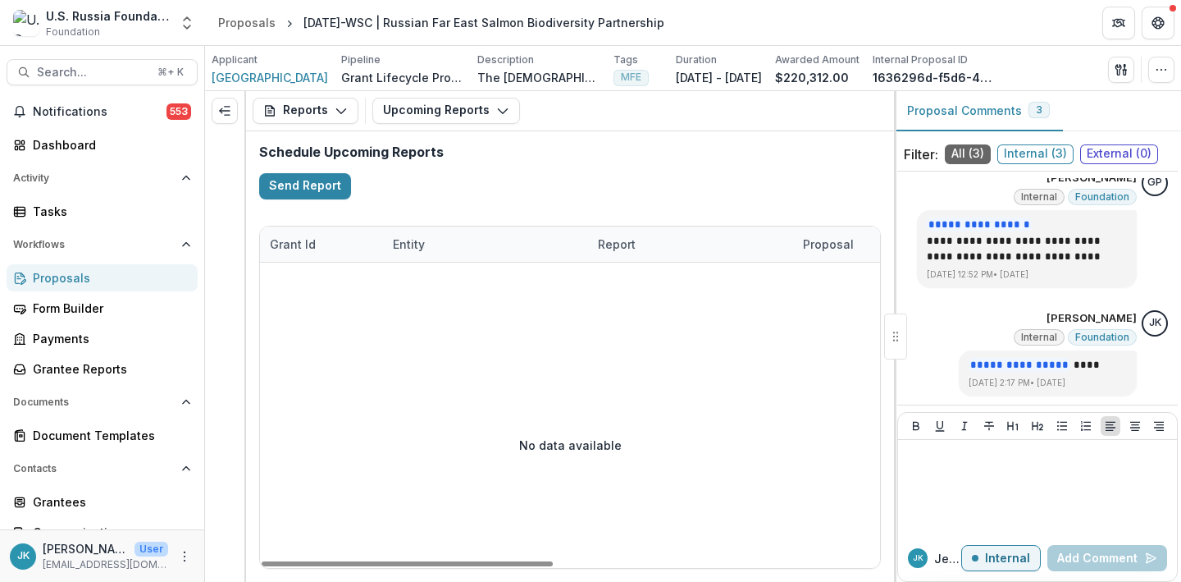
click at [402, 89] on div "Applicant Wild Salmon Center Pipeline Grant Lifecycle Process Description The […" at bounding box center [693, 68] width 976 height 45
click at [400, 108] on button "Upcoming Reports" at bounding box center [446, 111] width 148 height 26
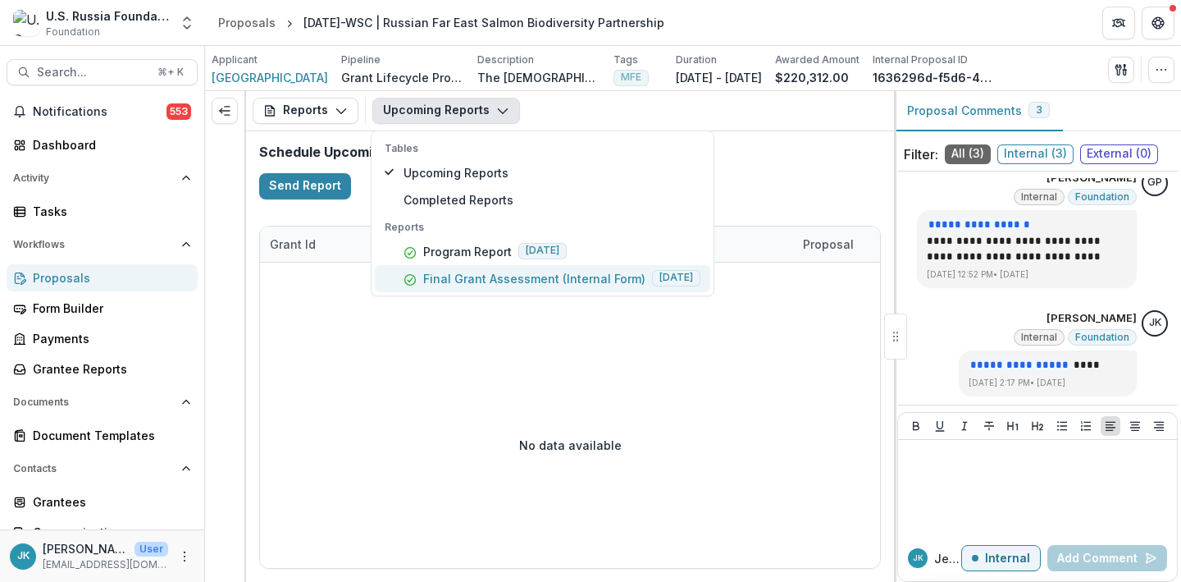
click at [433, 286] on p "Final Grant Assessment (Internal Form)" at bounding box center [534, 278] width 222 height 17
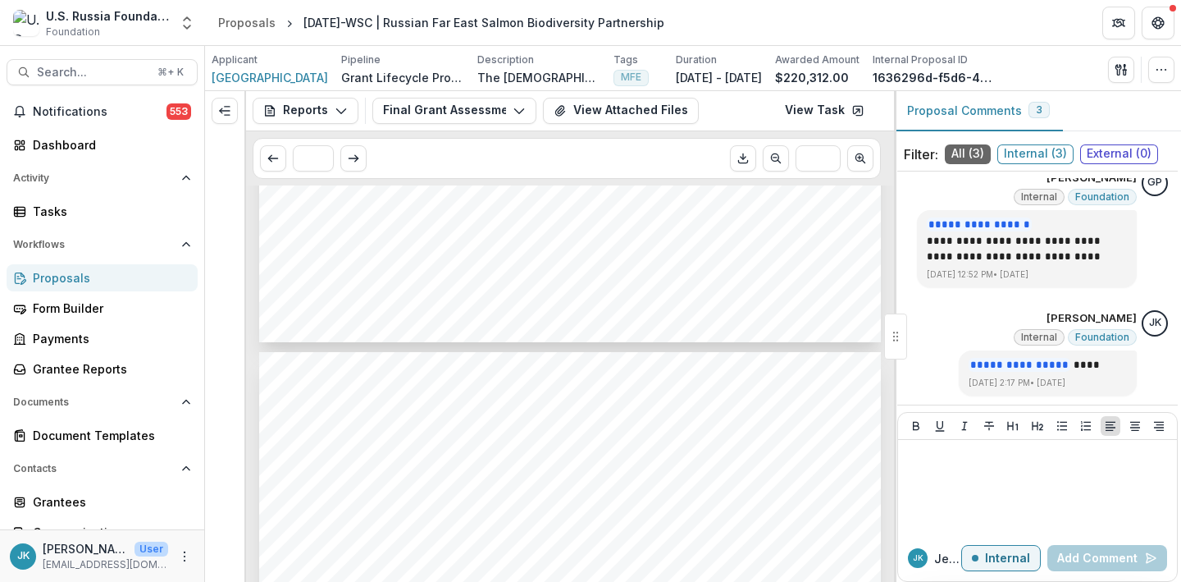
scroll to position [1615, 0]
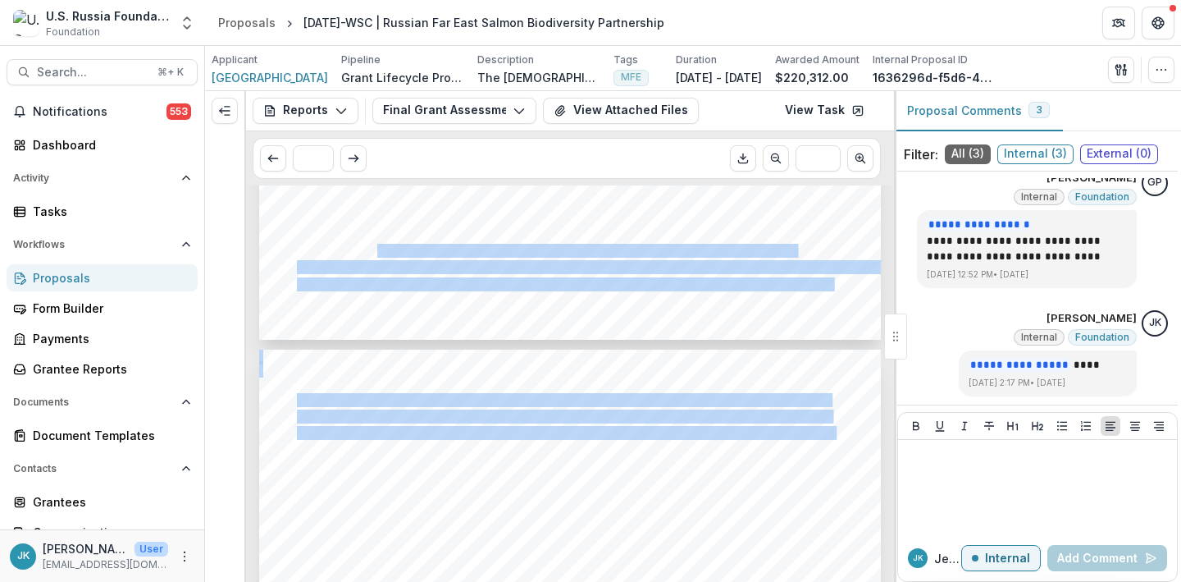
drag, startPoint x: 375, startPoint y: 249, endPoint x: 835, endPoint y: 436, distance: 496.8
copy div "the Wild Salmon Center has demonstrated a high level of effectiveness and strat…"
click at [40, 75] on span "Search..." at bounding box center [92, 73] width 111 height 14
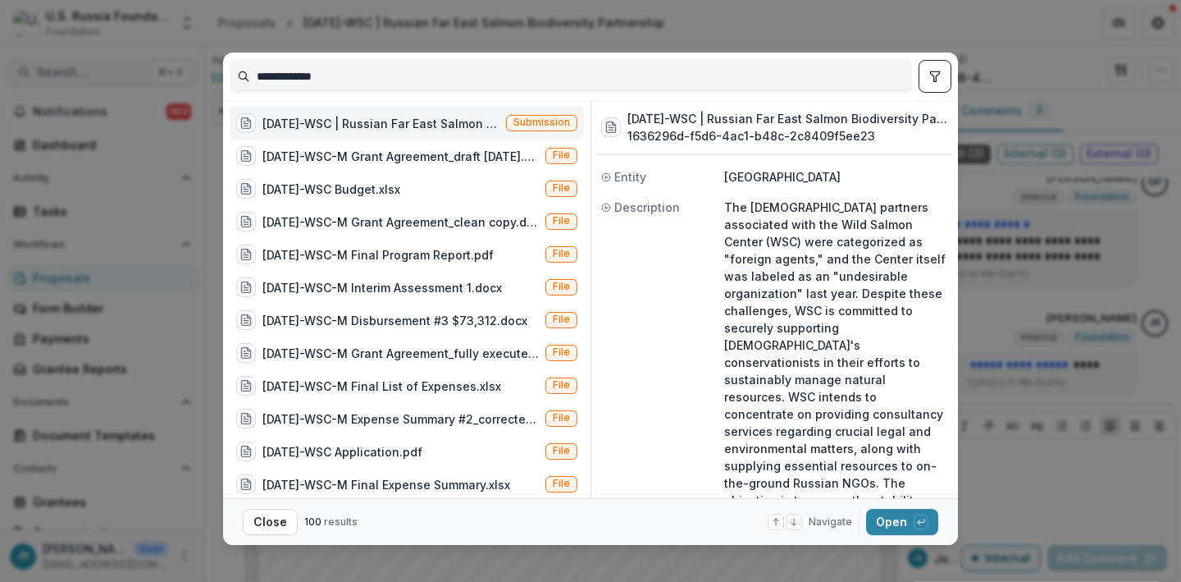
type input "**********"
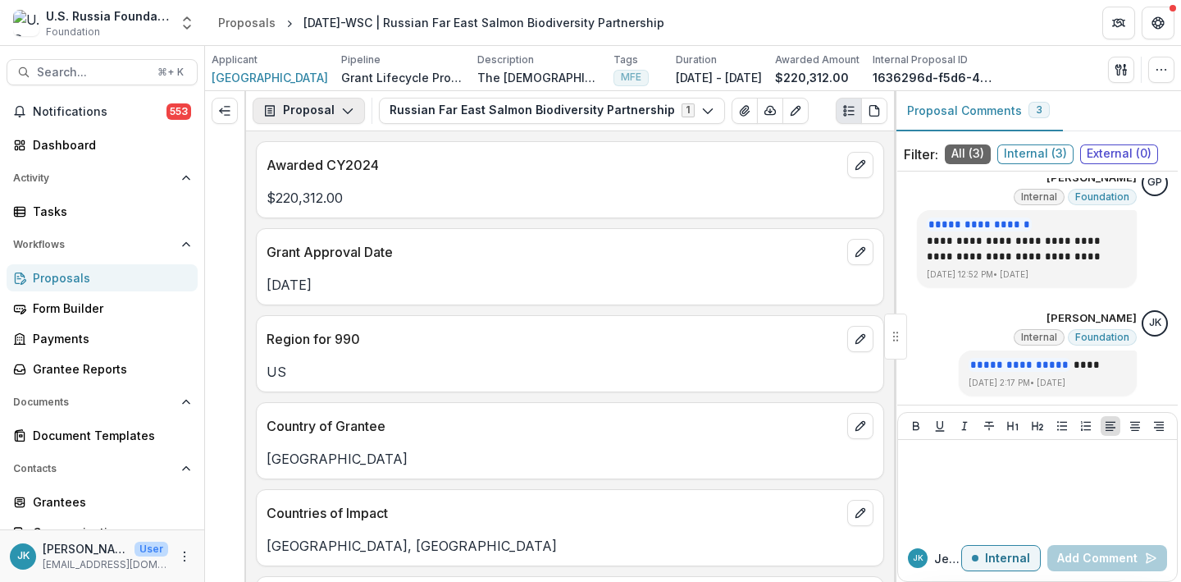
click at [346, 110] on icon "button" at bounding box center [347, 110] width 13 height 13
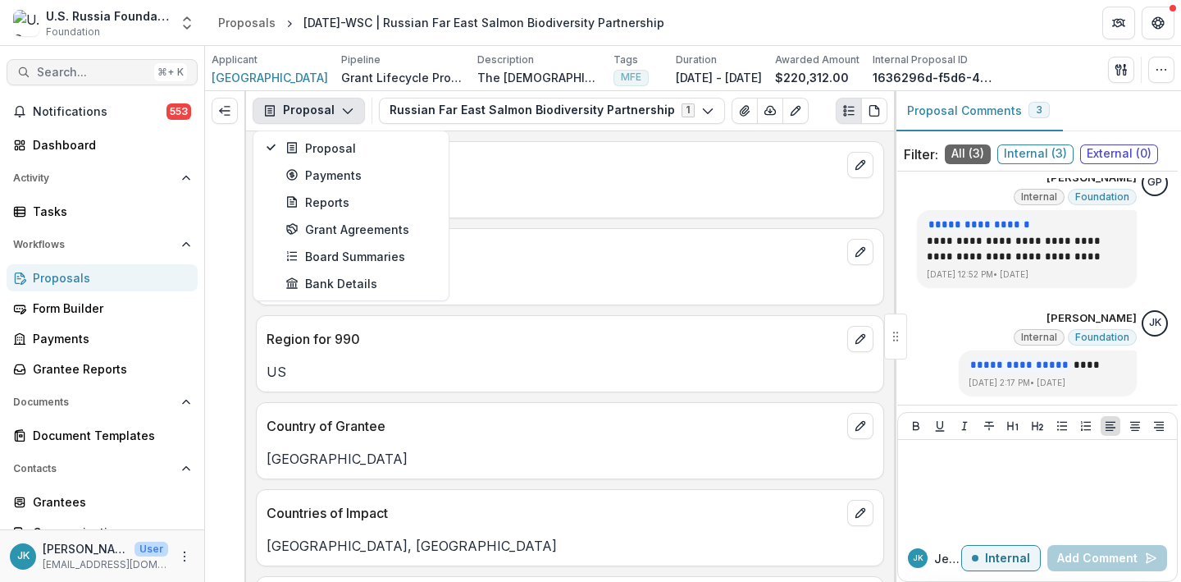
click at [99, 81] on button "Search... ⌘ + K" at bounding box center [102, 72] width 191 height 26
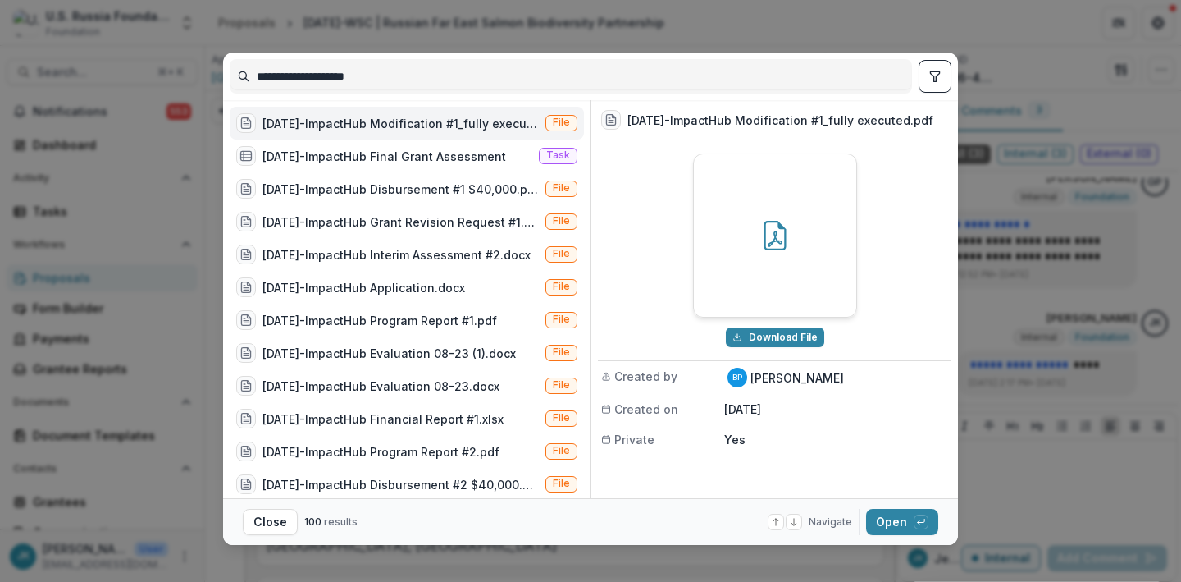
click at [450, 72] on input "**********" at bounding box center [571, 76] width 681 height 26
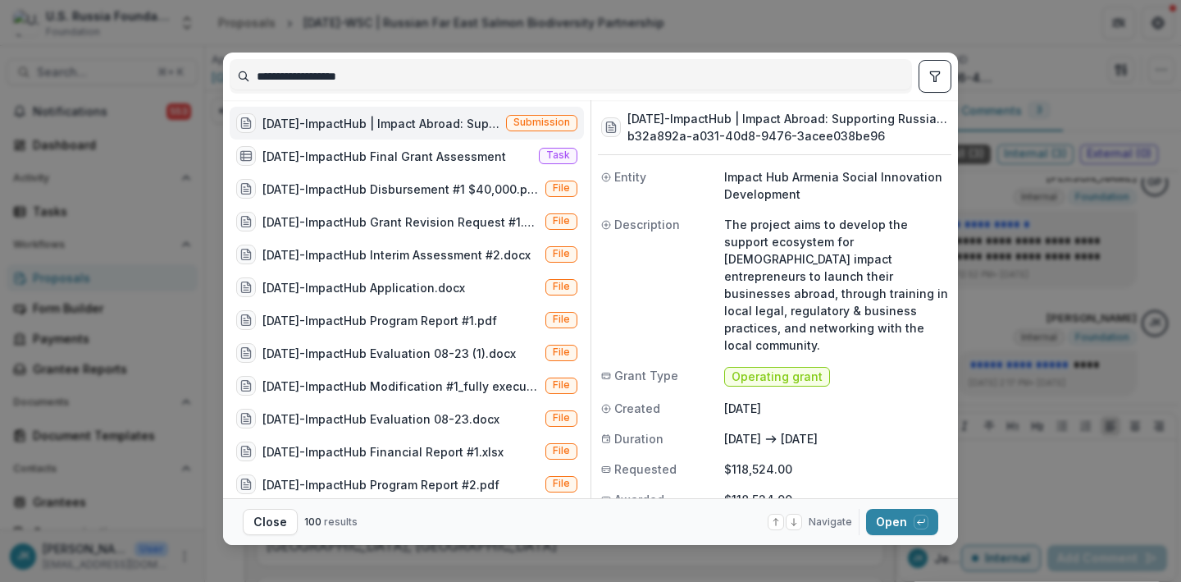
type input "**********"
click at [457, 119] on div "[DATE]-ImpactHub | Impact Abroad: Supporting Russian Impact Entrepreneurs to St…" at bounding box center [381, 123] width 237 height 17
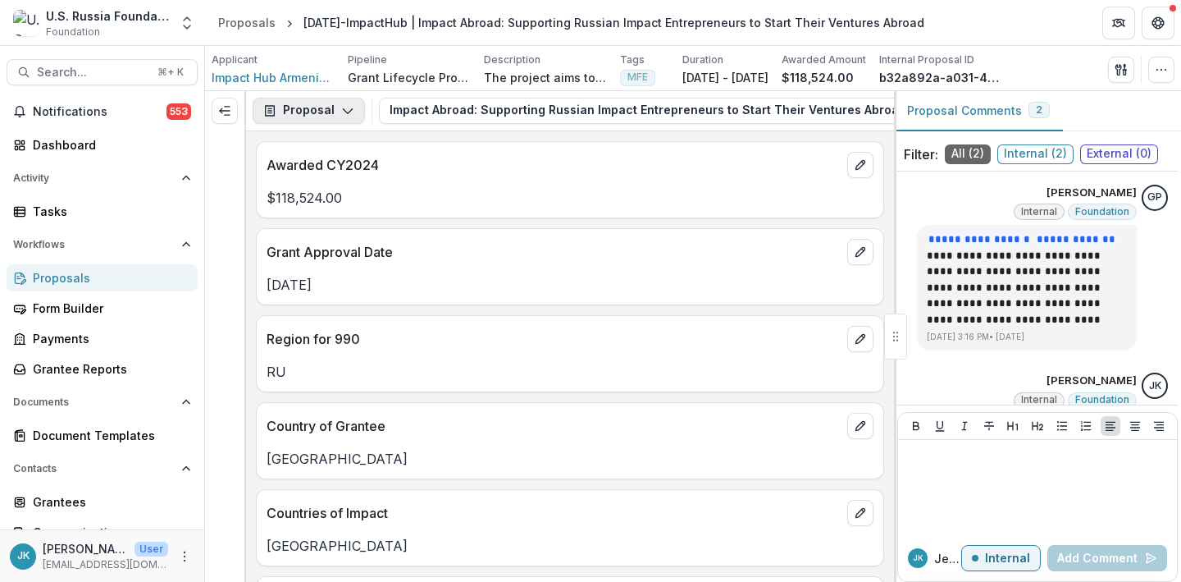
click at [322, 112] on button "Proposal" at bounding box center [309, 111] width 112 height 26
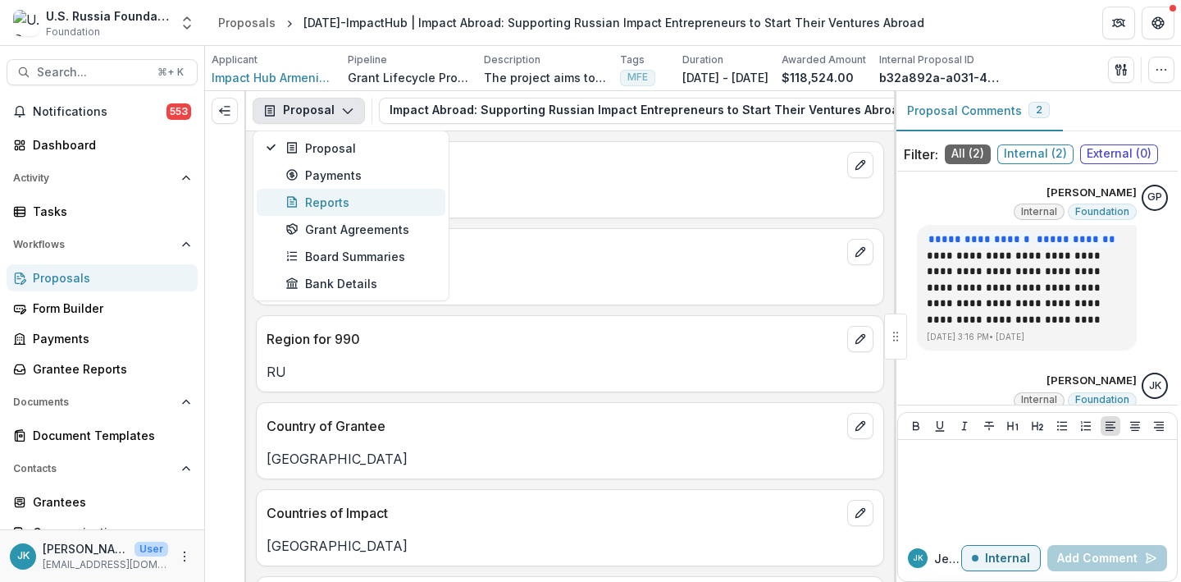
click at [328, 201] on div "Reports" at bounding box center [360, 202] width 150 height 17
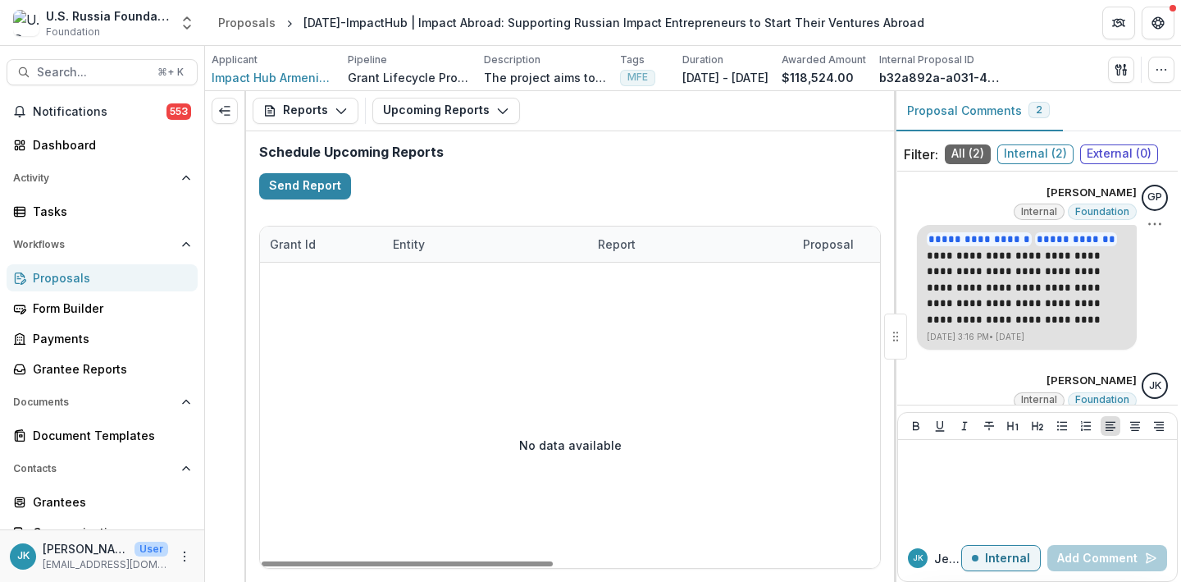
scroll to position [111, 0]
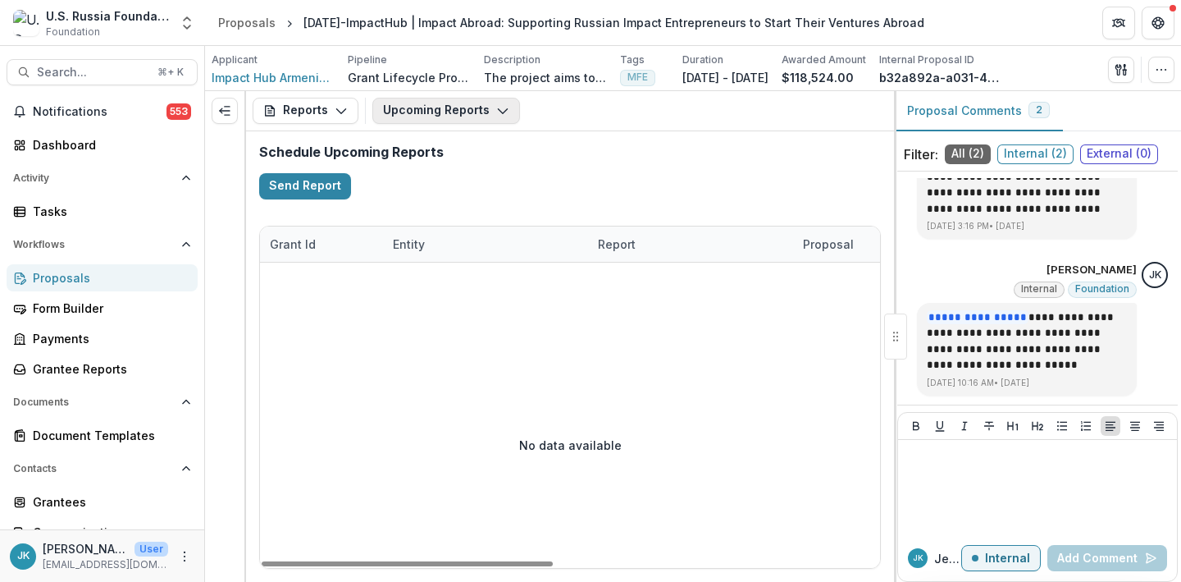
click at [445, 103] on button "Upcoming Reports" at bounding box center [446, 111] width 148 height 26
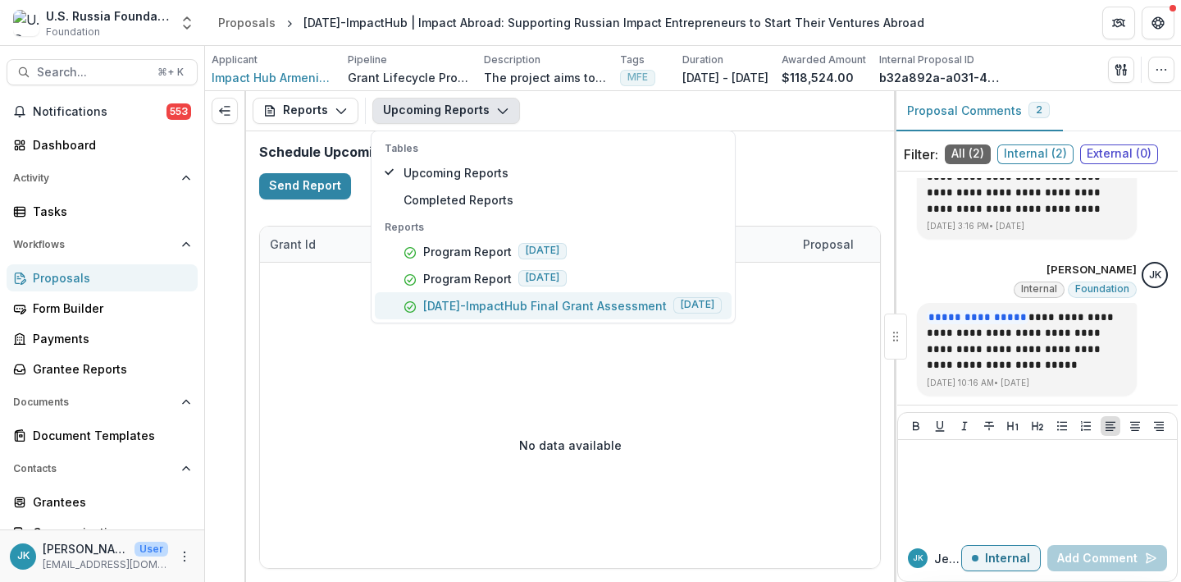
click at [464, 304] on p "[DATE]-ImpactHub Final Grant Assessment" at bounding box center [545, 305] width 244 height 17
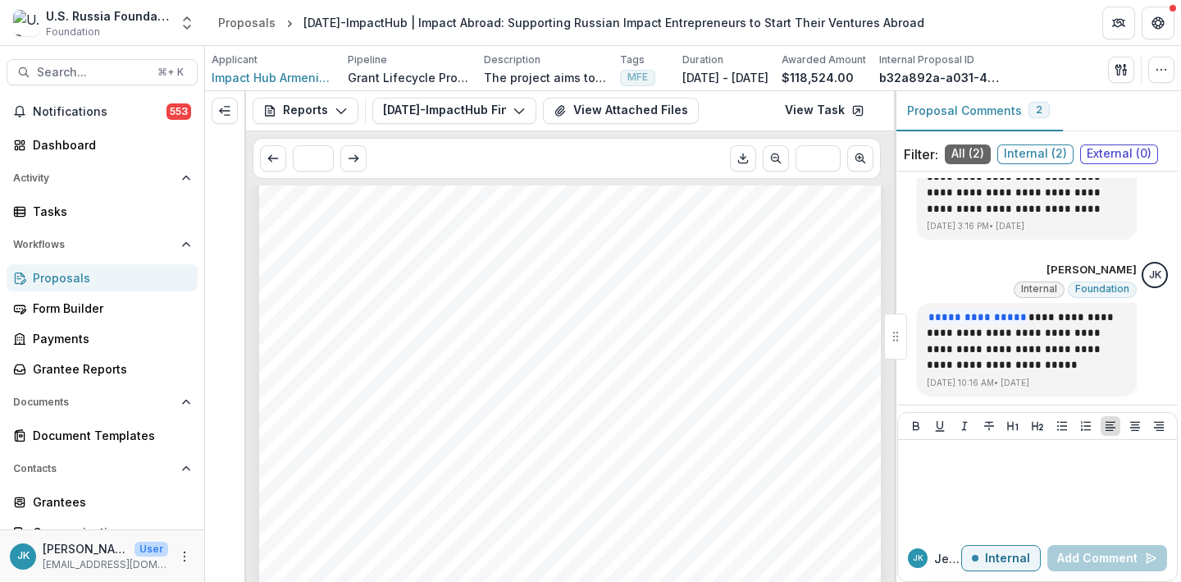
scroll to position [1098, 0]
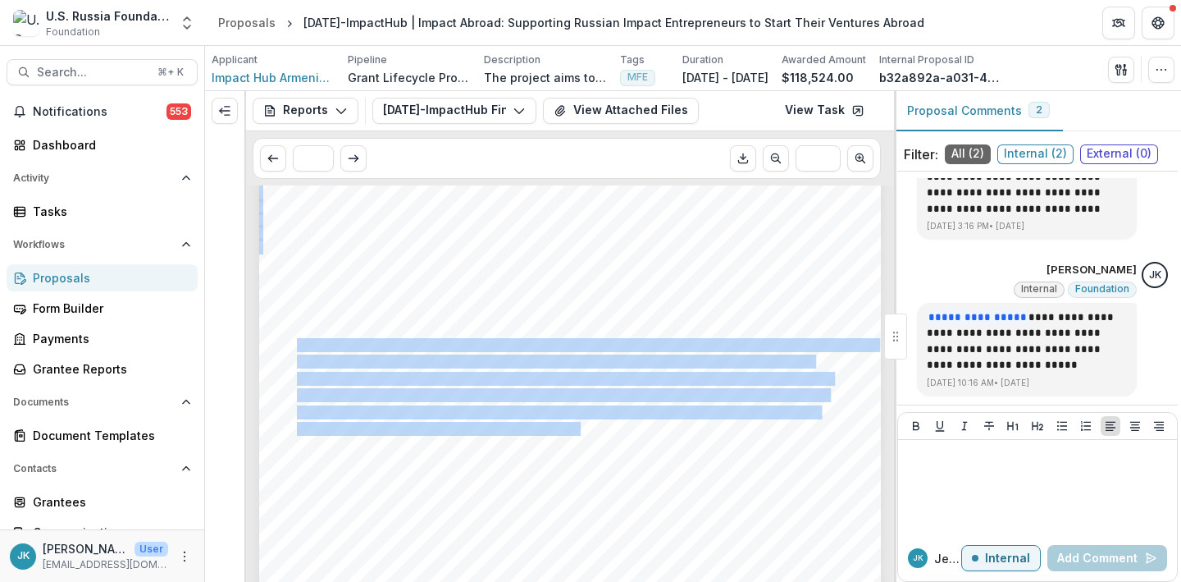
drag, startPoint x: 298, startPoint y: 347, endPoint x: 546, endPoint y: 432, distance: 261.8
click at [546, 432] on div "psychological aspects of emigration. Further, entrepreneurs residing in [GEOGRA…" at bounding box center [570, 417] width 622 height 880
copy div "Overall, the grantee met all the initially proposed outcomes. The project helpe…"
click at [107, 68] on span "Search..." at bounding box center [92, 73] width 111 height 14
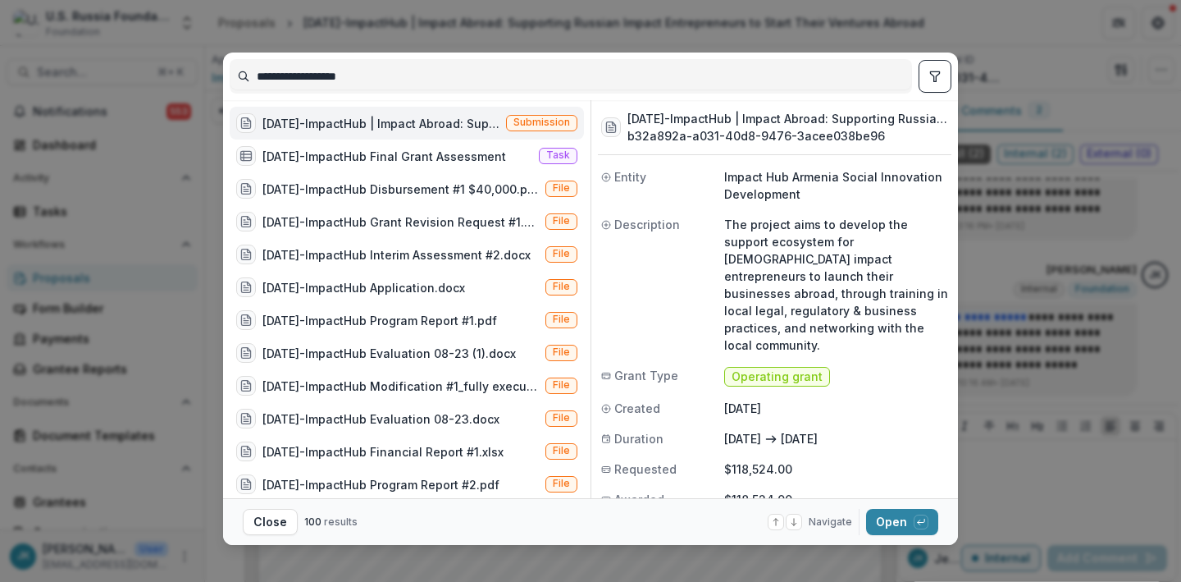
click at [281, 73] on input "**********" at bounding box center [571, 76] width 681 height 26
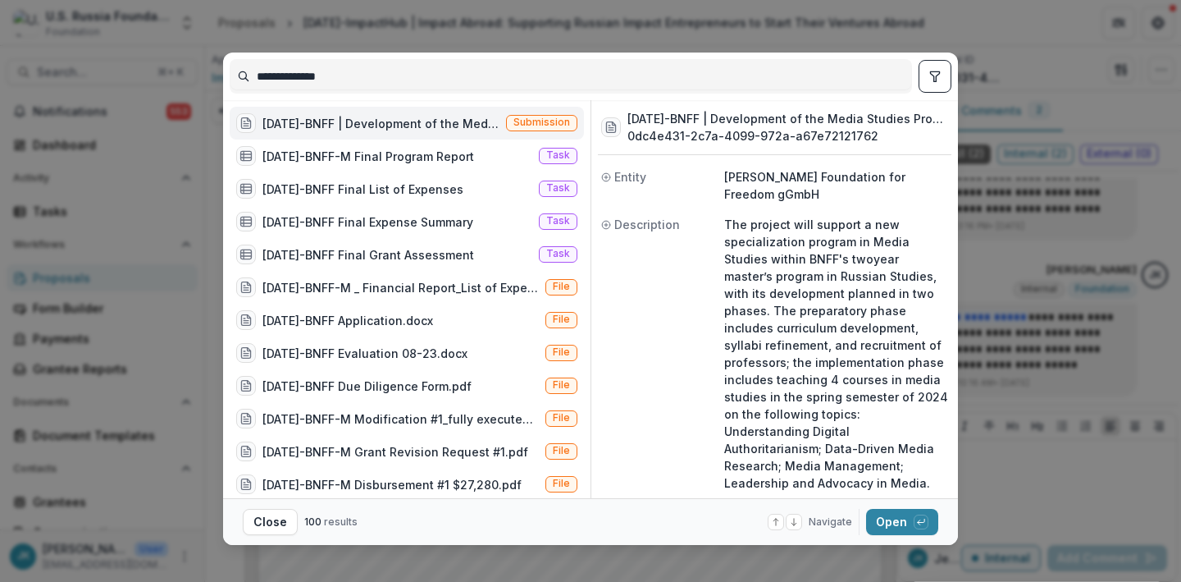
type input "**********"
click at [326, 112] on div "[DATE]-BNFF | Development of the Media Studies Program (The project will suppor…" at bounding box center [407, 123] width 354 height 33
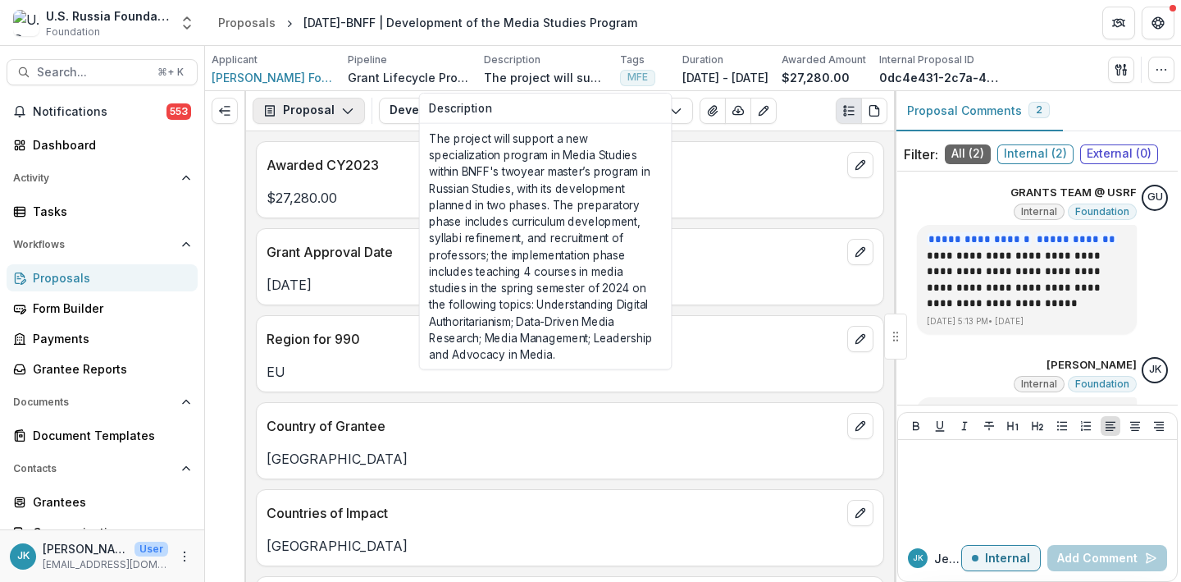
click at [316, 116] on button "Proposal" at bounding box center [309, 111] width 112 height 26
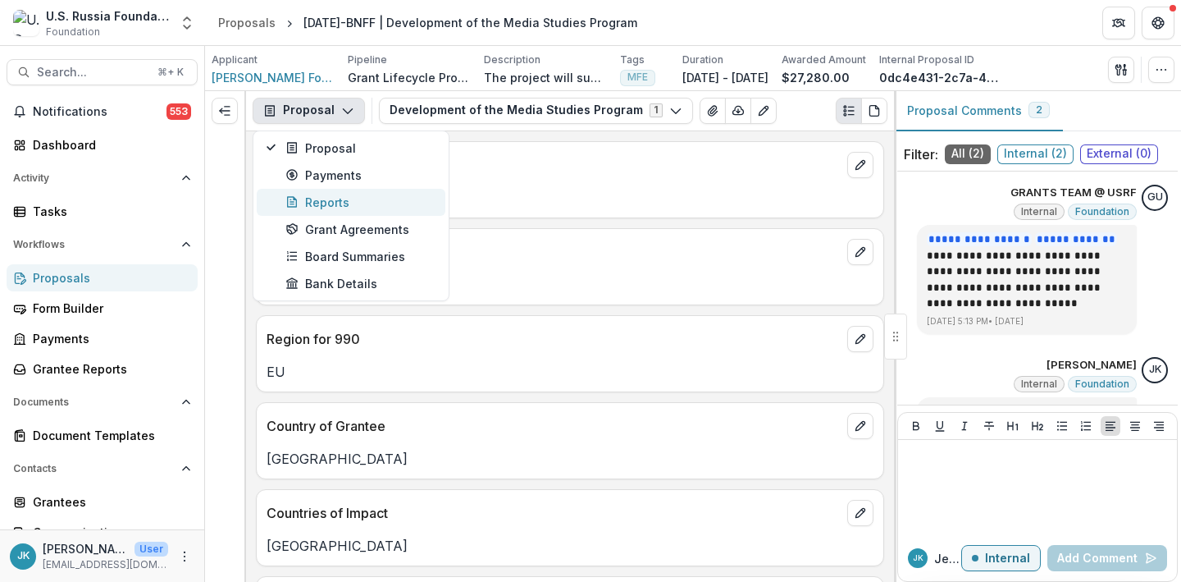
click at [327, 195] on div "Reports" at bounding box center [360, 202] width 150 height 17
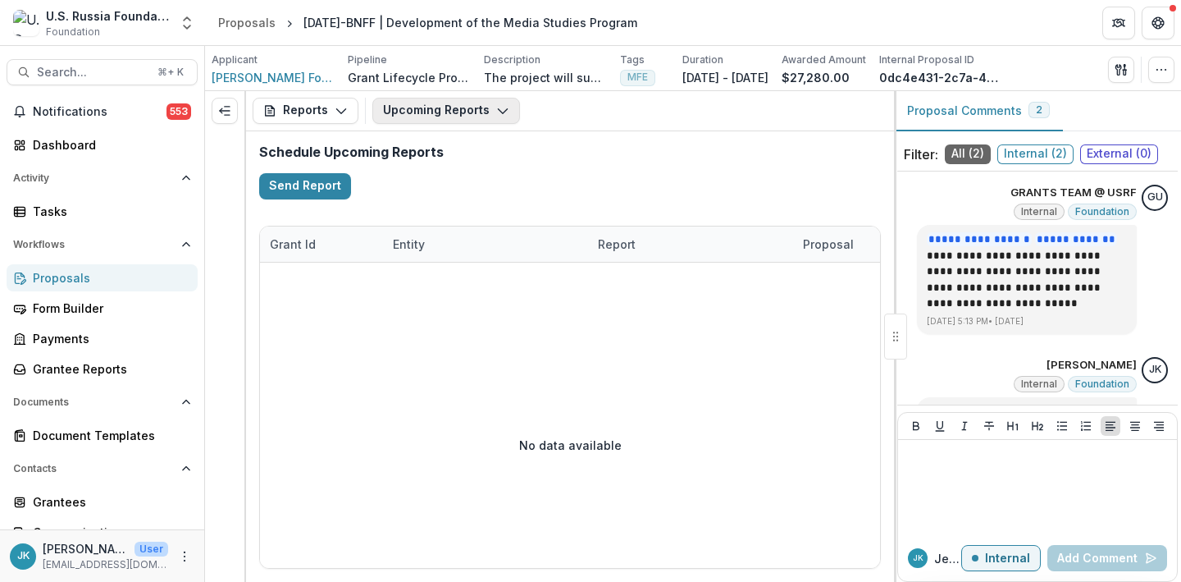
click at [425, 108] on button "Upcoming Reports" at bounding box center [446, 111] width 148 height 26
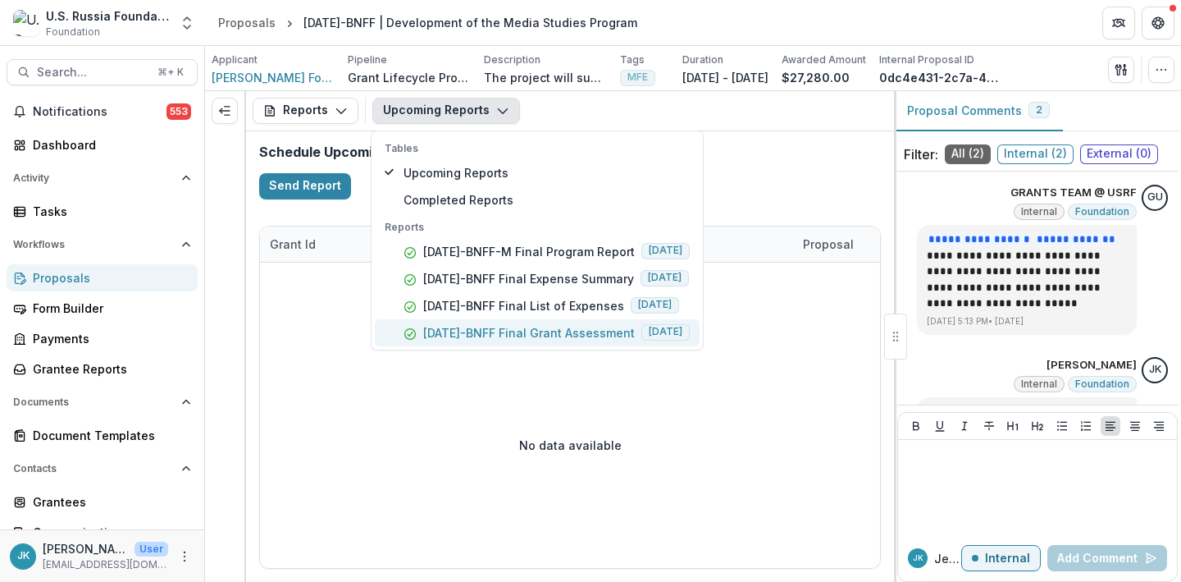
click at [491, 331] on p "[DATE]-BNFF Final Grant Assessment" at bounding box center [529, 332] width 212 height 17
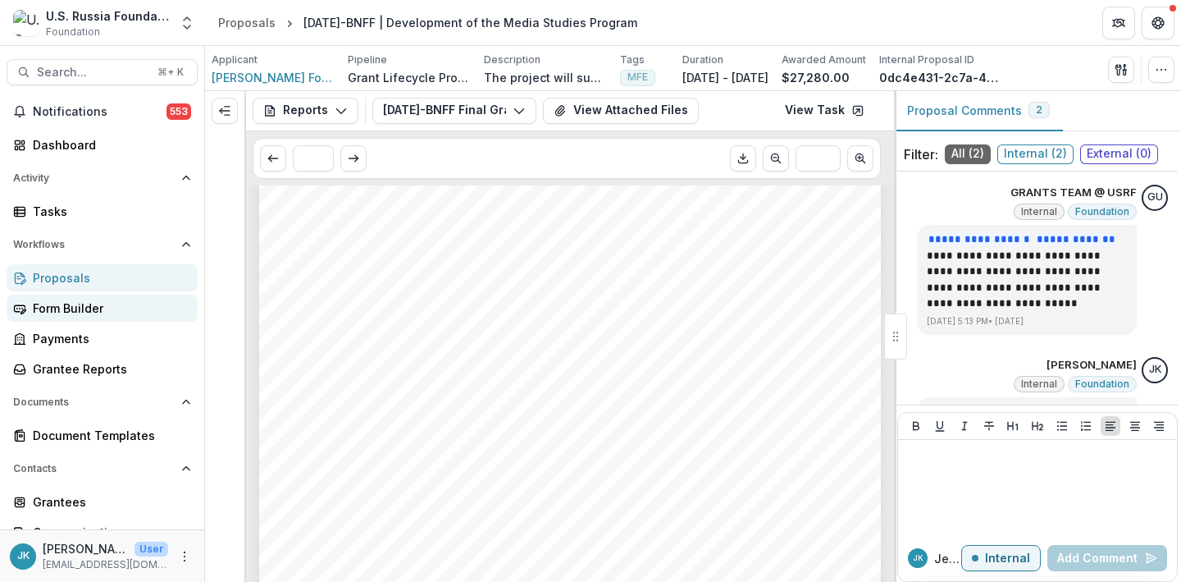
scroll to position [1885, 0]
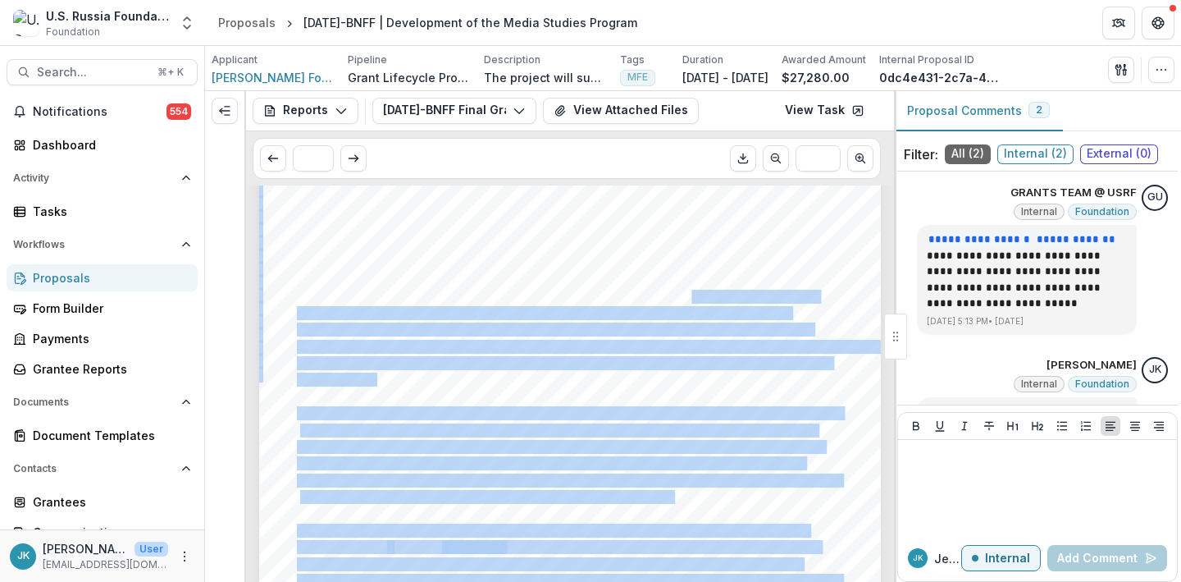
drag, startPoint x: 691, startPoint y: 298, endPoint x: 435, endPoint y: 380, distance: 268.8
click at [435, 381] on div "The grantee has a remaining USRF grant balance of $79.21. Section 3: Concluding…" at bounding box center [570, 519] width 622 height 880
click at [435, 380] on div "The grantee has a remaining USRF grant balance of $79.21. Section 3: Concluding…" at bounding box center [570, 519] width 622 height 880
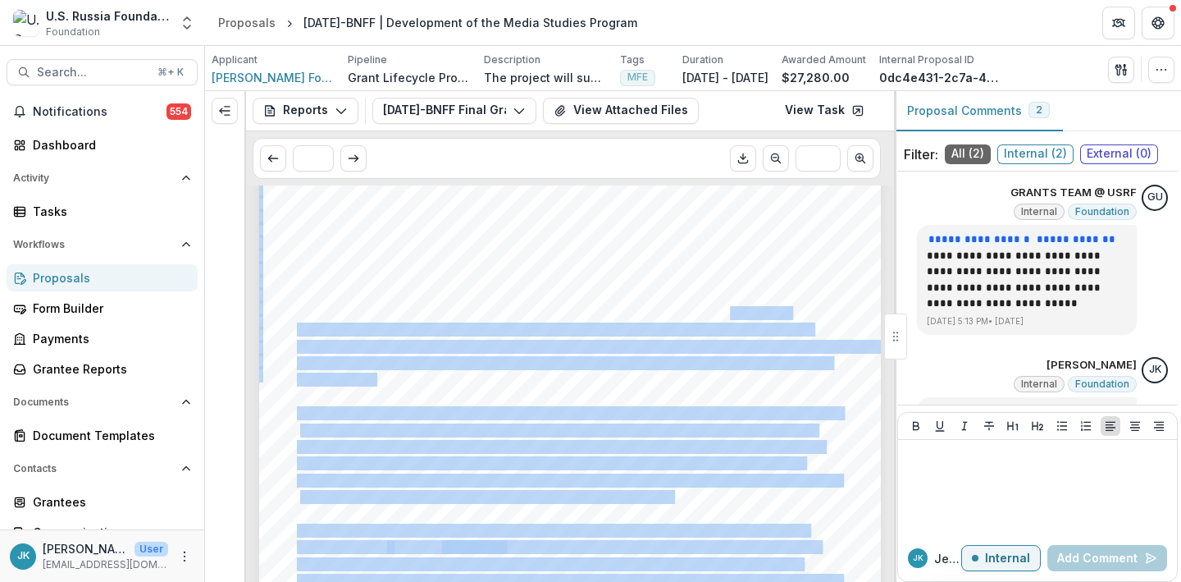
drag, startPoint x: 373, startPoint y: 379, endPoint x: 712, endPoint y: 305, distance: 346.8
click at [725, 311] on div "The grantee has a remaining USRF grant balance of $79.21. Section 3: Concluding…" at bounding box center [570, 519] width 622 height 880
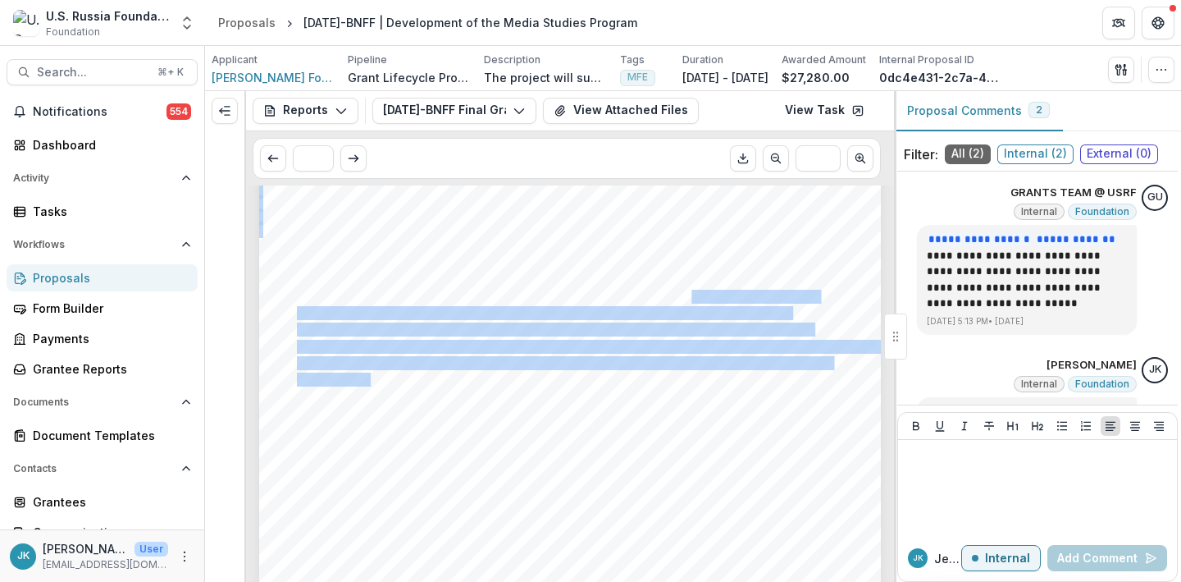
drag, startPoint x: 691, startPoint y: 295, endPoint x: 367, endPoint y: 377, distance: 334.3
click at [367, 377] on div "The grantee has a remaining USRF grant balance of $79.21. Section 3: Concluding…" at bounding box center [570, 519] width 622 height 880
click at [85, 77] on span "Search..." at bounding box center [92, 73] width 111 height 14
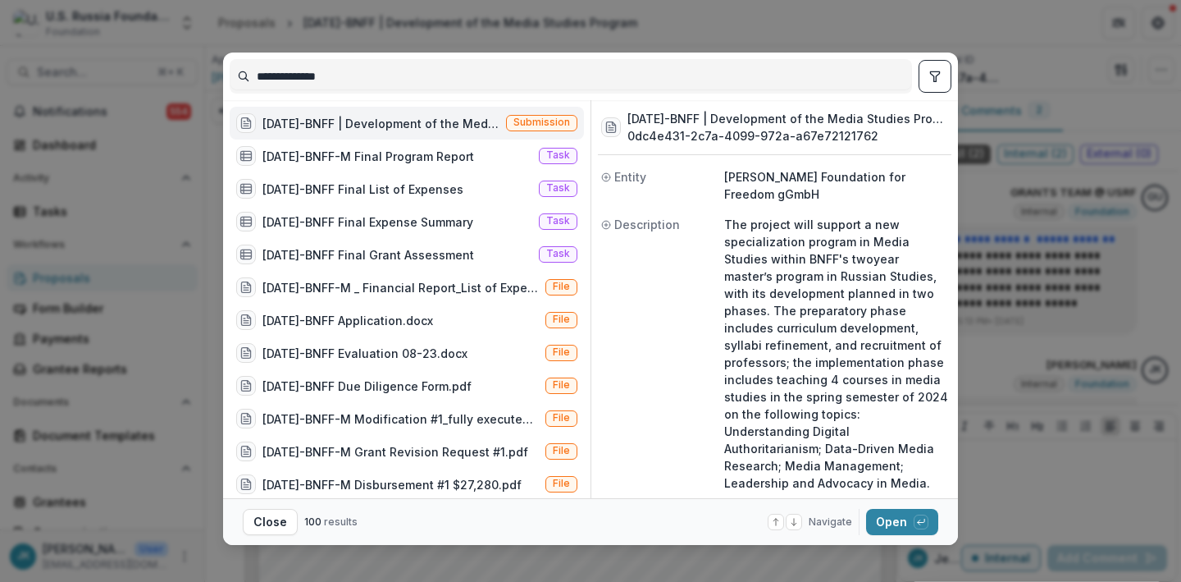
click at [337, 80] on input "**********" at bounding box center [571, 76] width 681 height 26
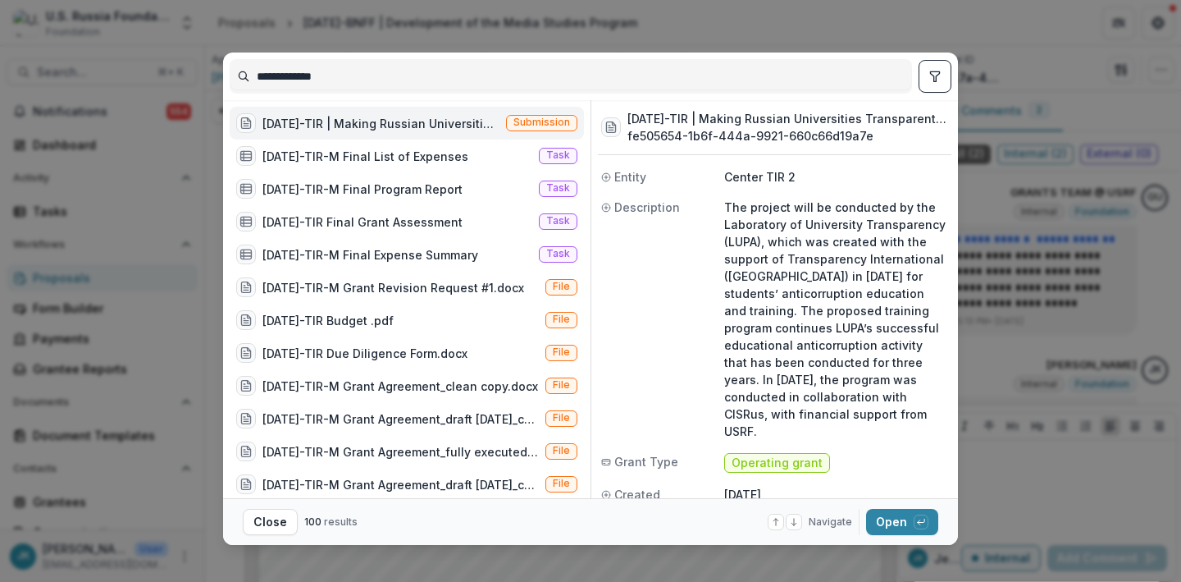
type input "**********"
click at [329, 126] on div "[DATE]-TIR | Making Russian Universities Transparent and Accountable: Anticorru…" at bounding box center [381, 123] width 237 height 17
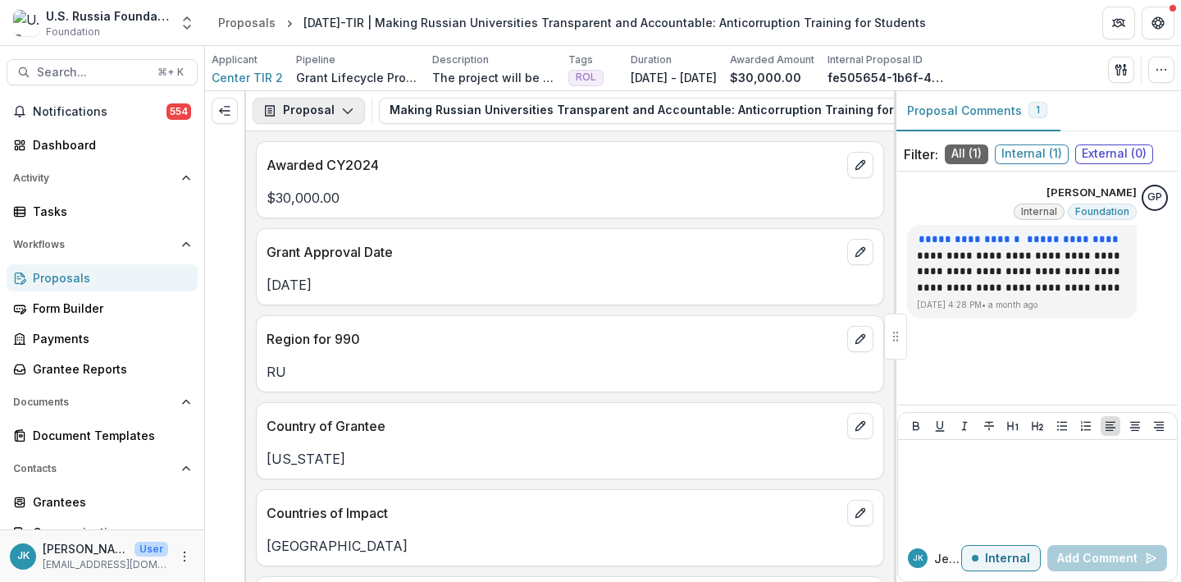
click at [331, 118] on button "Proposal" at bounding box center [309, 111] width 112 height 26
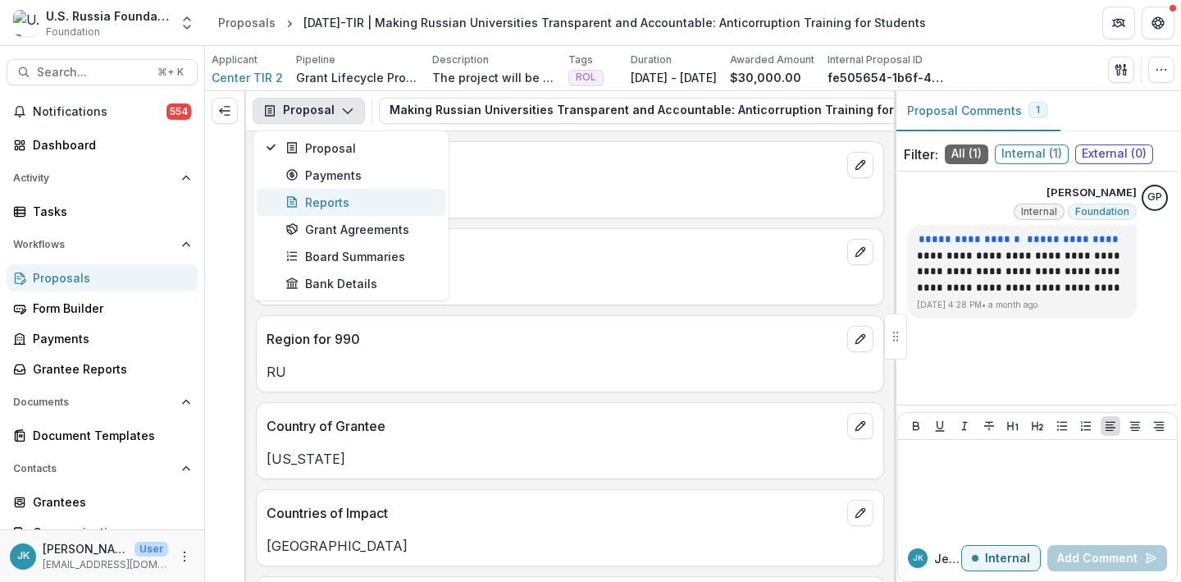
click at [324, 194] on div "Reports" at bounding box center [360, 202] width 150 height 17
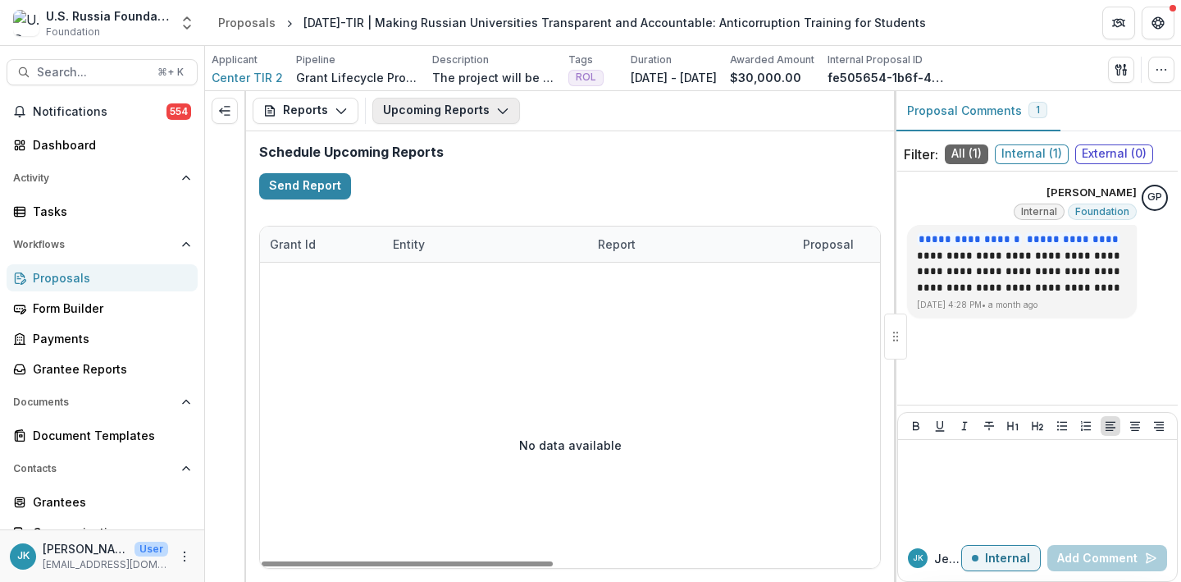
click at [408, 121] on button "Upcoming Reports" at bounding box center [446, 111] width 148 height 26
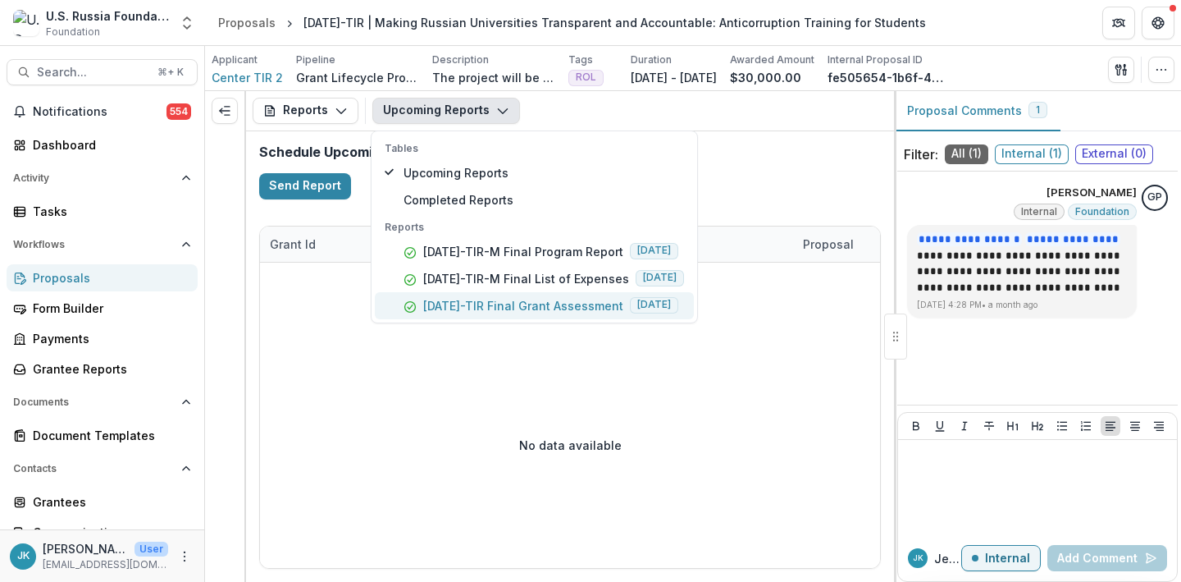
click at [440, 303] on p "[DATE]-TIR Final Grant Assessment" at bounding box center [523, 305] width 200 height 17
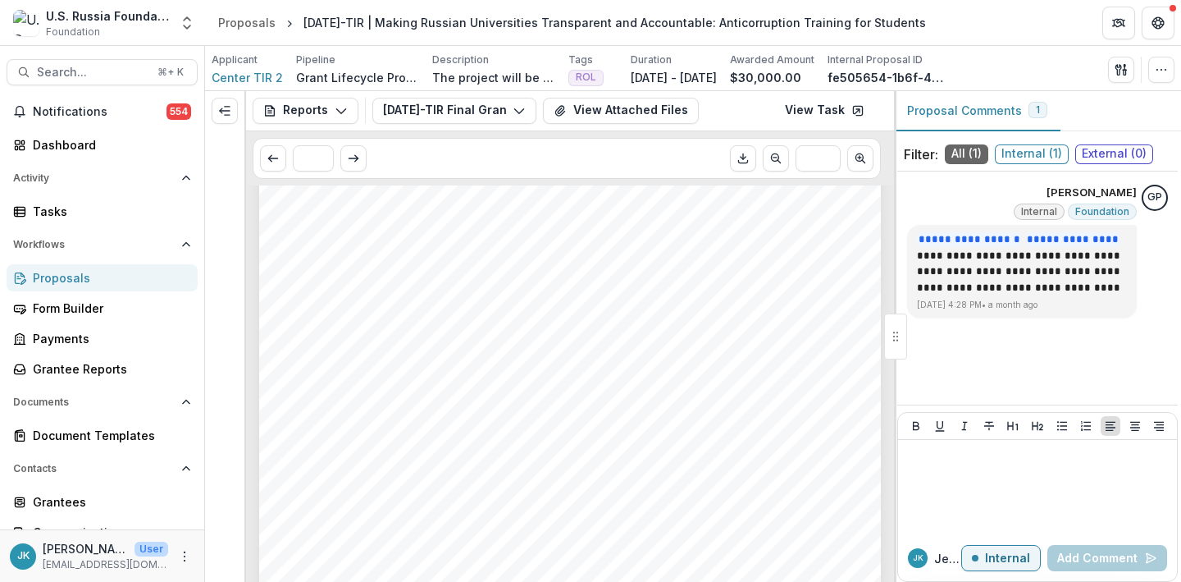
scroll to position [1022, 0]
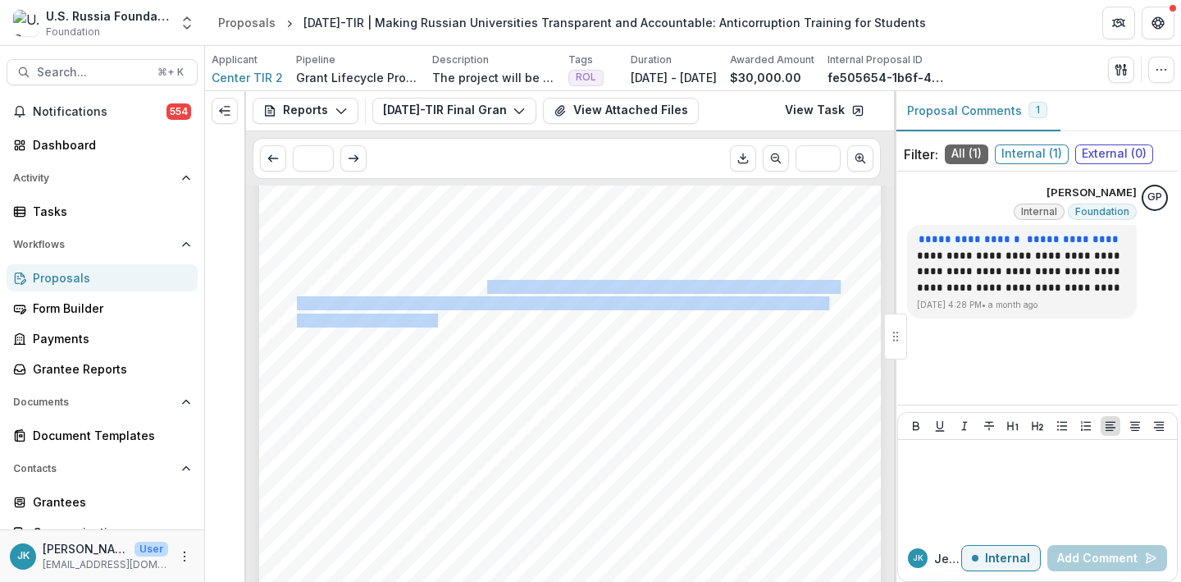
drag, startPoint x: 434, startPoint y: 320, endPoint x: 486, endPoint y: 288, distance: 61.5
click at [486, 288] on div "(replicability)? The project could continue to be replicated for future cohorts…" at bounding box center [570, 493] width 622 height 880
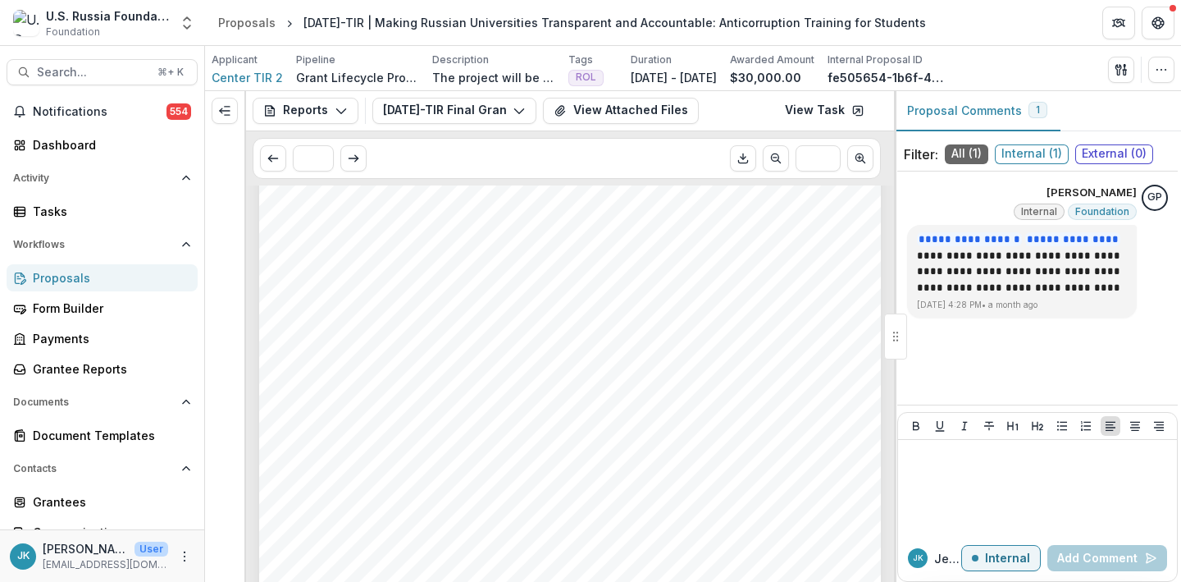
scroll to position [1379, 0]
drag, startPoint x: 463, startPoint y: 470, endPoint x: 293, endPoint y: 384, distance: 190.4
click at [293, 384] on div "(replicability)? The project could continue to be replicated for future cohorts…" at bounding box center [570, 136] width 622 height 880
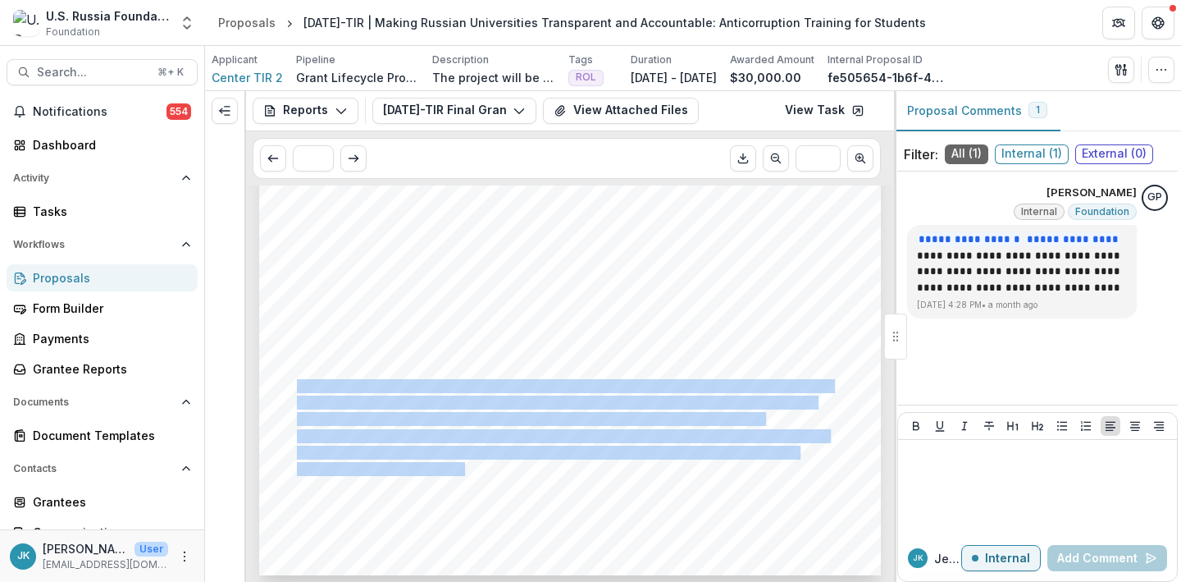
drag, startPoint x: 297, startPoint y: 384, endPoint x: 459, endPoint y: 470, distance: 183.9
click at [459, 470] on div "(replicability)? The project could continue to be replicated for future cohorts…" at bounding box center [570, 136] width 622 height 880
click at [73, 75] on span "Search..." at bounding box center [92, 73] width 111 height 14
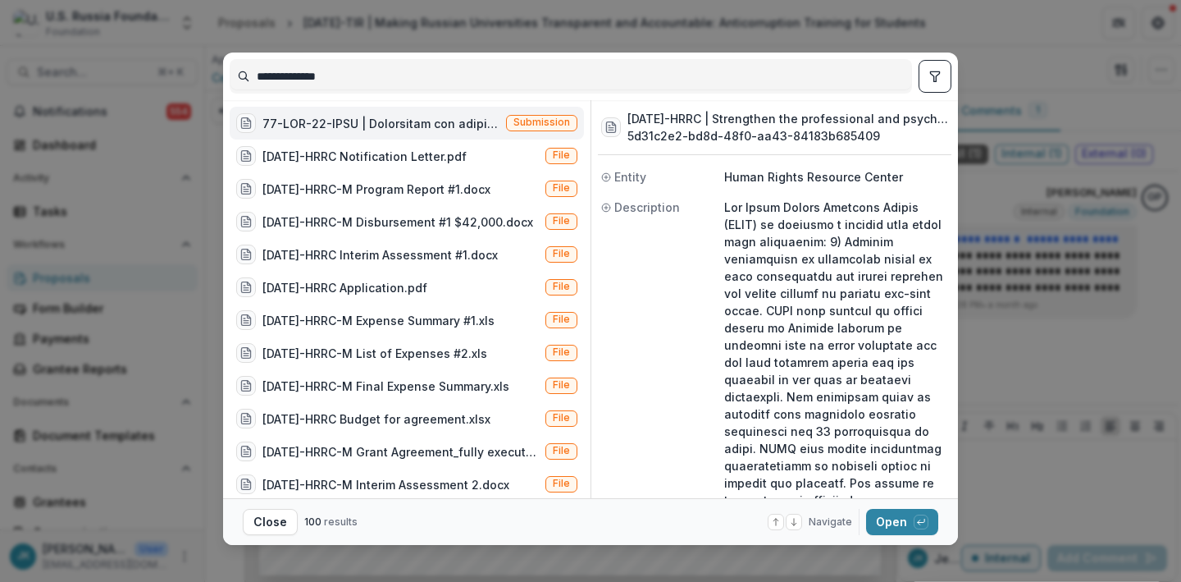
type input "**********"
click at [343, 123] on div at bounding box center [381, 123] width 237 height 17
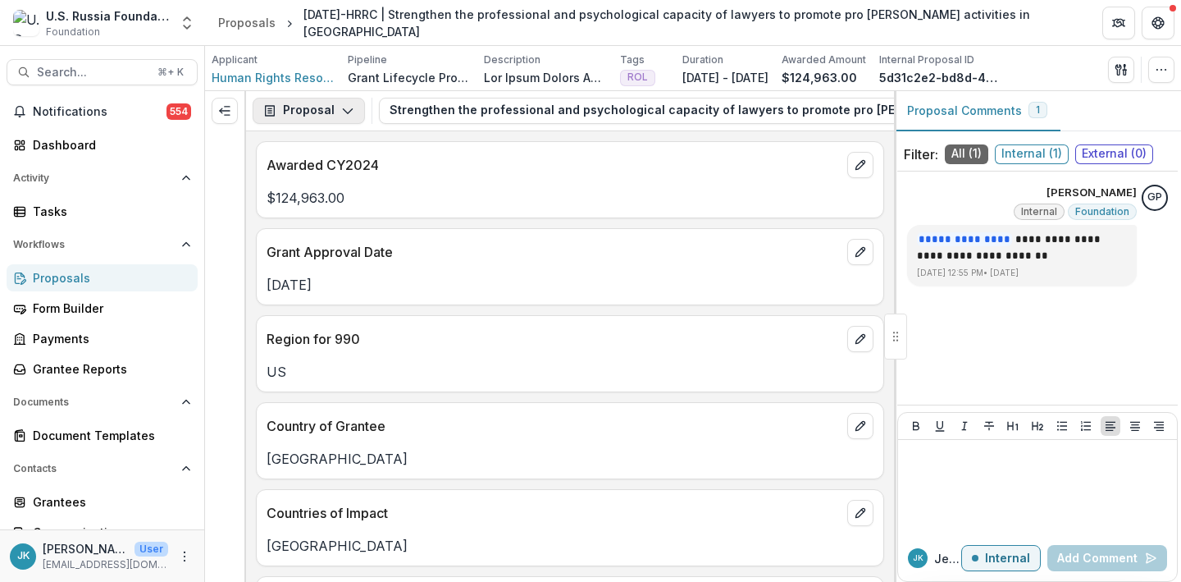
click at [315, 109] on button "Proposal" at bounding box center [309, 111] width 112 height 26
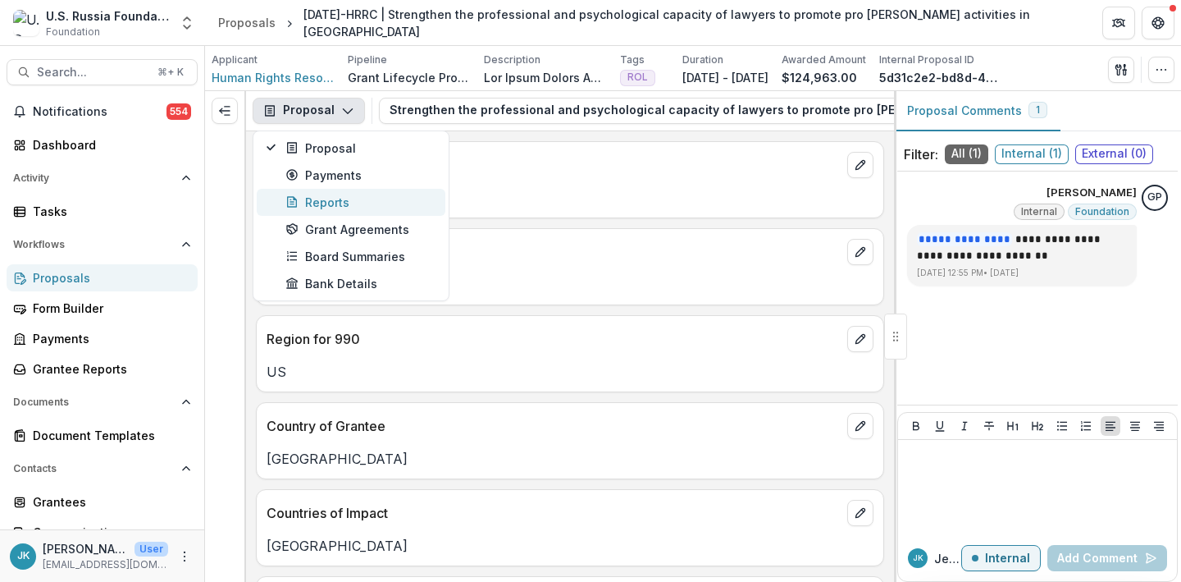
click at [305, 212] on button "Reports" at bounding box center [351, 202] width 189 height 27
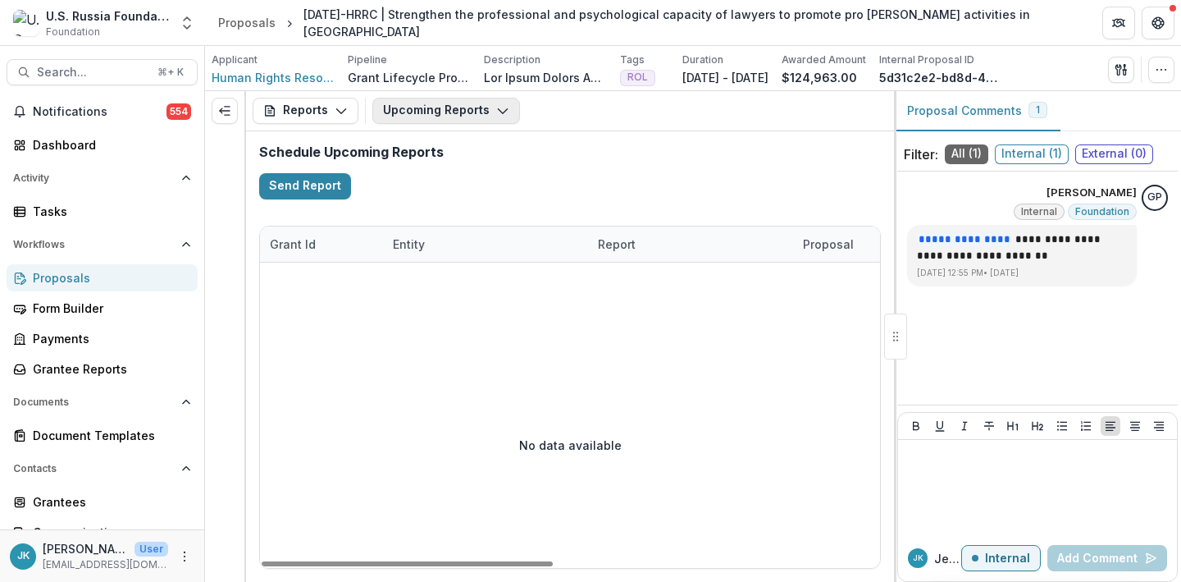
click at [427, 123] on button "Upcoming Reports" at bounding box center [446, 111] width 148 height 26
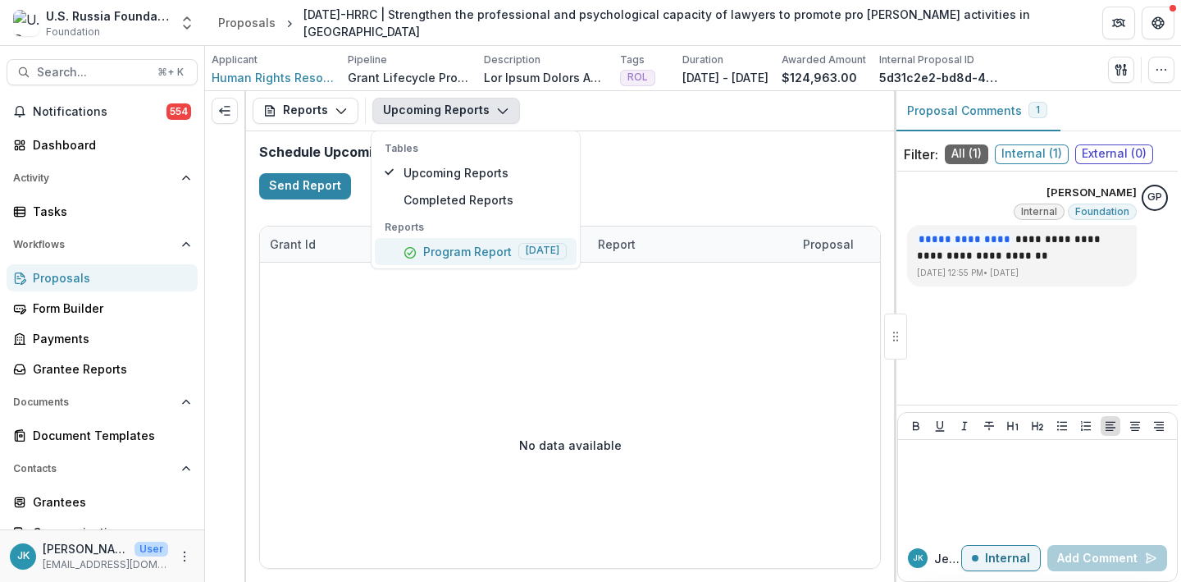
click at [426, 249] on p "Program Report" at bounding box center [467, 251] width 89 height 17
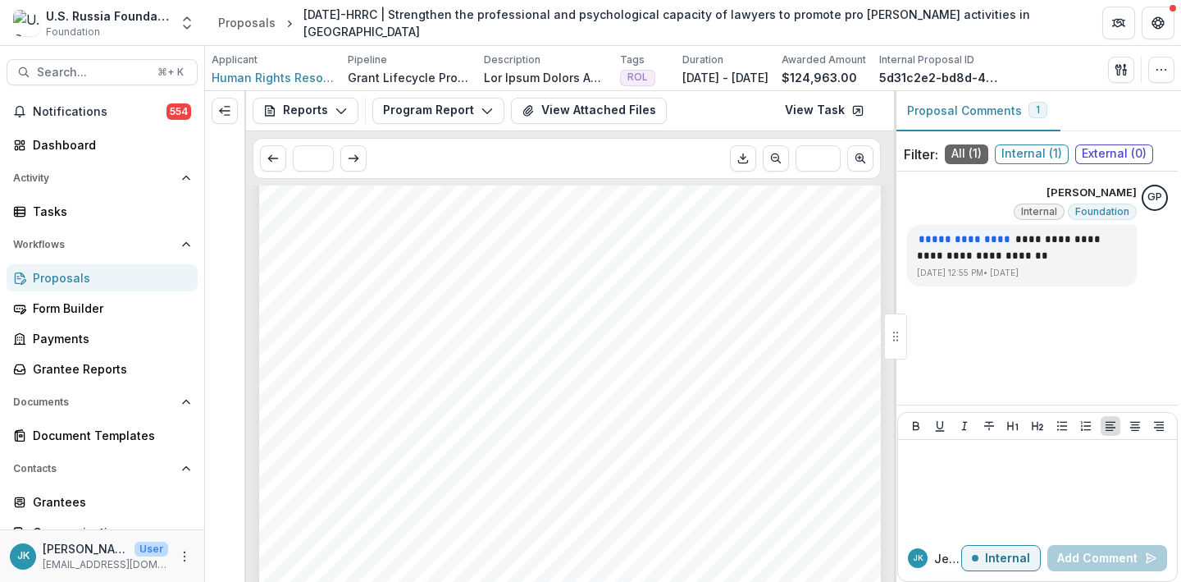
scroll to position [237, 0]
click at [431, 112] on button "Program Report" at bounding box center [438, 111] width 132 height 26
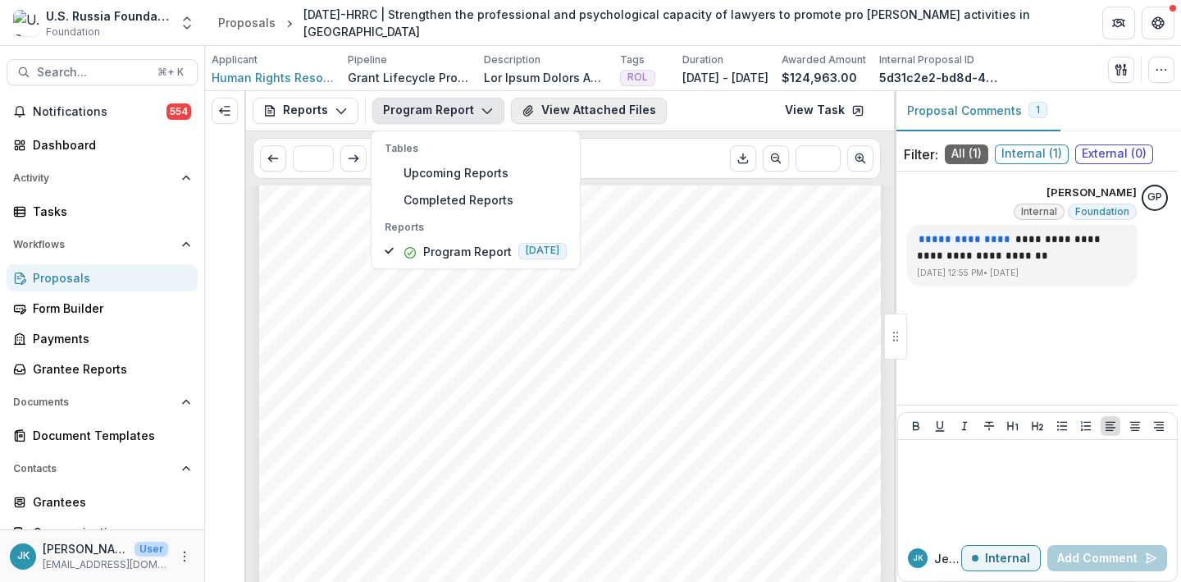
click at [613, 109] on button "View Attached Files" at bounding box center [589, 111] width 156 height 26
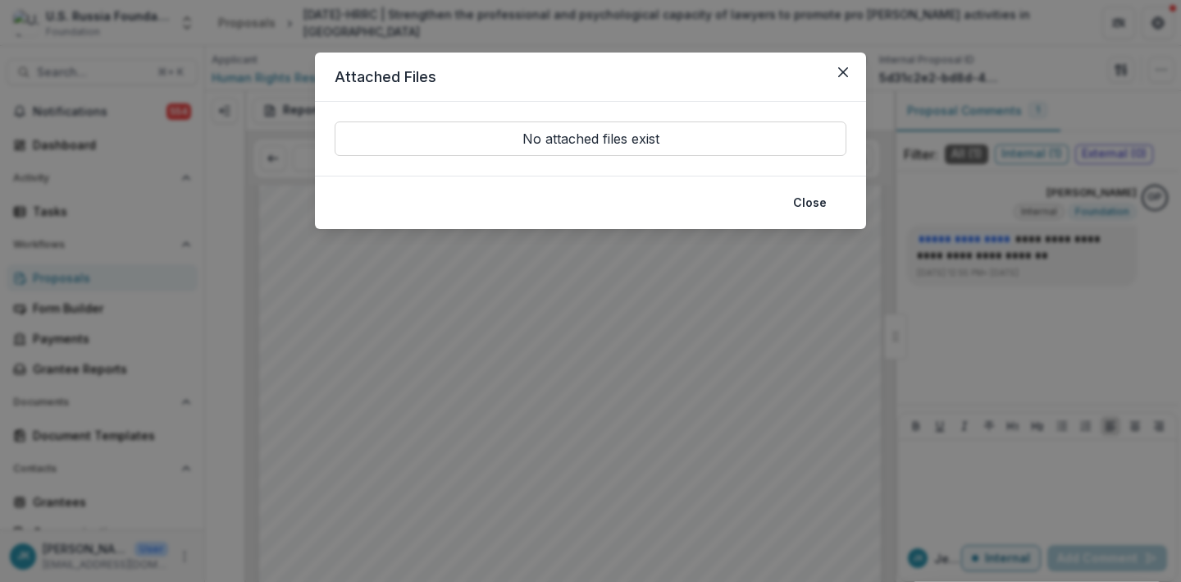
click at [656, 290] on div "Attached Files No attached files exist Close" at bounding box center [590, 291] width 1181 height 582
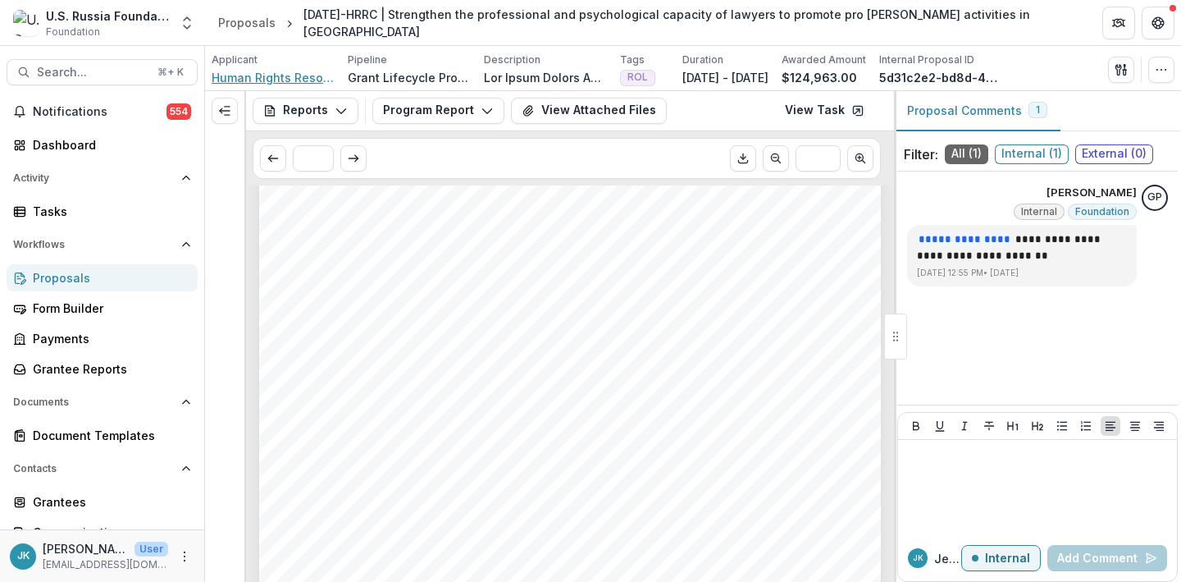
click at [287, 76] on span "Human Rights Resource Center" at bounding box center [273, 77] width 123 height 17
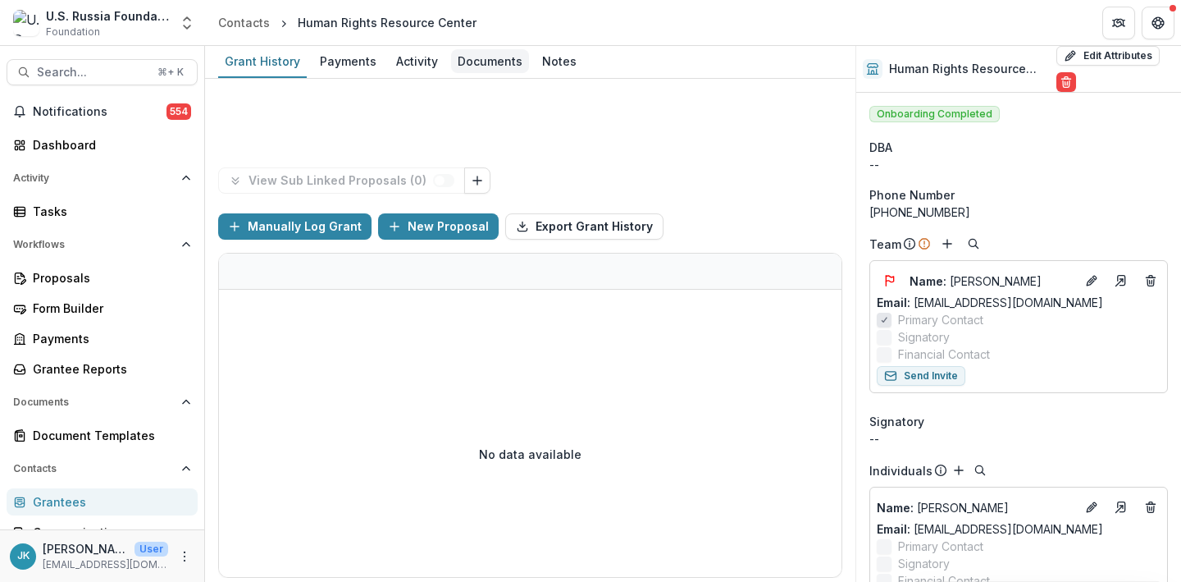
click at [477, 57] on div "Documents" at bounding box center [490, 61] width 78 height 24
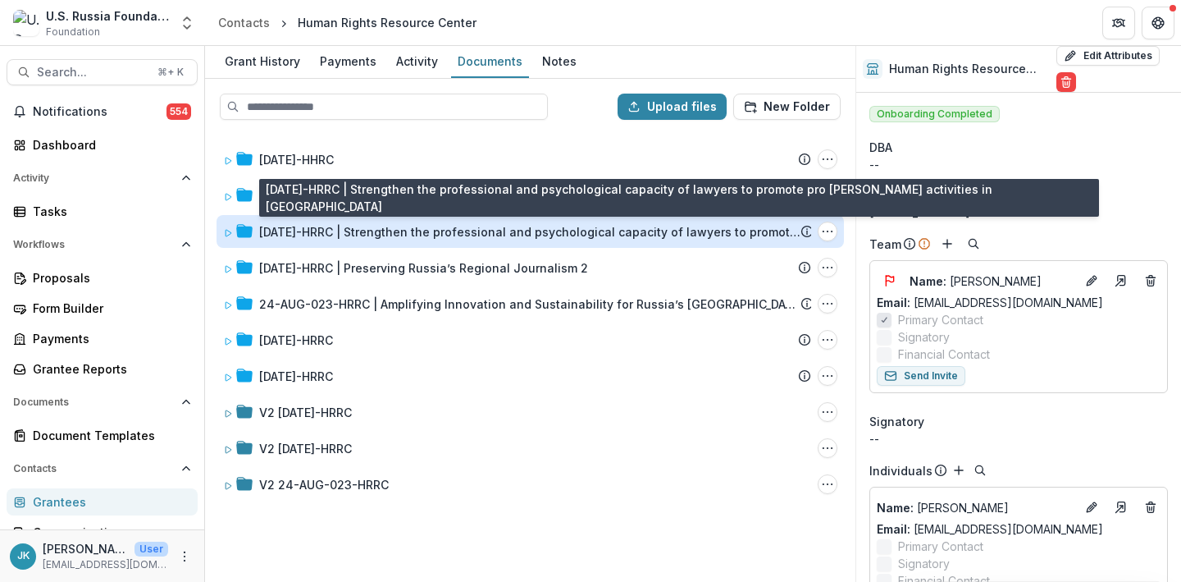
click at [358, 239] on div "[DATE]-HRRC | Strengthen the professional and psychological capacity of lawyers…" at bounding box center [529, 231] width 541 height 17
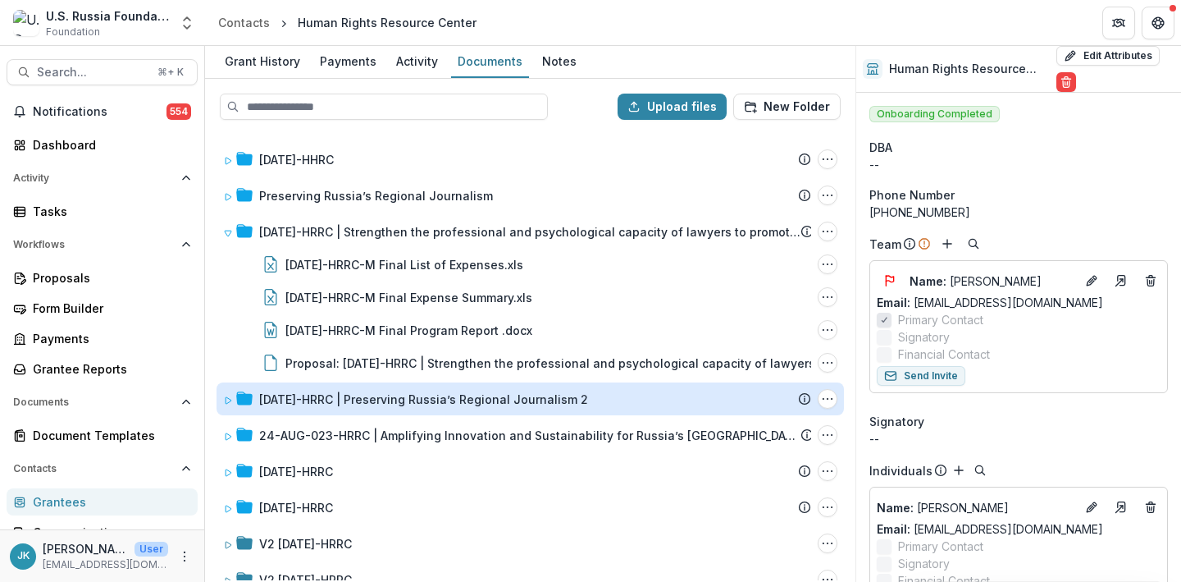
scroll to position [62, 0]
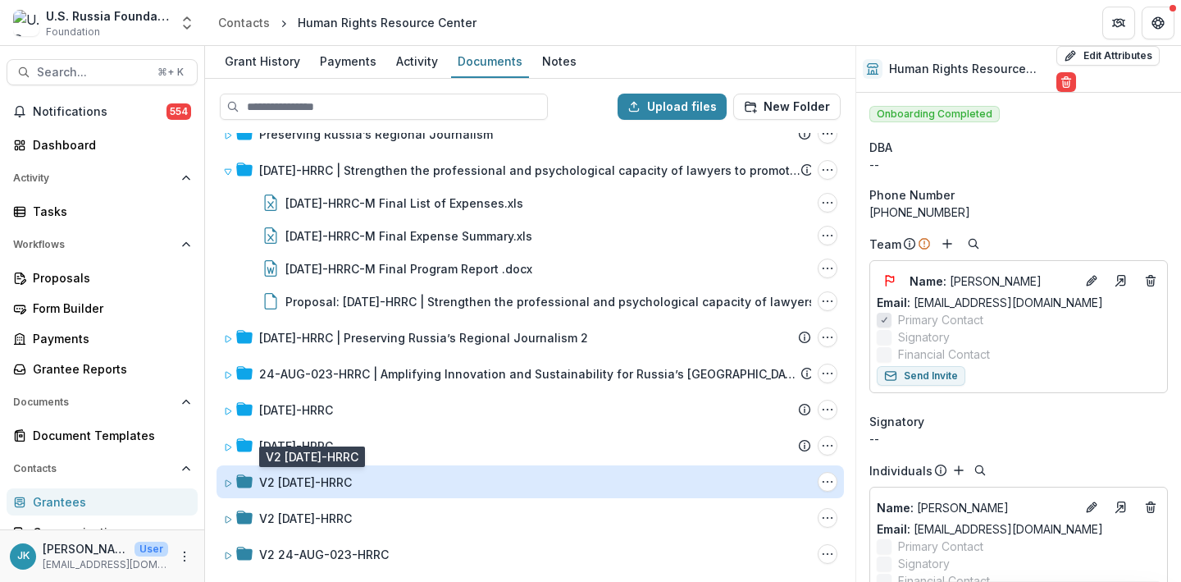
click at [316, 485] on div "V2 [DATE]-HRRC" at bounding box center [305, 481] width 93 height 17
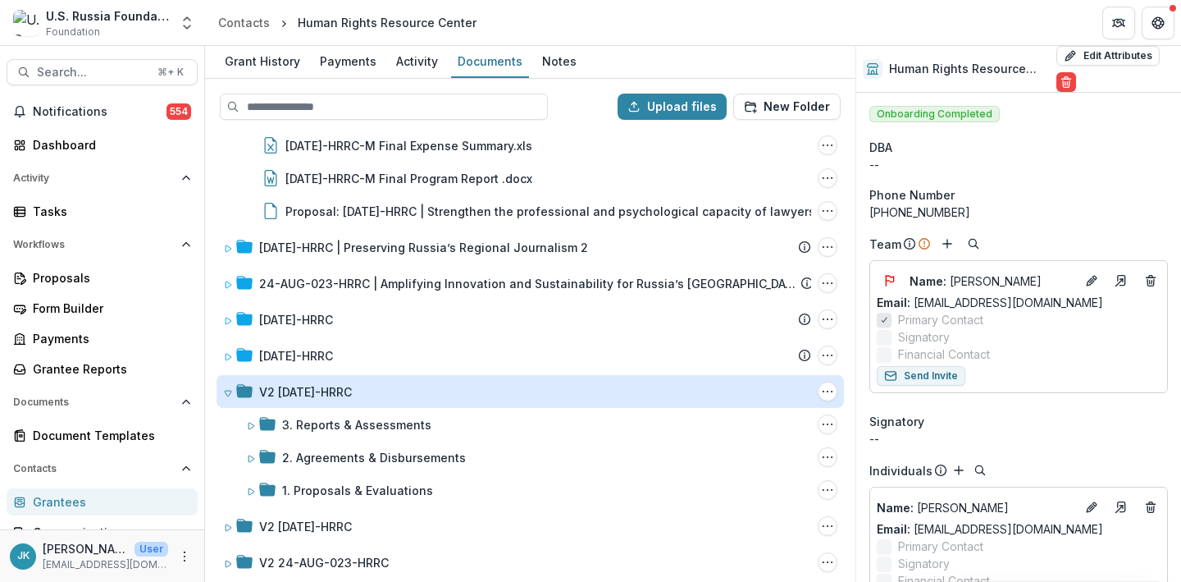
scroll to position [160, 0]
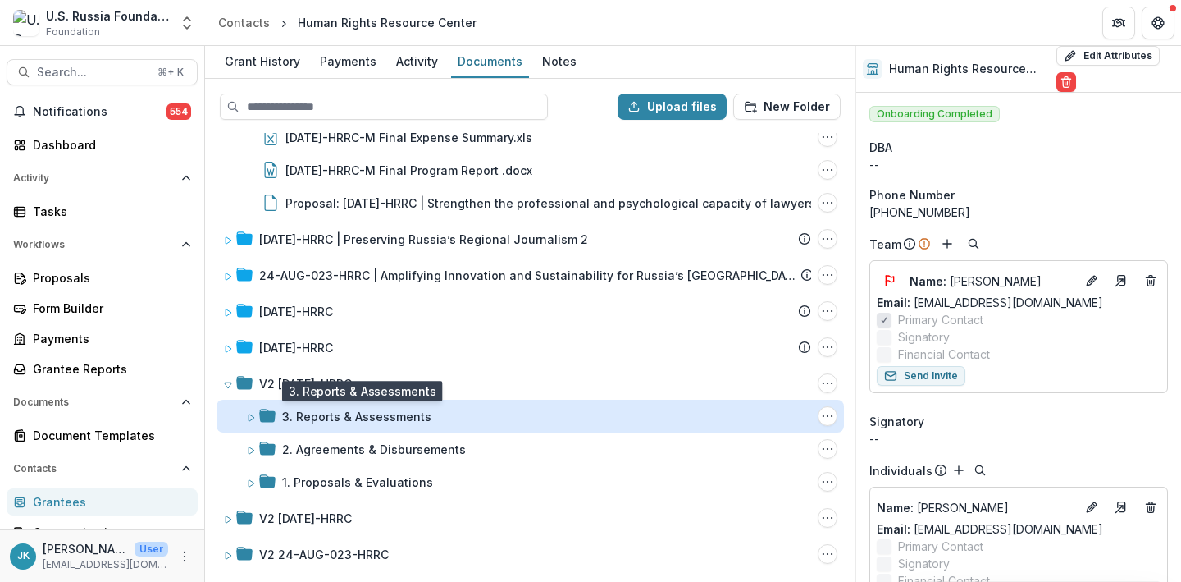
click at [351, 422] on div "3. Reports & Assessments" at bounding box center [356, 416] width 149 height 17
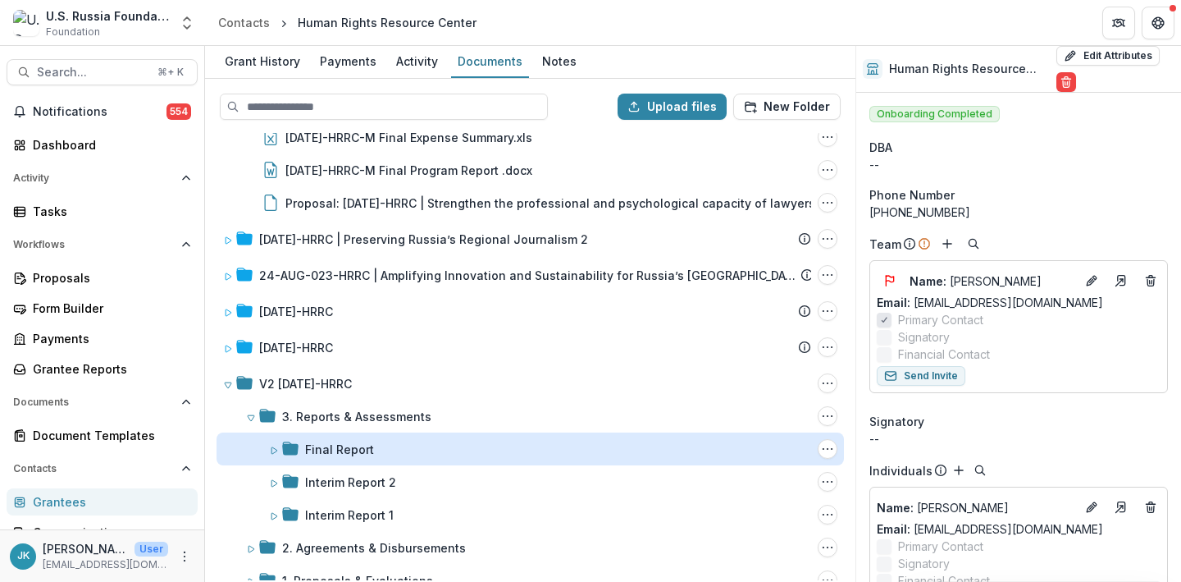
click at [333, 445] on div "Final Report" at bounding box center [339, 449] width 69 height 17
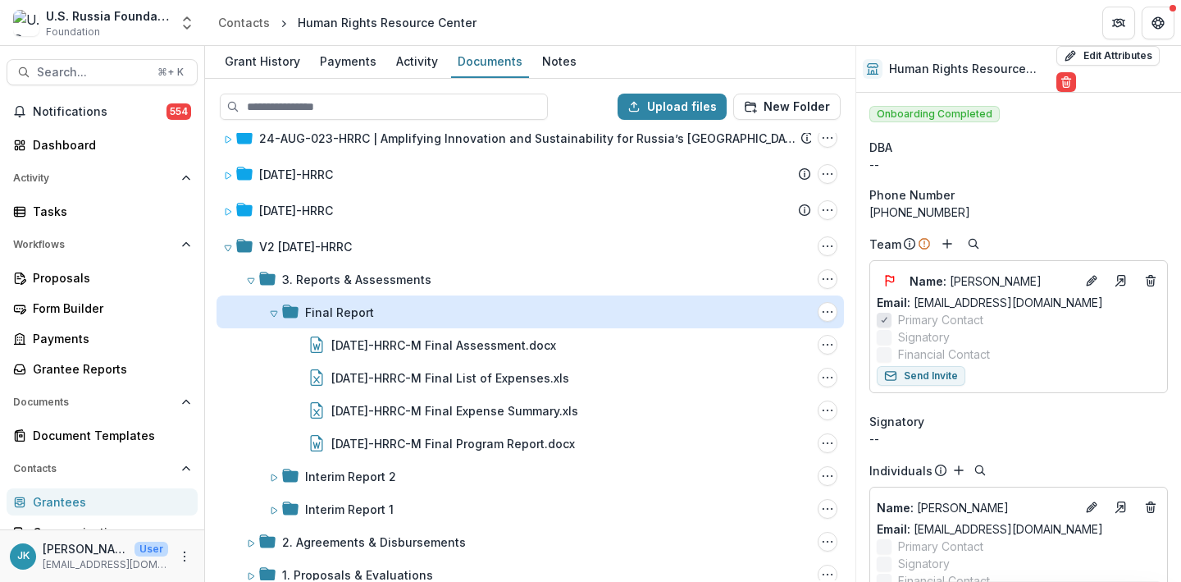
scroll to position [296, 0]
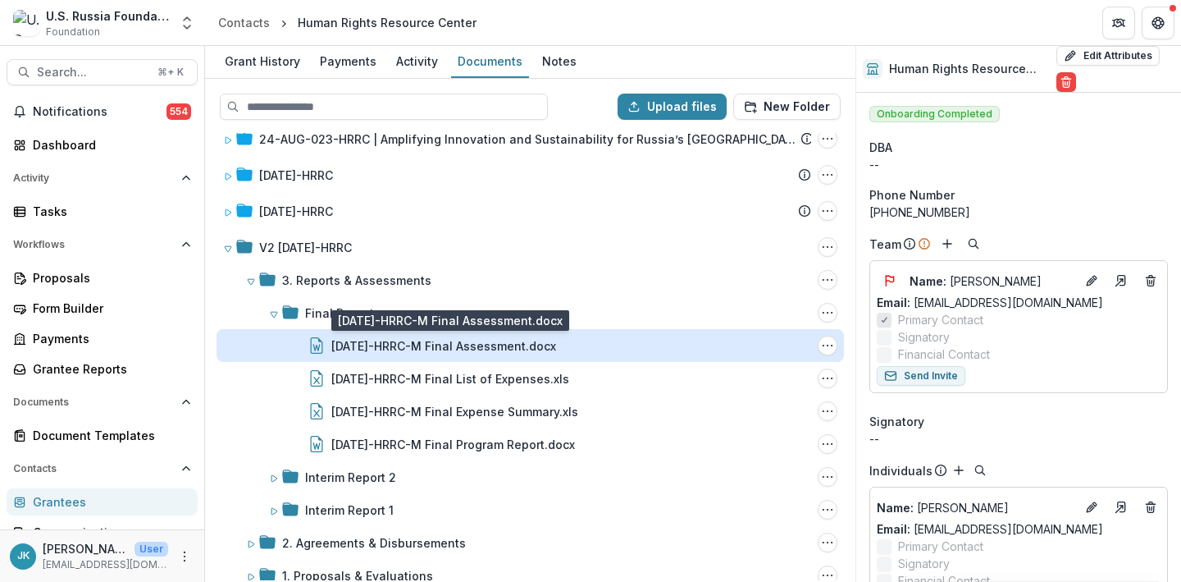
click at [345, 340] on div "[DATE]-HRRC-M Final Assessment.docx" at bounding box center [443, 345] width 225 height 17
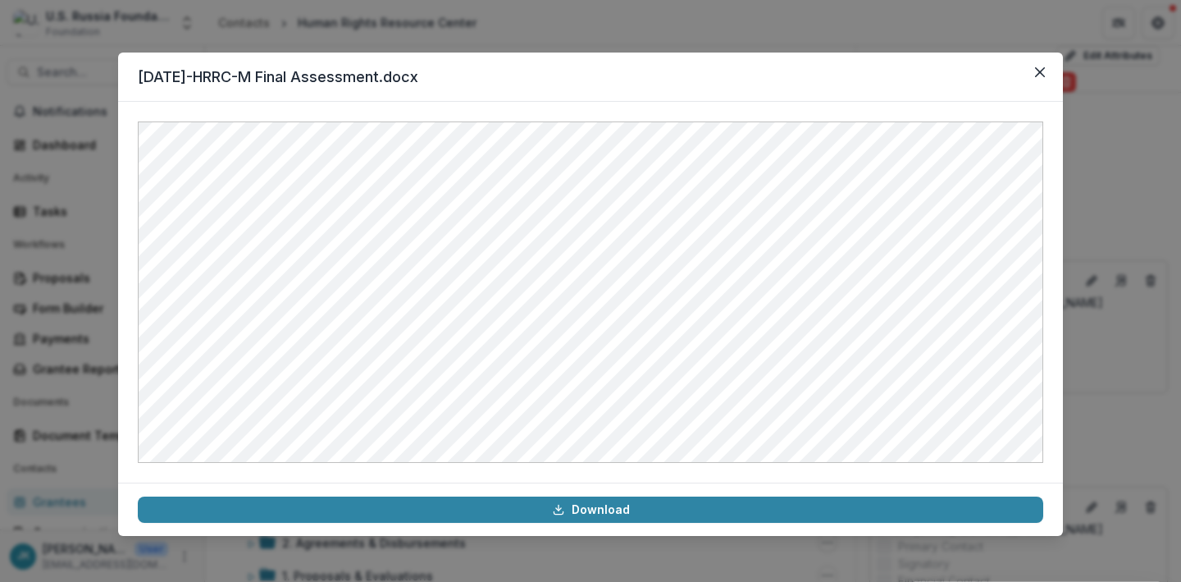
click at [66, 111] on div "[DATE]-HRRC-M Final Assessment.docx Download" at bounding box center [590, 291] width 1181 height 582
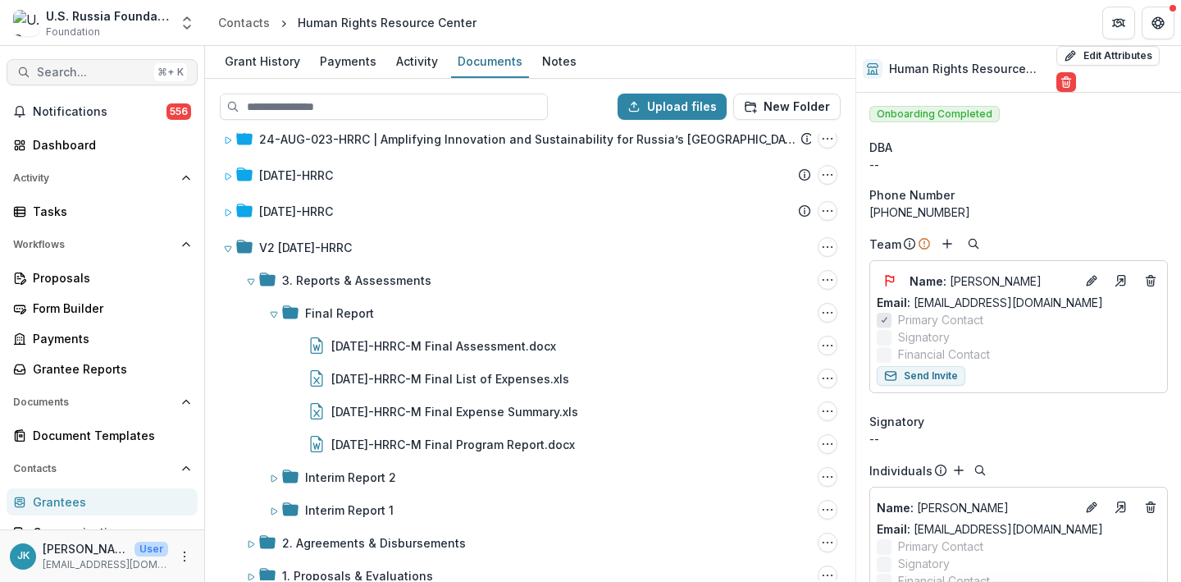
click at [79, 80] on button "Search... ⌘ + K" at bounding box center [102, 72] width 191 height 26
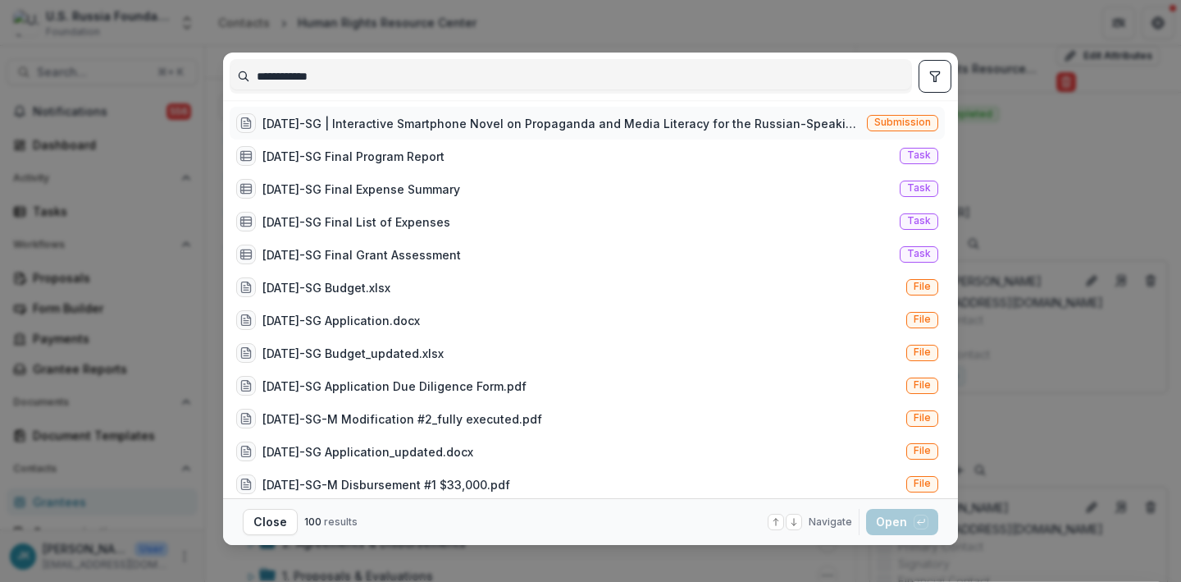
type input "**********"
click at [329, 134] on div "[DATE]-SG | Interactive Smartphone Novel on Propaganda and Media Literacy for t…" at bounding box center [587, 123] width 715 height 33
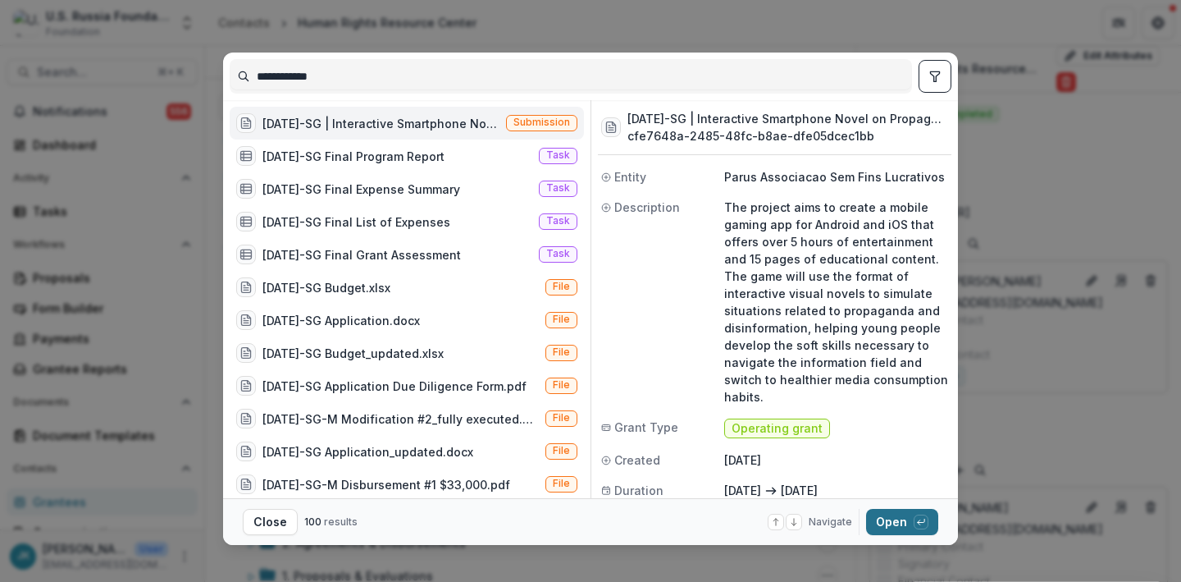
click at [886, 527] on button "Open with enter key" at bounding box center [902, 522] width 72 height 26
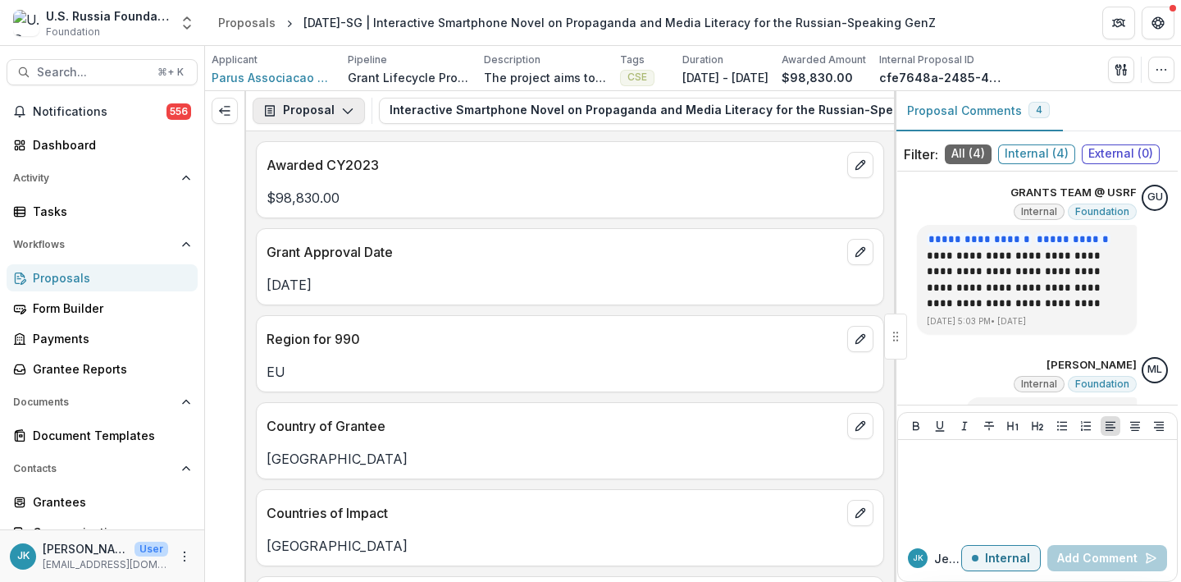
click at [335, 109] on button "Proposal" at bounding box center [309, 111] width 112 height 26
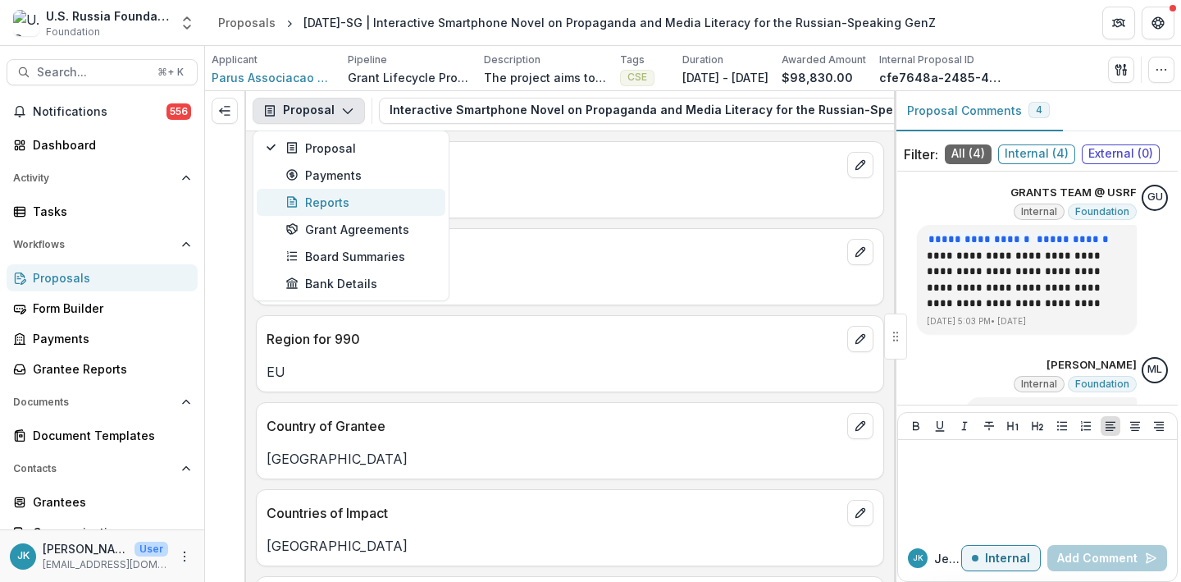
click at [335, 206] on div "Reports" at bounding box center [360, 202] width 150 height 17
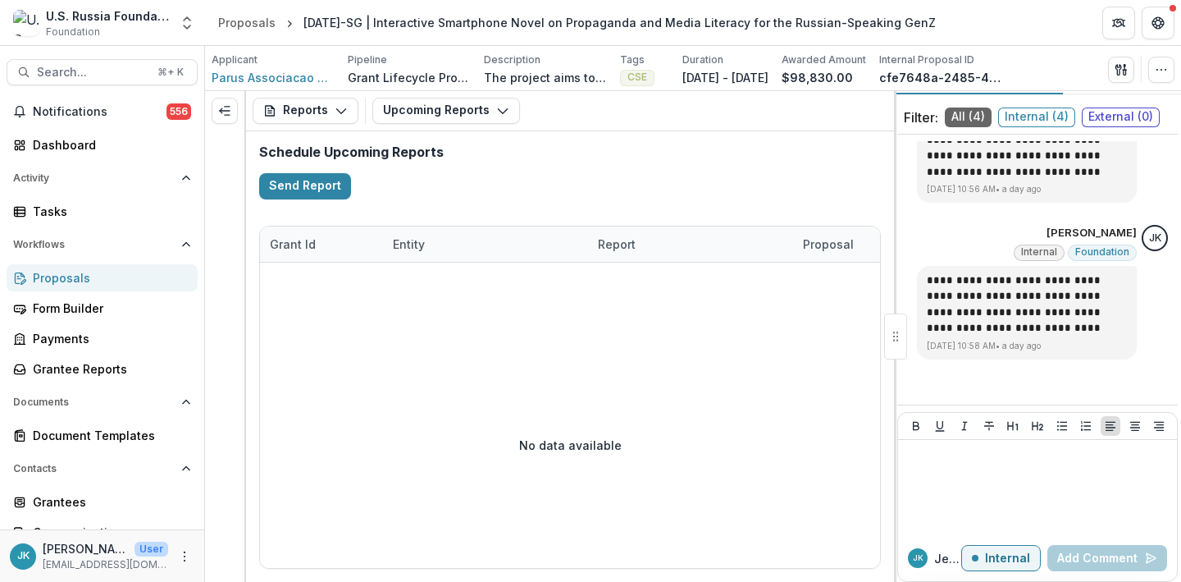
scroll to position [47, 0]
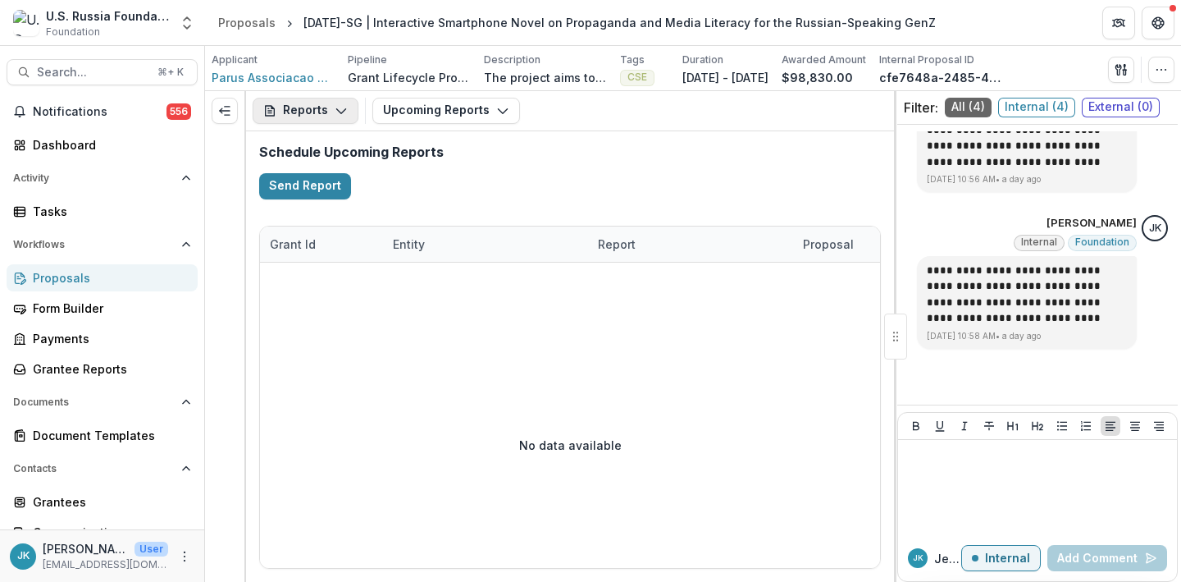
click at [339, 114] on icon "button" at bounding box center [341, 110] width 13 height 13
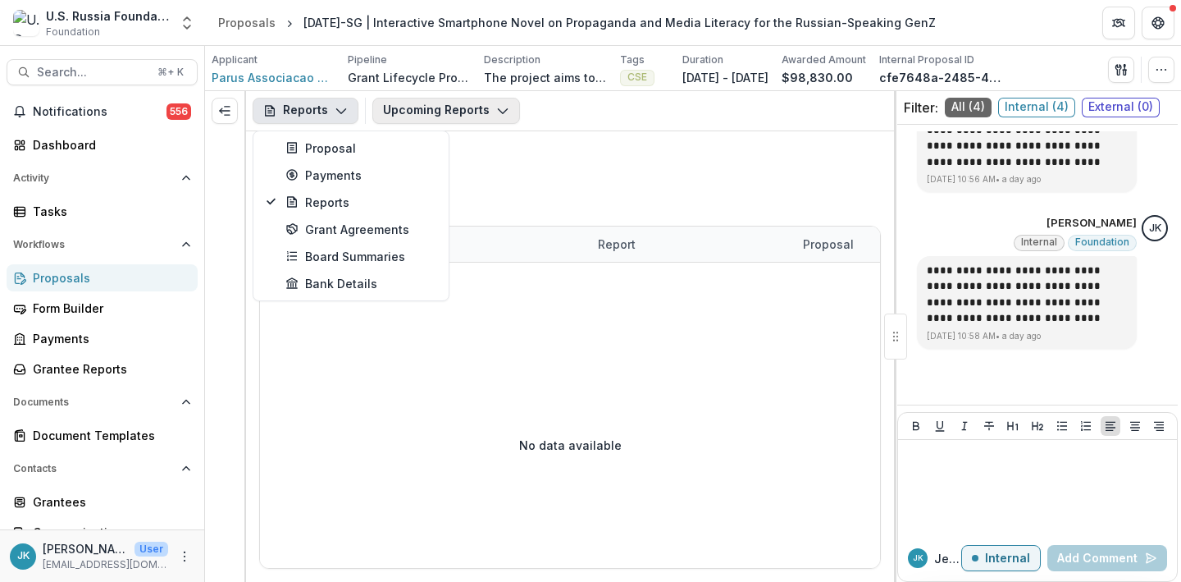
click at [397, 114] on button "Upcoming Reports" at bounding box center [446, 111] width 148 height 26
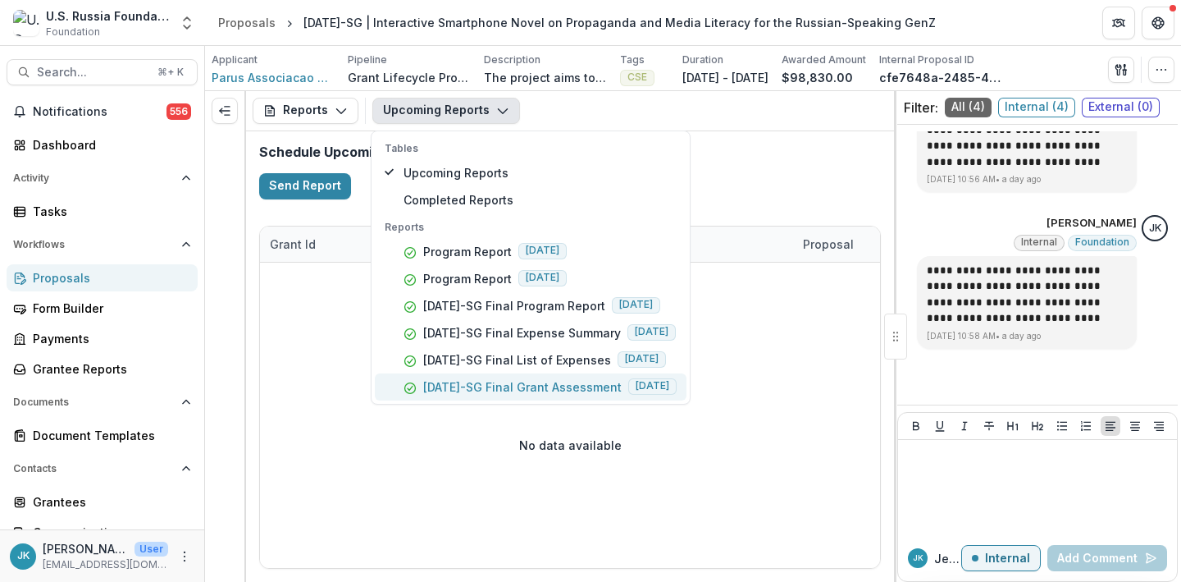
click at [442, 397] on button "[DATE]-SG Final Grant Assessment [DATE]" at bounding box center [531, 386] width 312 height 27
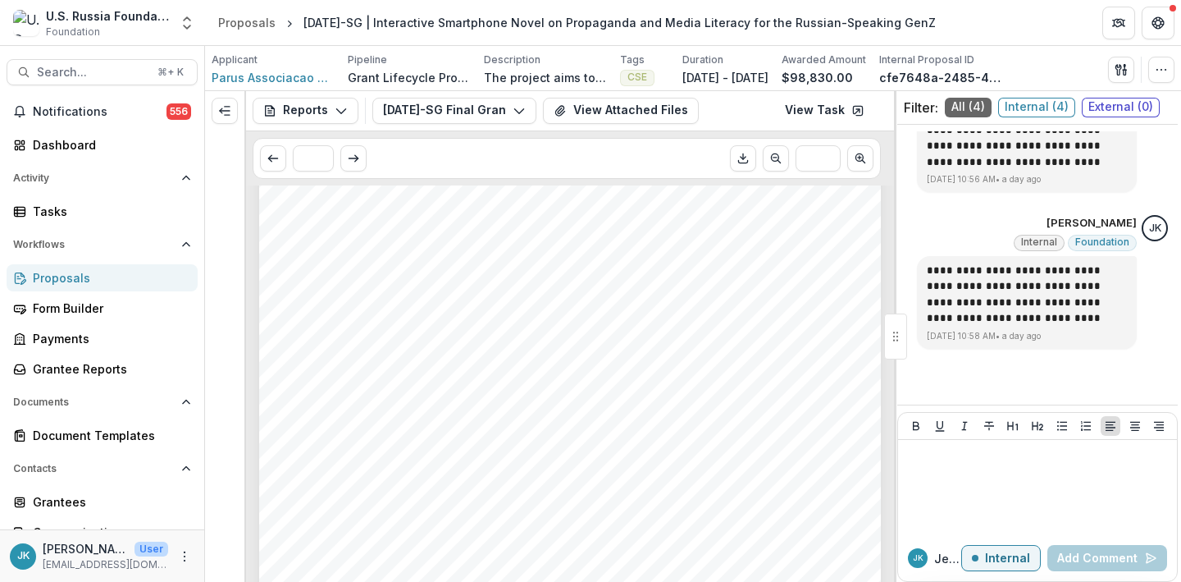
scroll to position [373, 0]
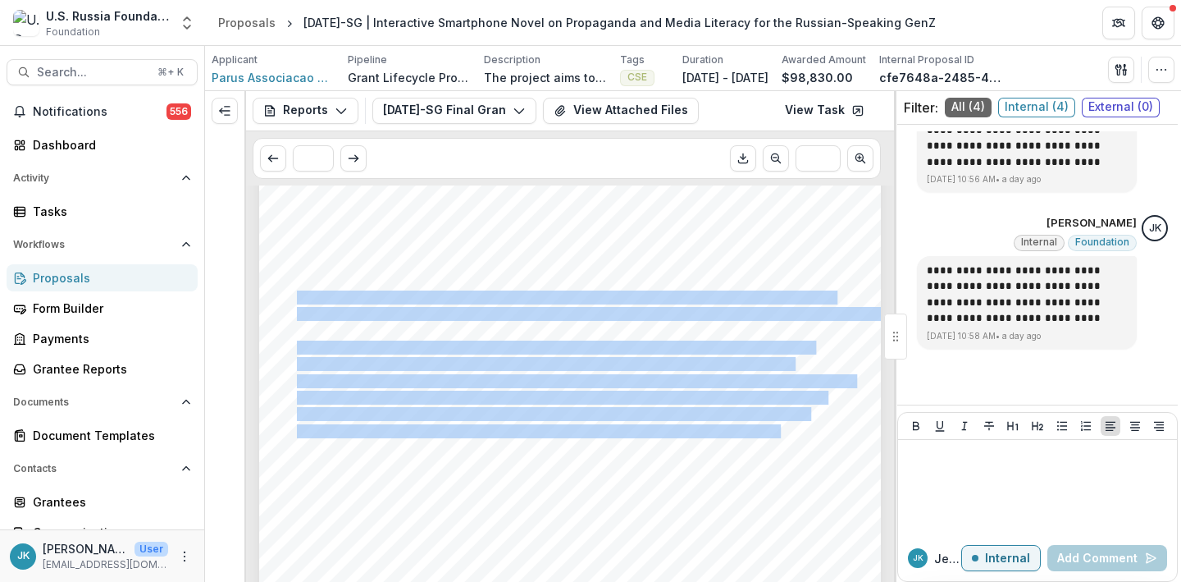
drag, startPoint x: 295, startPoint y: 295, endPoint x: 778, endPoint y: 433, distance: 501.7
click at [778, 433] on div "Submission Responses FINAL GRANT ASSESSMENT Grant ID [DATE]-SG Grantee name Par…" at bounding box center [570, 252] width 622 height 880
click at [98, 75] on span "Search..." at bounding box center [92, 73] width 111 height 14
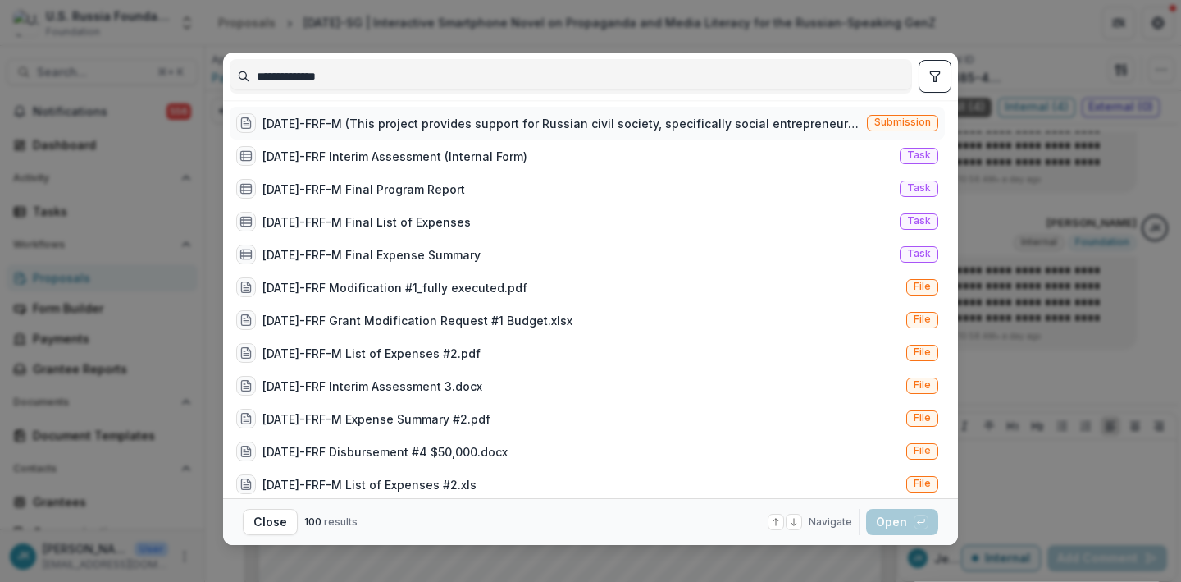
type input "**********"
click at [690, 131] on div "[DATE]-FRF-M (This project provides support for Russian civil society, specific…" at bounding box center [548, 123] width 624 height 20
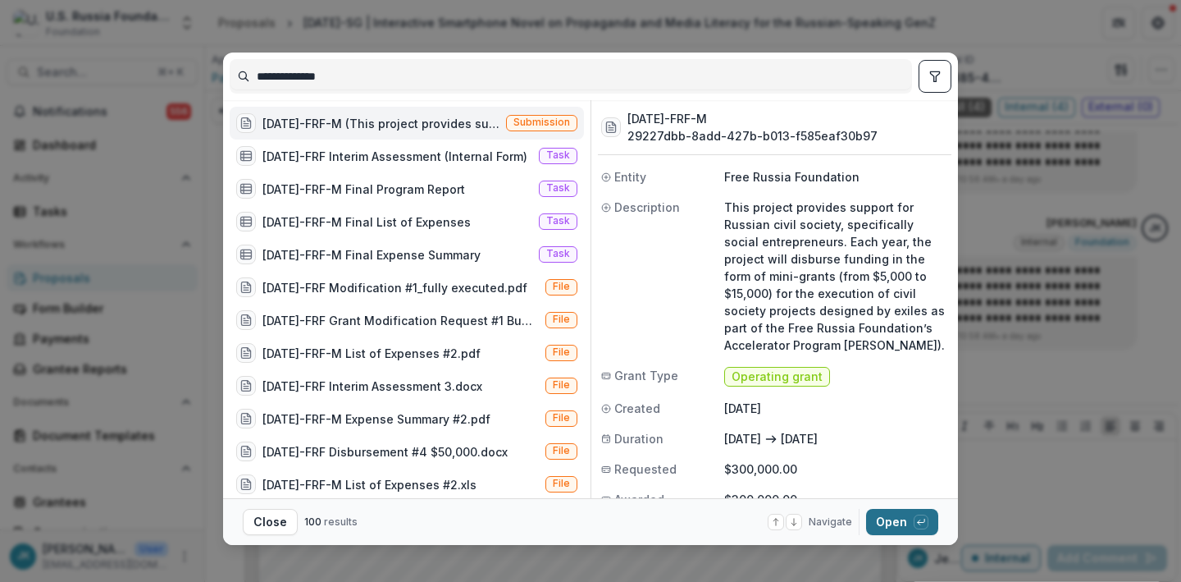
click at [875, 518] on button "Open with enter key" at bounding box center [902, 522] width 72 height 26
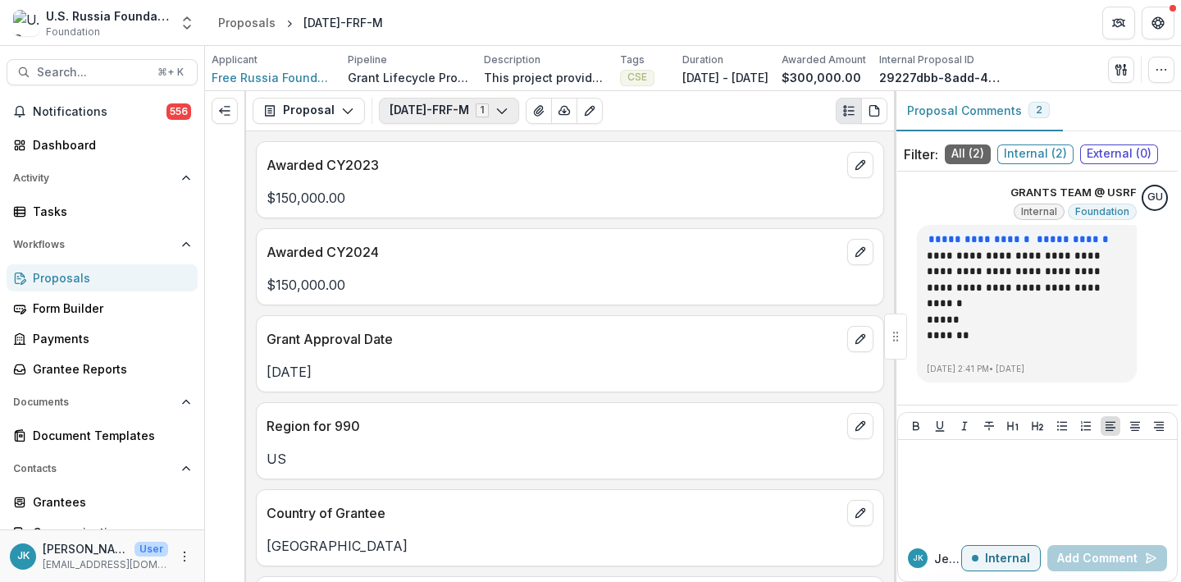
click at [406, 120] on button "[DATE]-FRF-M 1" at bounding box center [449, 111] width 140 height 26
click at [316, 117] on button "Proposal" at bounding box center [309, 111] width 112 height 26
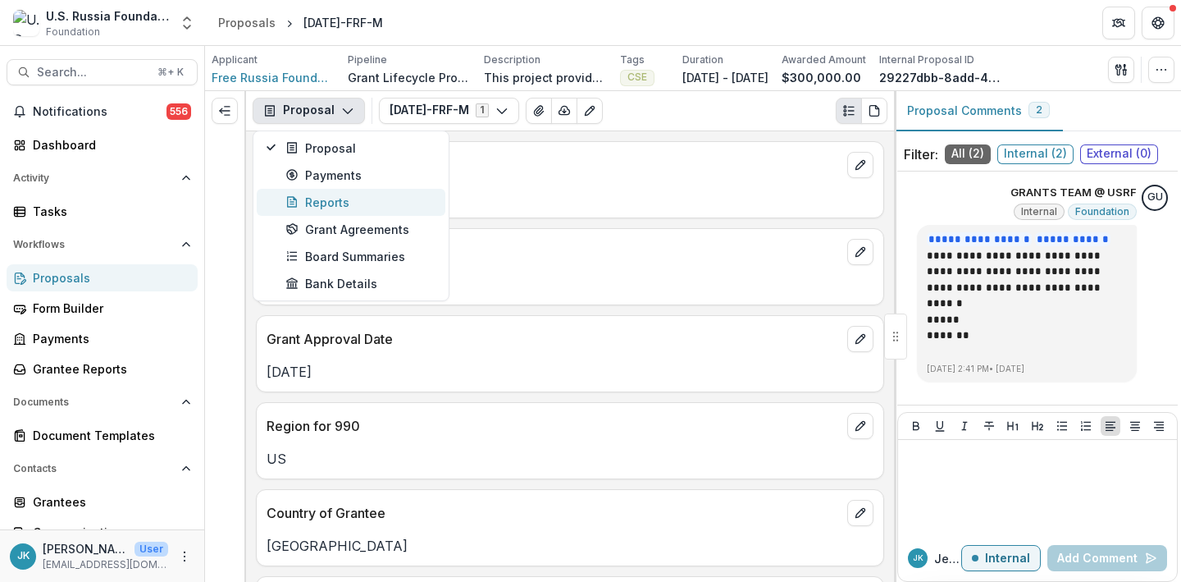
click at [332, 208] on div "Reports" at bounding box center [360, 202] width 150 height 17
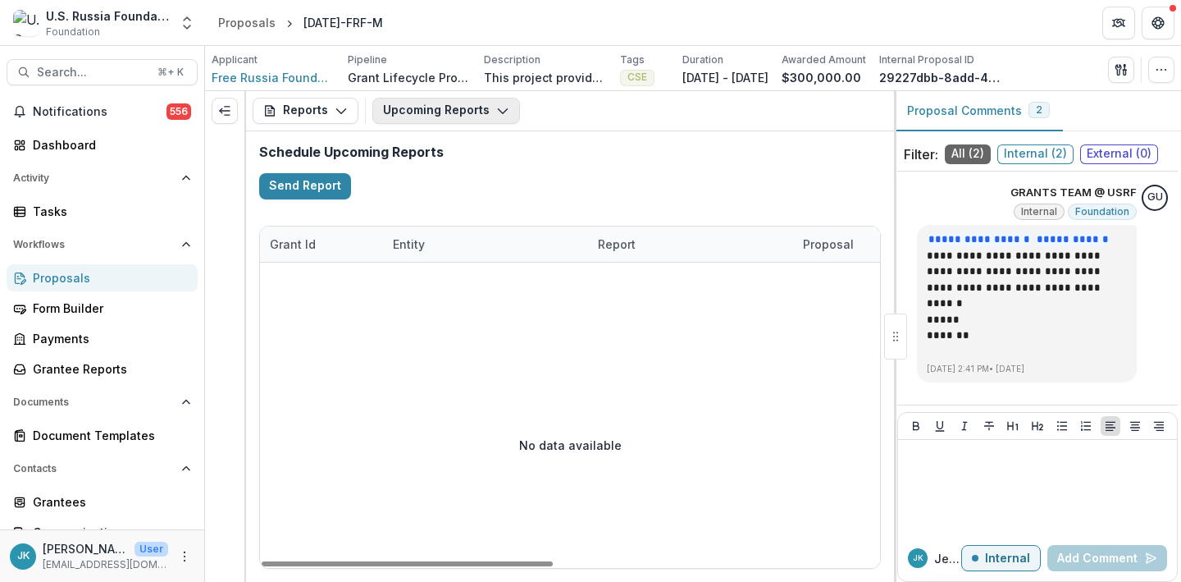
click at [461, 121] on button "Upcoming Reports" at bounding box center [446, 111] width 148 height 26
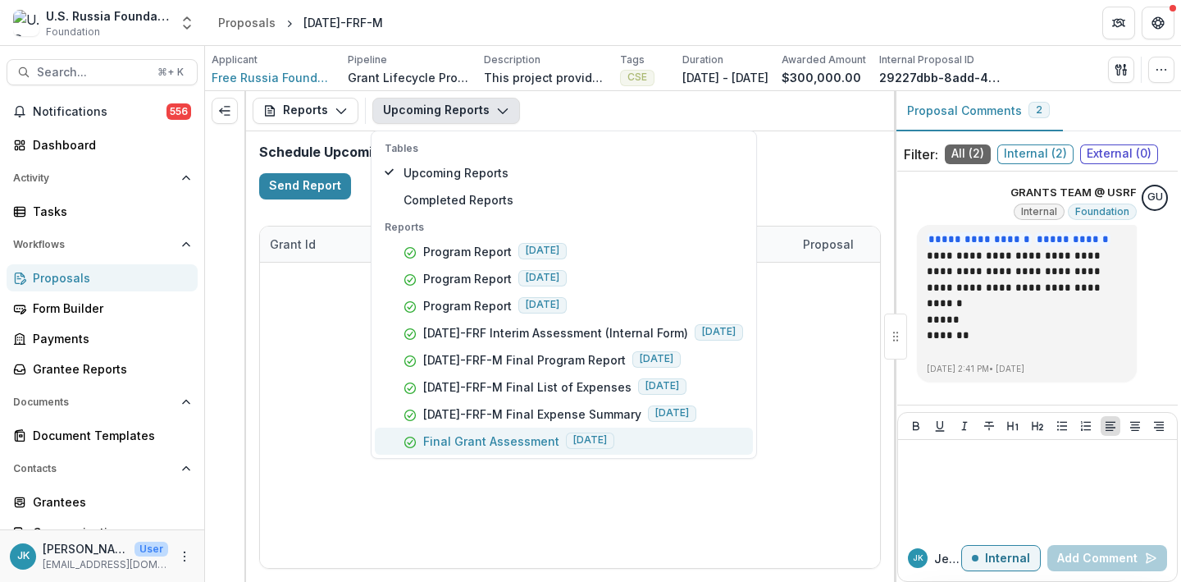
click at [477, 436] on p "Final Grant Assessment" at bounding box center [491, 440] width 136 height 17
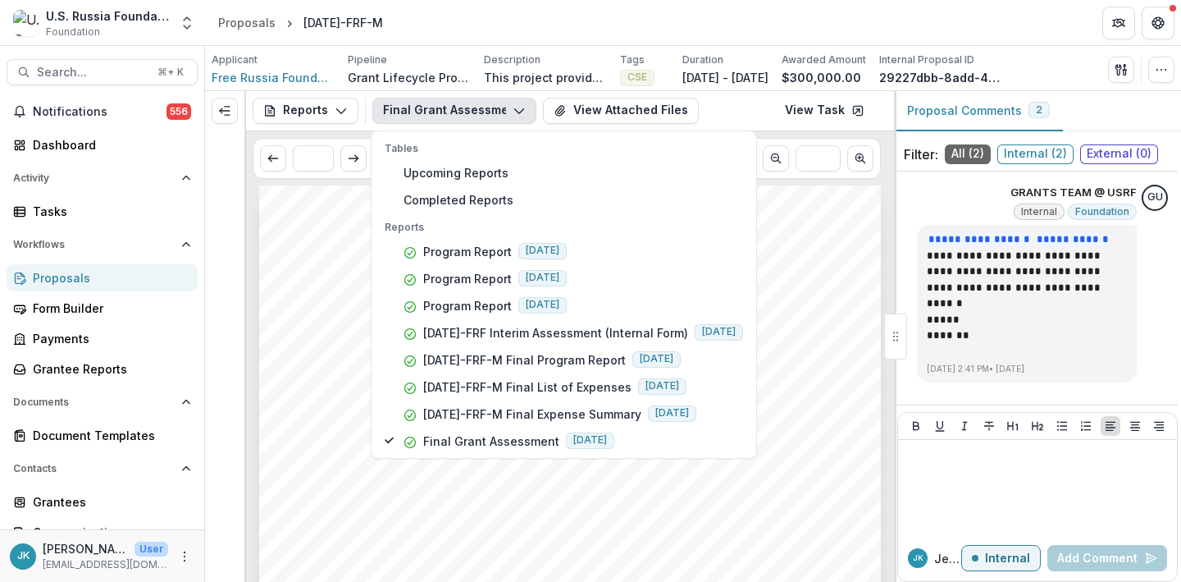
click at [409, 545] on span "Section 1: Project Achievement and Impact" at bounding box center [468, 552] width 342 height 16
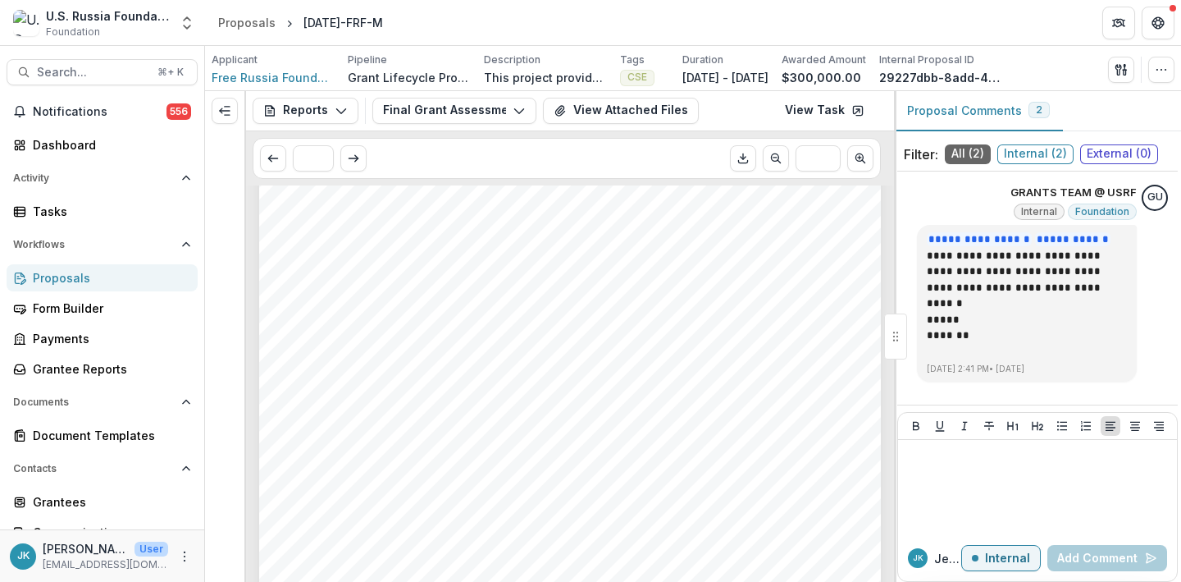
scroll to position [424, 0]
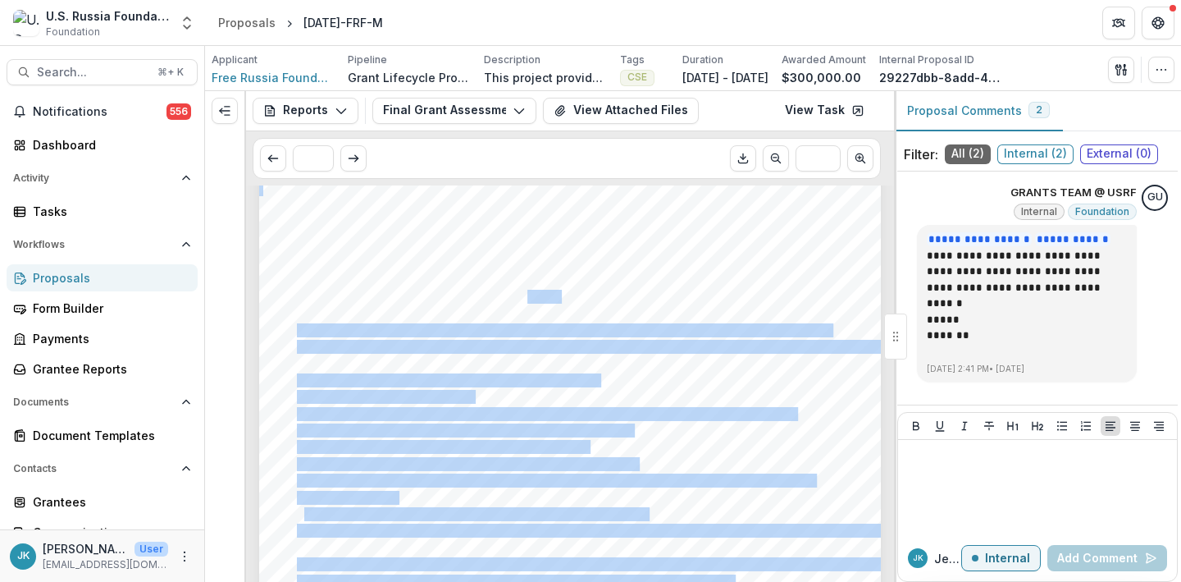
drag, startPoint x: 791, startPoint y: 348, endPoint x: 509, endPoint y: 297, distance: 286.8
click at [513, 296] on div "- Submission Responses FINAL GRANT ASSESSMENT Grant ID [DATE]-FRF Grantee name …" at bounding box center [570, 201] width 622 height 880
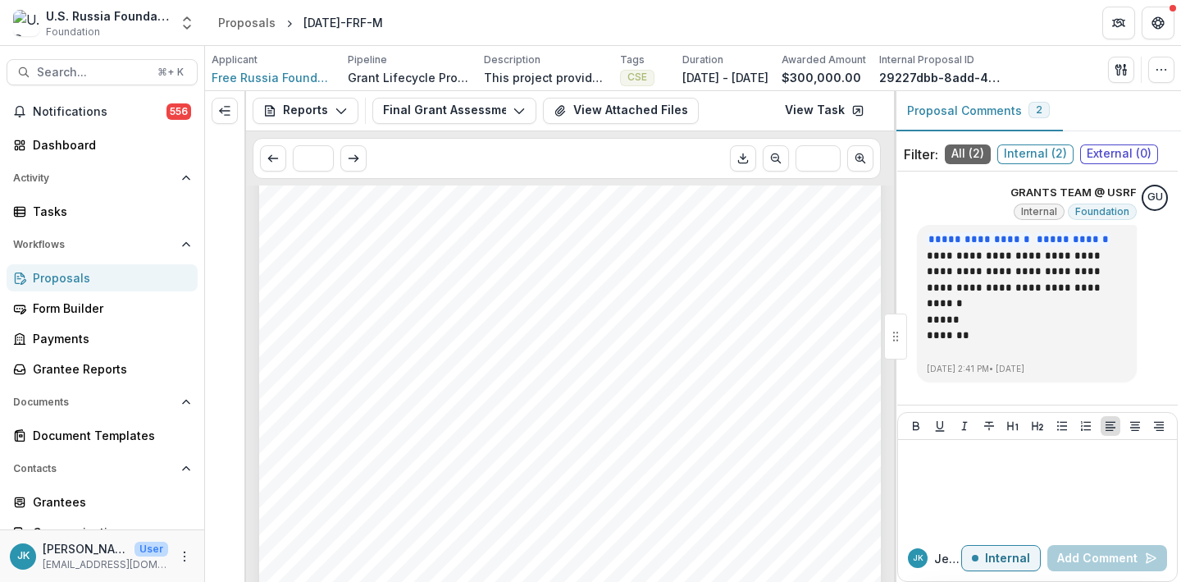
click at [493, 305] on div "- Submission Responses FINAL GRANT ASSESSMENT Grant ID [DATE]-FRF Grantee name …" at bounding box center [570, 201] width 622 height 880
click at [297, 244] on span "Thanks to the USRF grant, Free Russia Foundation was able to play a critical ro…" at bounding box center [540, 246] width 487 height 12
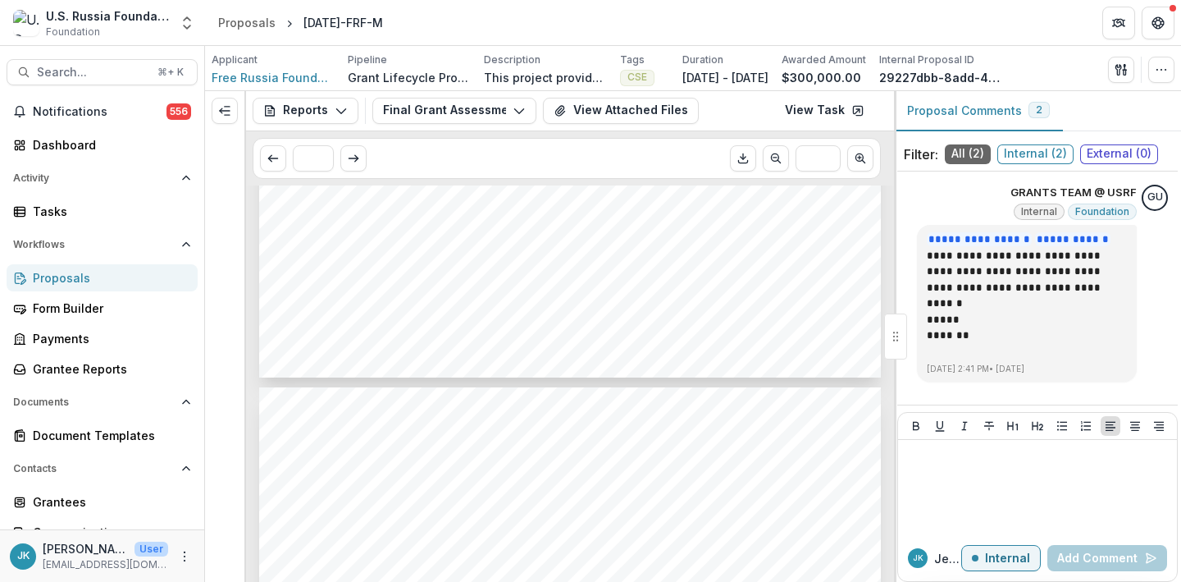
scroll to position [765, 0]
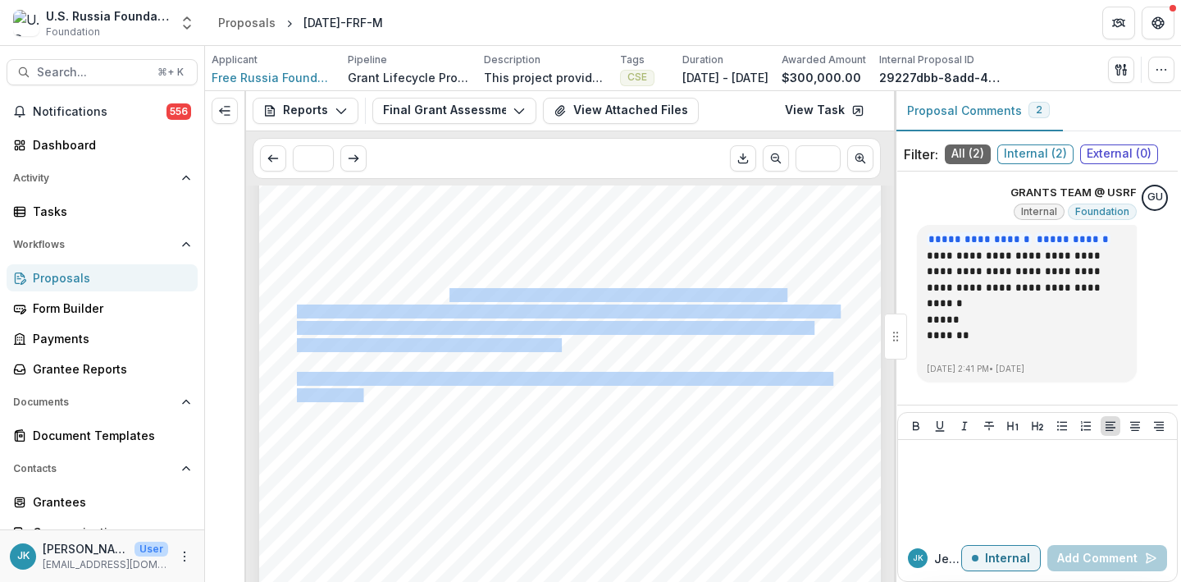
drag, startPoint x: 335, startPoint y: 398, endPoint x: 446, endPoint y: 289, distance: 156.1
click at [446, 289] on div "- Submission Responses FINAL GRANT ASSESSMENT Grant ID [DATE]-FRF Grantee name …" at bounding box center [570, 250] width 622 height 880
click at [88, 77] on span "Search..." at bounding box center [92, 73] width 111 height 14
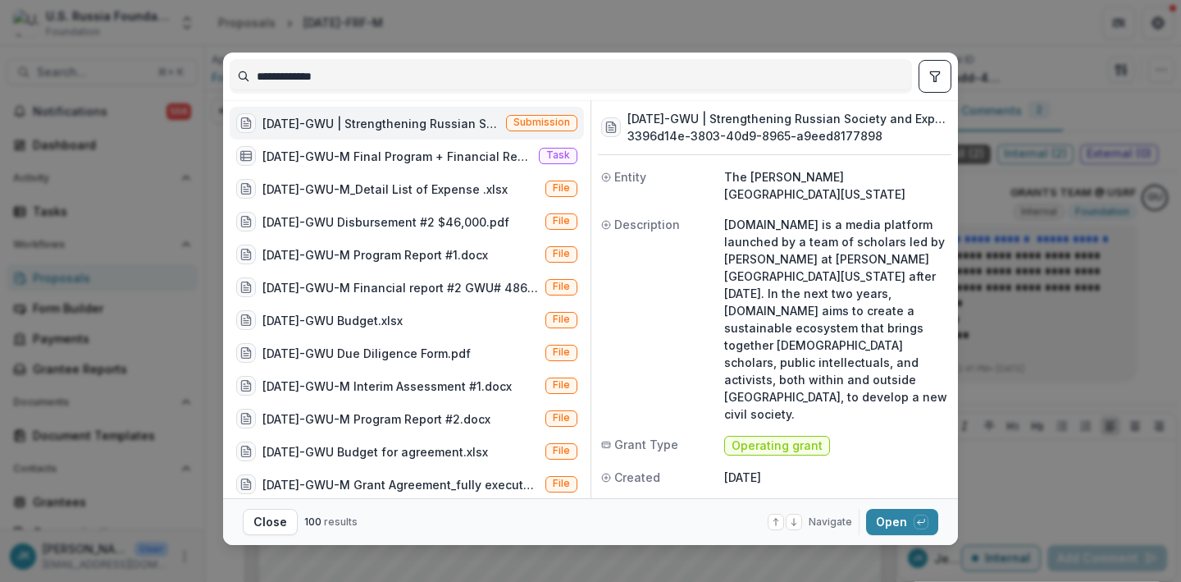
type input "**********"
click at [320, 132] on div "[DATE]-GWU | Strengthening Russian Society and Expertise In and Out ([DOMAIN_NA…" at bounding box center [367, 123] width 263 height 20
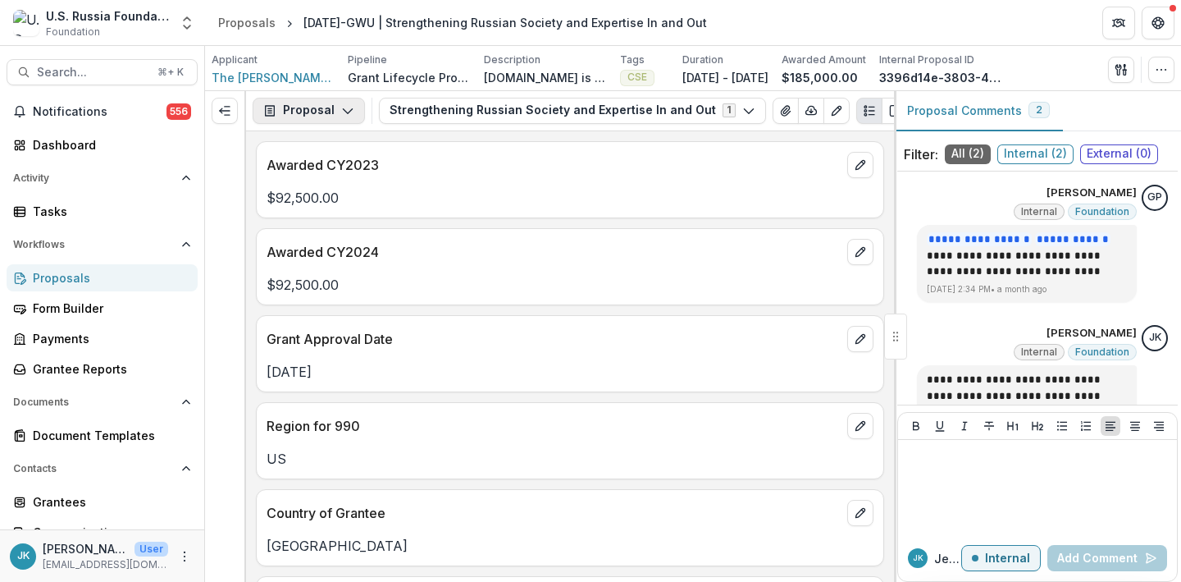
click at [329, 104] on button "Proposal" at bounding box center [309, 111] width 112 height 26
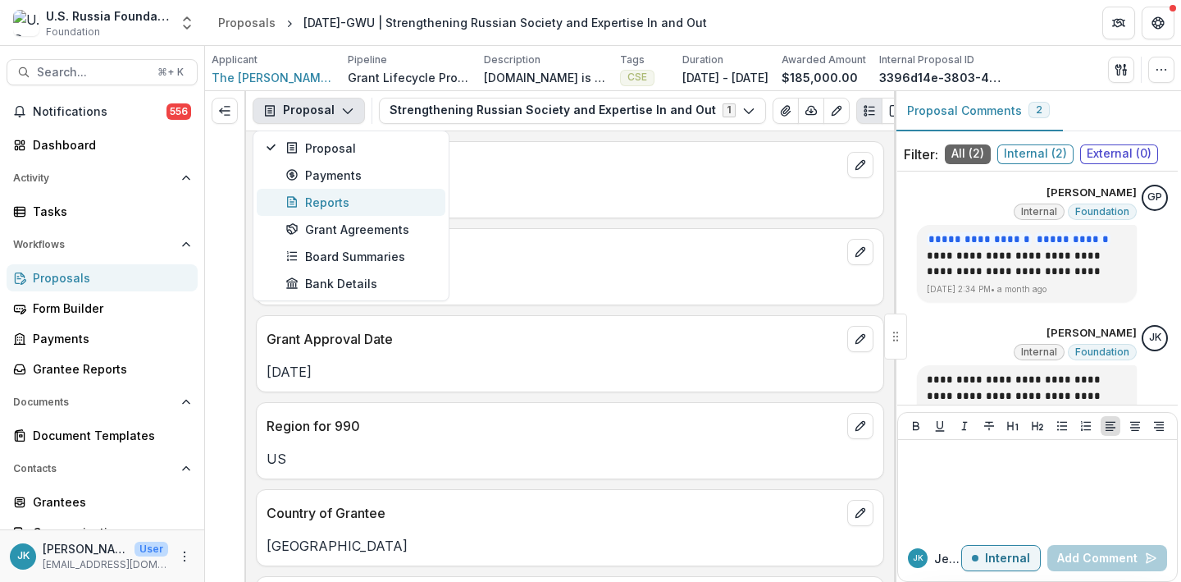
click at [329, 210] on div "Reports" at bounding box center [360, 202] width 150 height 17
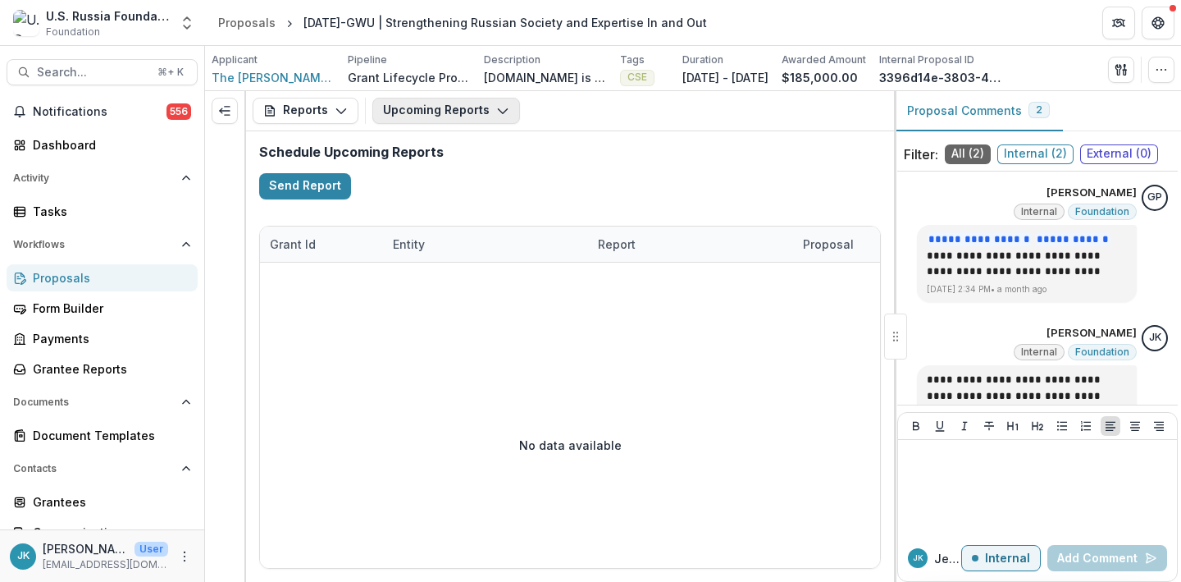
click at [395, 112] on button "Upcoming Reports" at bounding box center [446, 111] width 148 height 26
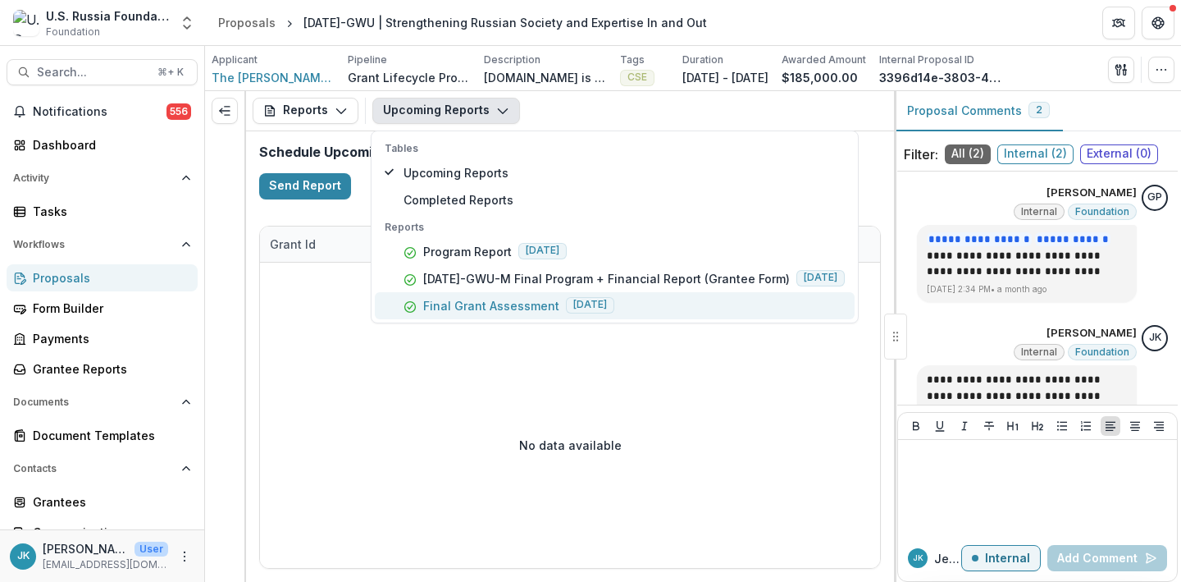
click at [401, 296] on button "Final Grant Assessment [DATE]" at bounding box center [615, 305] width 480 height 27
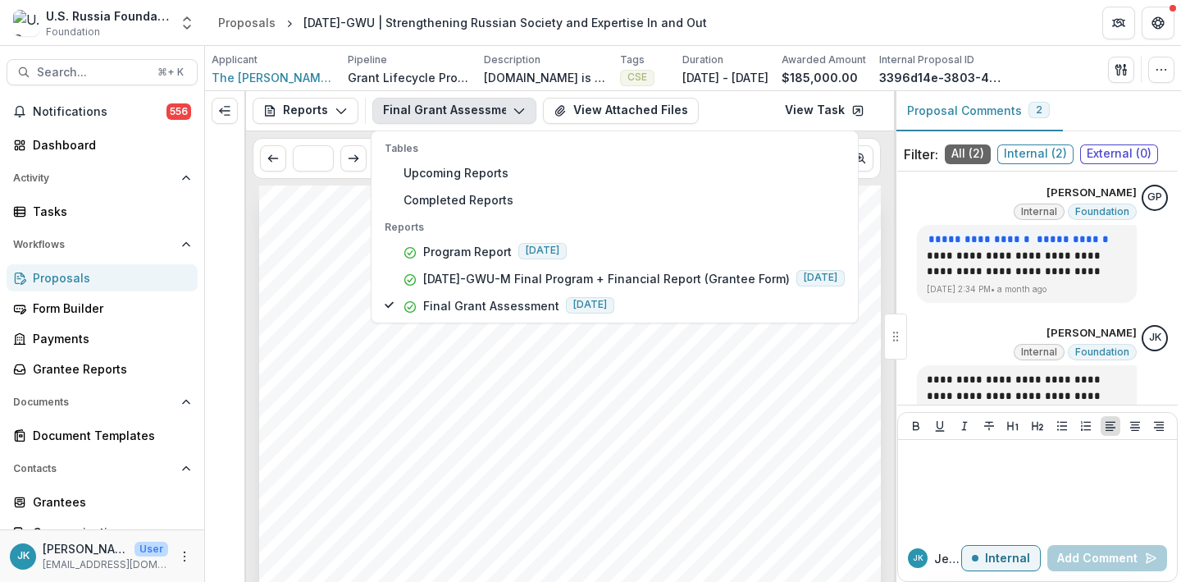
click at [400, 413] on span "[DATE]-GWU | Strengthening Russian Society and Expertise In and Out" at bounding box center [496, 419] width 399 height 12
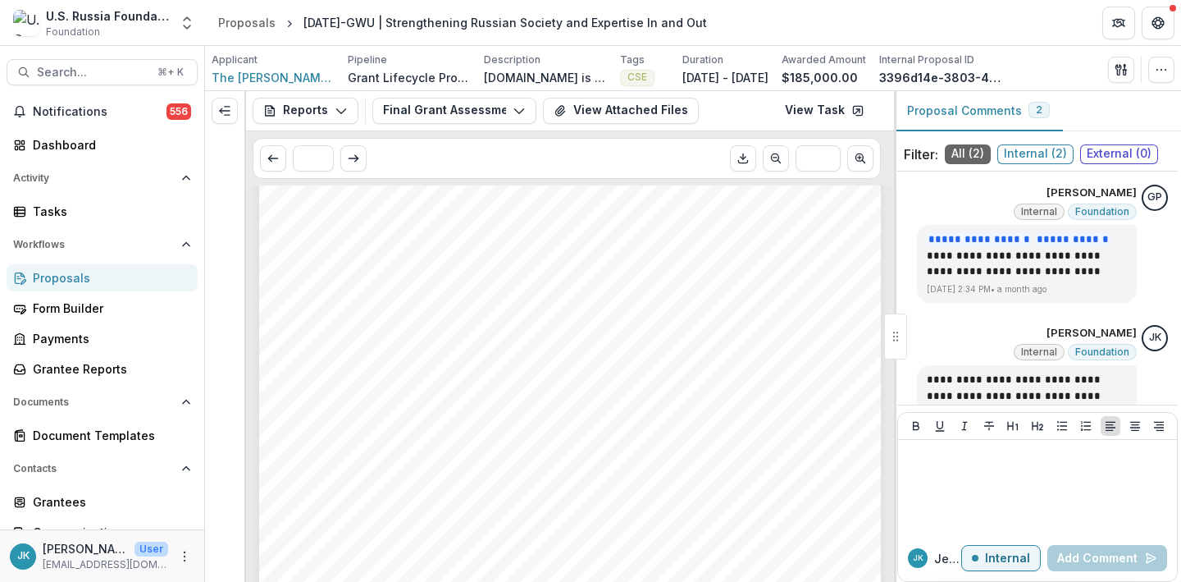
scroll to position [417, 0]
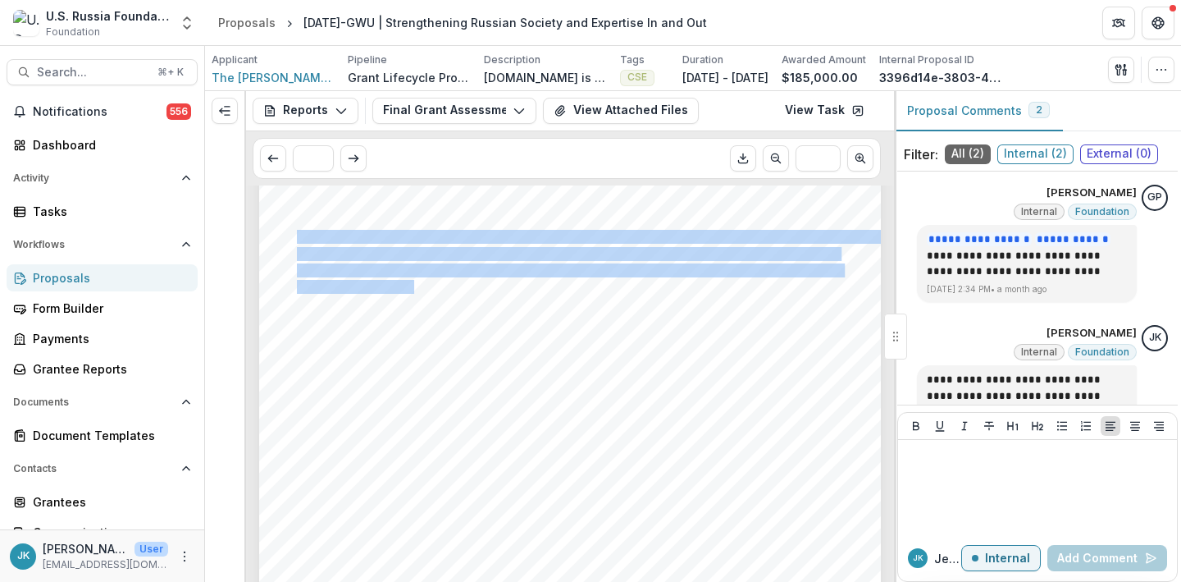
drag, startPoint x: 298, startPoint y: 239, endPoint x: 408, endPoint y: 286, distance: 119.8
click at [408, 286] on div "- - - Submission Responses FINAL GRANT ASSESSMENT Grant ID [DATE]-GWU Grantee n…" at bounding box center [570, 209] width 622 height 880
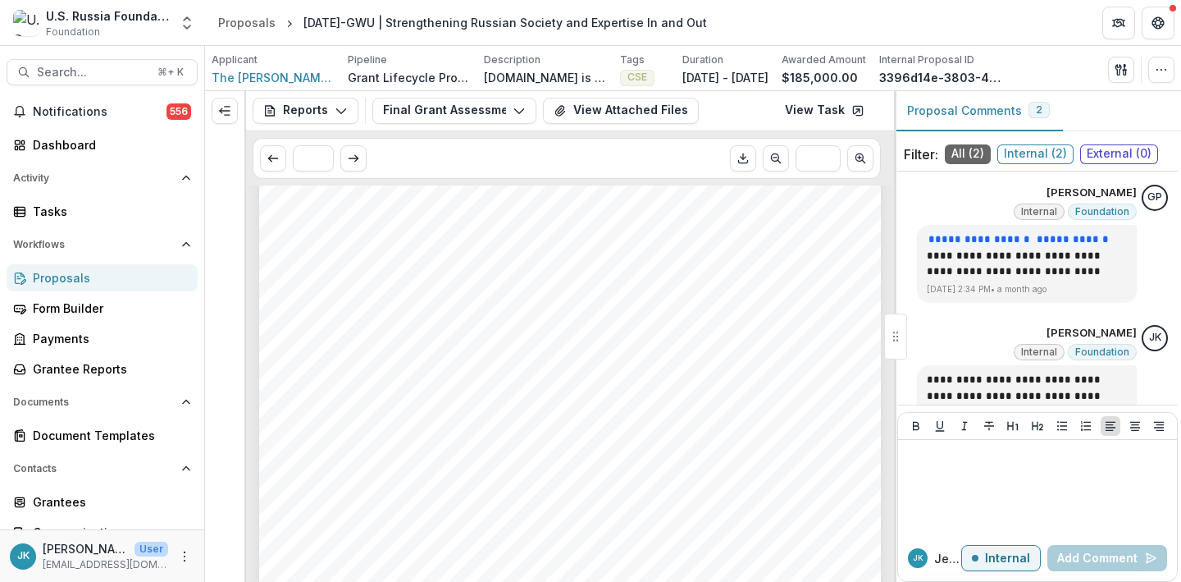
click at [361, 421] on div "- - - Submission Responses FINAL GRANT ASSESSMENT Grant ID [DATE]-GWU Grantee n…" at bounding box center [570, 209] width 622 height 880
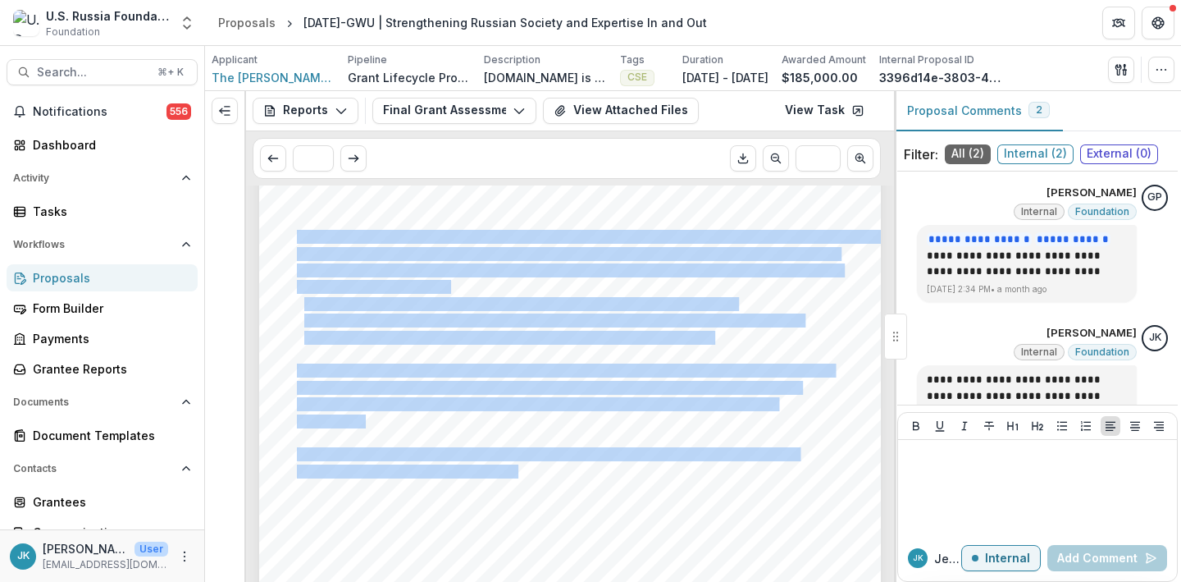
drag, startPoint x: 515, startPoint y: 464, endPoint x: 295, endPoint y: 233, distance: 319.2
click at [295, 233] on div "- - - Submission Responses FINAL GRANT ASSESSMENT Grant ID [DATE]-GWU Grantee n…" at bounding box center [570, 209] width 622 height 880
